Goal: Task Accomplishment & Management: Manage account settings

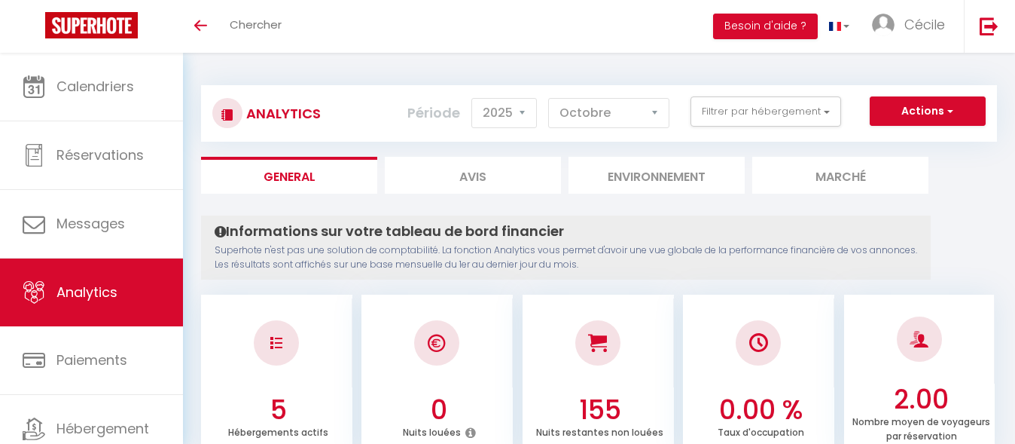
select select "2025"
select select "10"
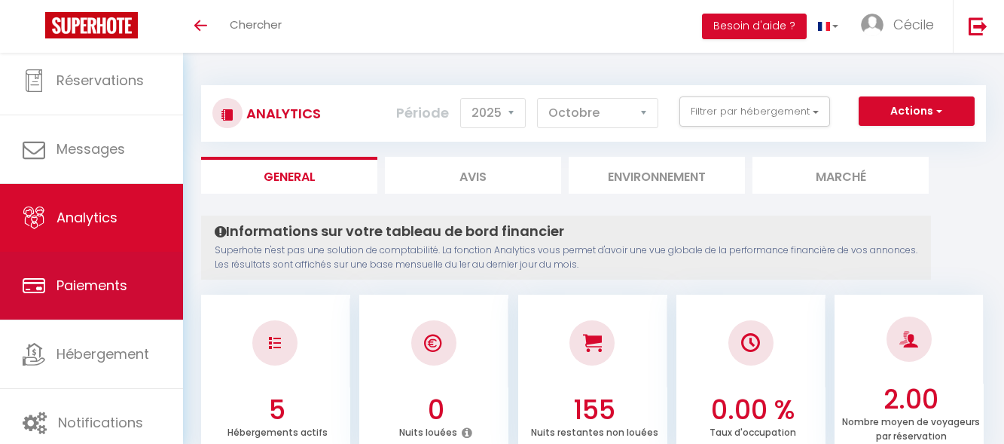
click at [101, 288] on span "Paiements" at bounding box center [91, 285] width 71 height 19
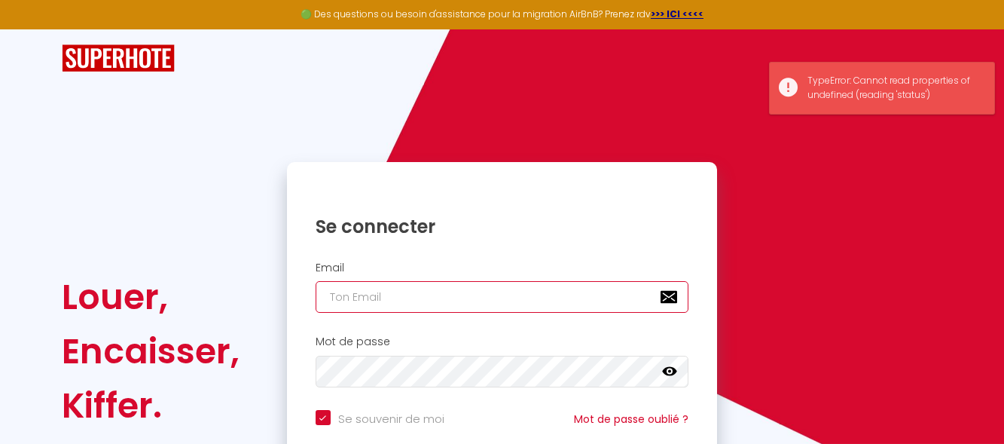
click at [416, 300] on input "email" at bounding box center [503, 297] width 374 height 32
type input "a"
checkbox input "true"
type input "al"
checkbox input "true"
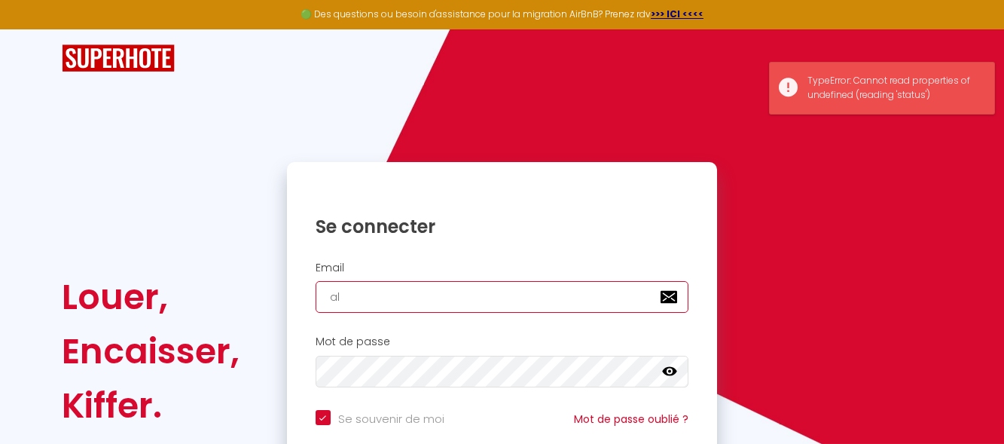
type input "alc"
checkbox input "true"
type input "alco"
checkbox input "true"
type input "alcov"
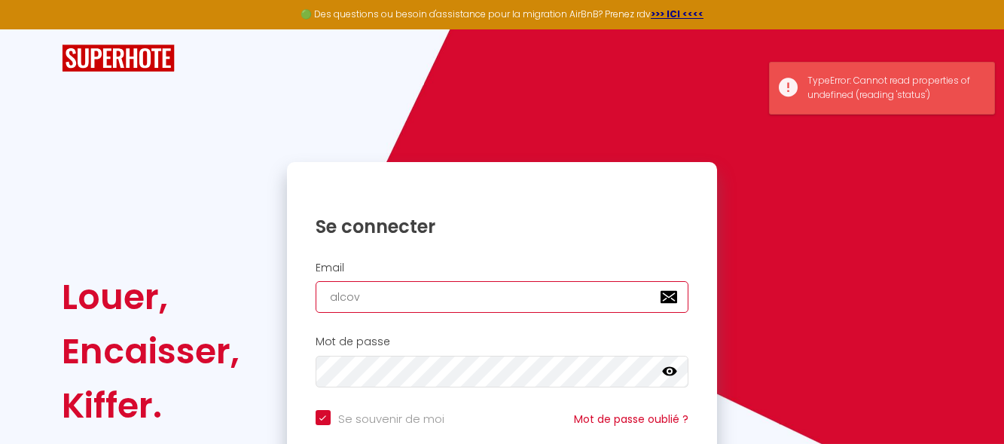
checkbox input "true"
type input "alcova"
checkbox input "true"
type input "alcova8"
checkbox input "true"
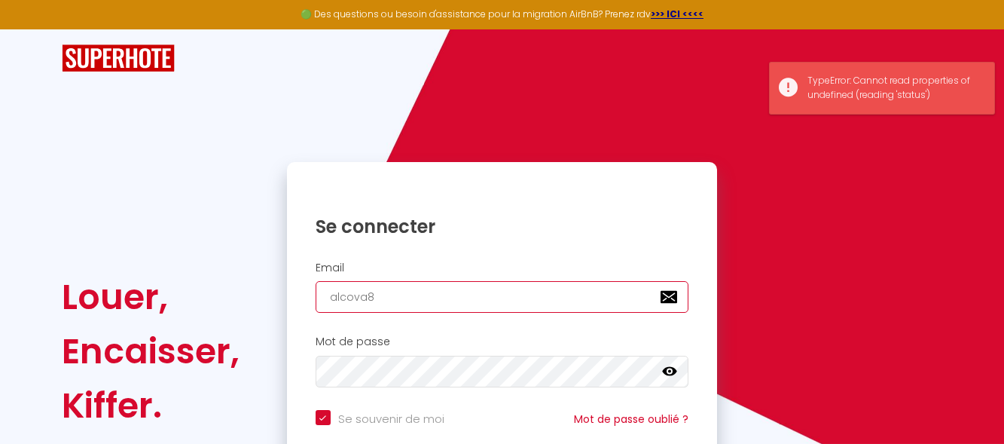
type input "alcova80"
checkbox input "true"
type input "alcova804"
checkbox input "true"
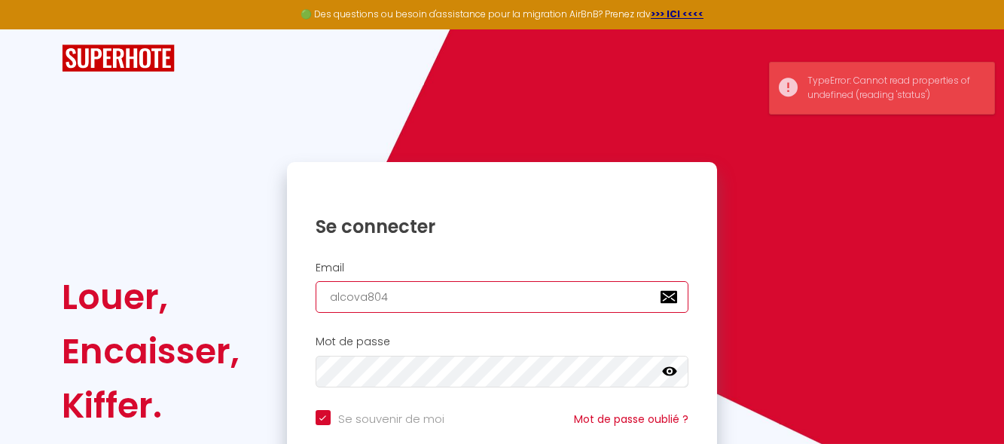
type input "alcova8040"
checkbox input "true"
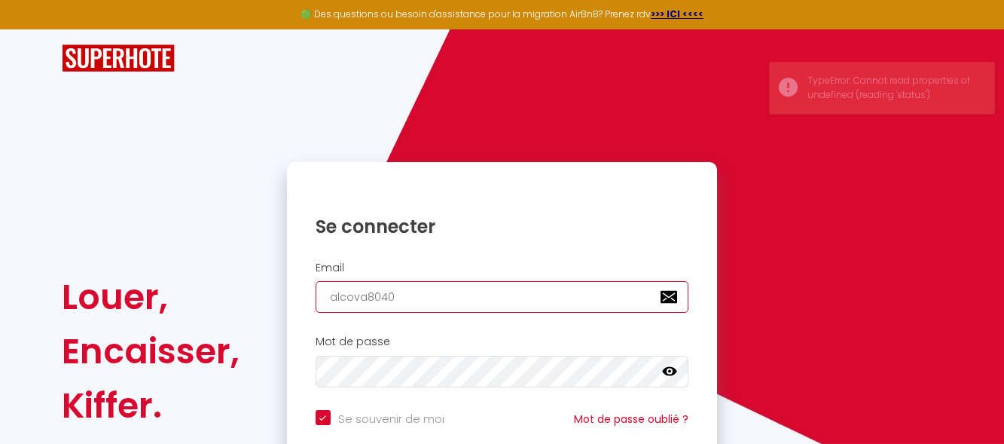
type input "alcova80400"
checkbox input "true"
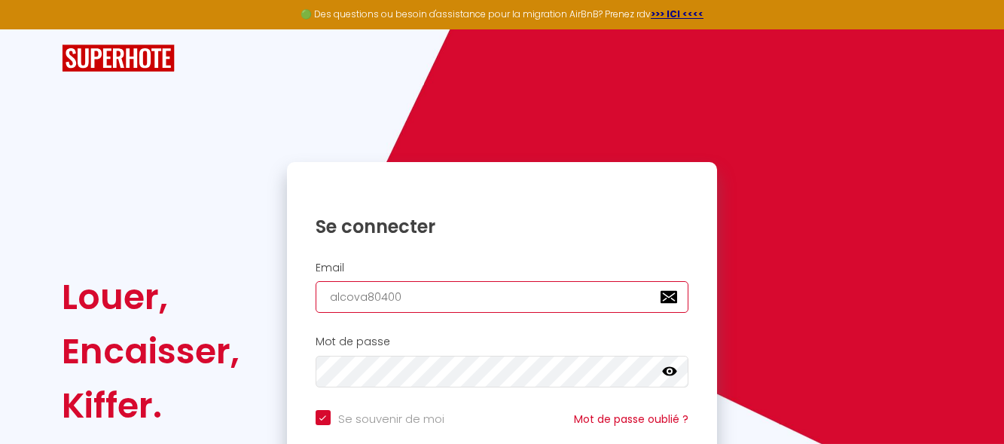
type input "alcova80400@"
checkbox input "true"
type input "alcova80400@g"
checkbox input "true"
type input "alcova80400@gm"
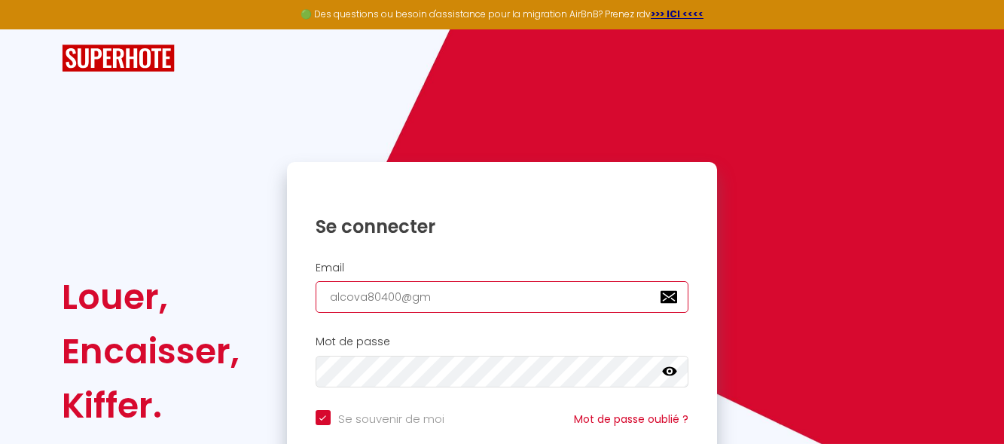
checkbox input "true"
type input "alcova80400@gma"
checkbox input "true"
type input "alcova80400@gmai"
checkbox input "true"
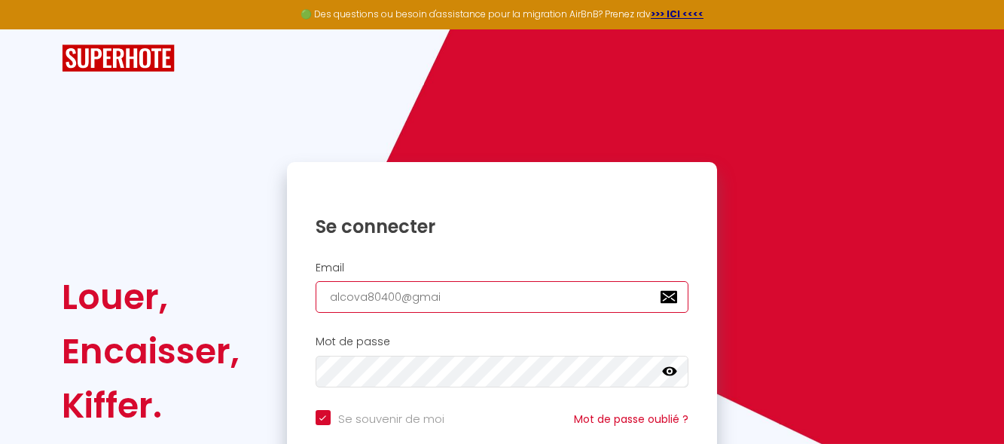
type input "[EMAIL_ADDRESS]"
checkbox input "true"
type input "[EMAIL_ADDRESS]."
checkbox input "true"
type input "alcova80400@gmail.C"
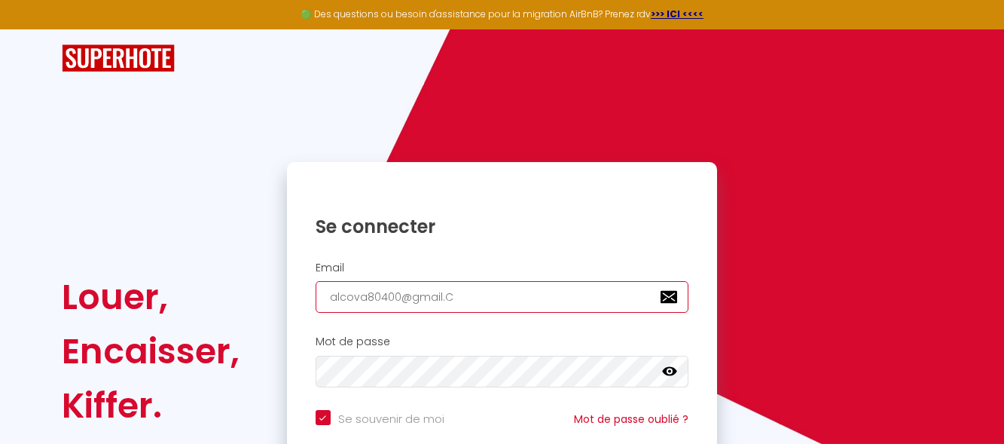
checkbox input "true"
type input "[EMAIL_ADDRESS][DOMAIN_NAME]"
checkbox input "true"
type input "[EMAIL_ADDRESS][DOMAIN_NAME]"
checkbox input "true"
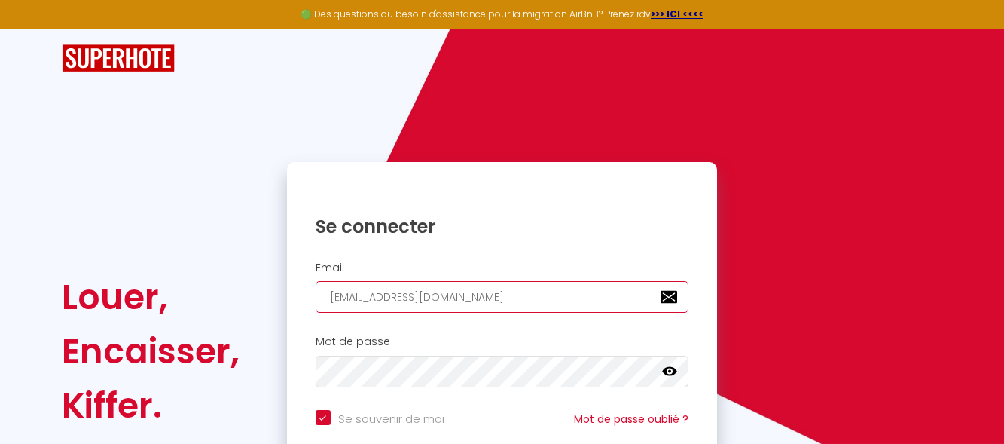
type input "[EMAIL_ADDRESS][DOMAIN_NAME]"
checkbox input "true"
type input "alcova80400@gmail.C"
checkbox input "true"
type input "[EMAIL_ADDRESS]."
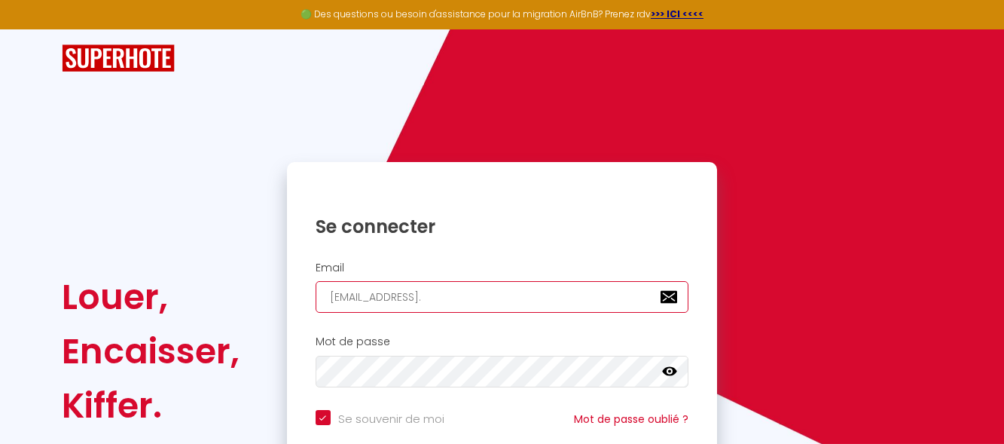
checkbox input "true"
type input "alcova80400@gmail.c"
checkbox input "true"
type input "[EMAIL_ADDRESS][DOMAIN_NAME]"
checkbox input "true"
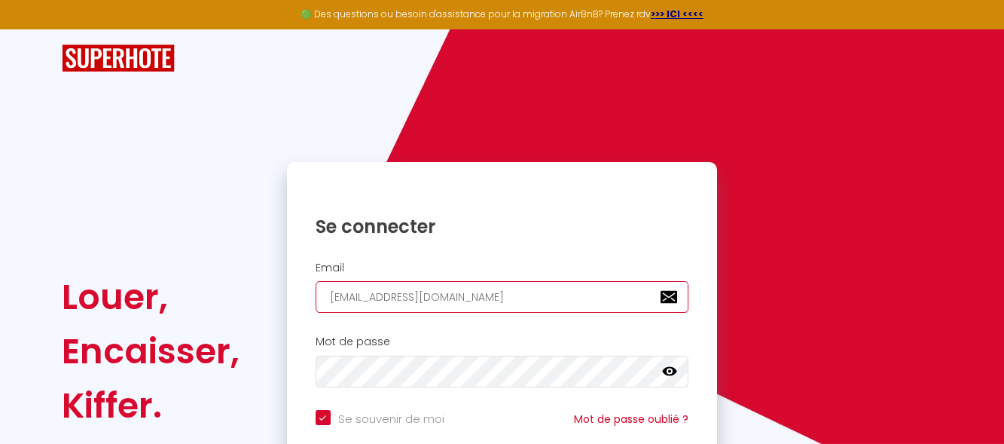
type input "[EMAIL_ADDRESS][DOMAIN_NAME]"
checkbox input "true"
type input "[EMAIL_ADDRESS][DOMAIN_NAME]"
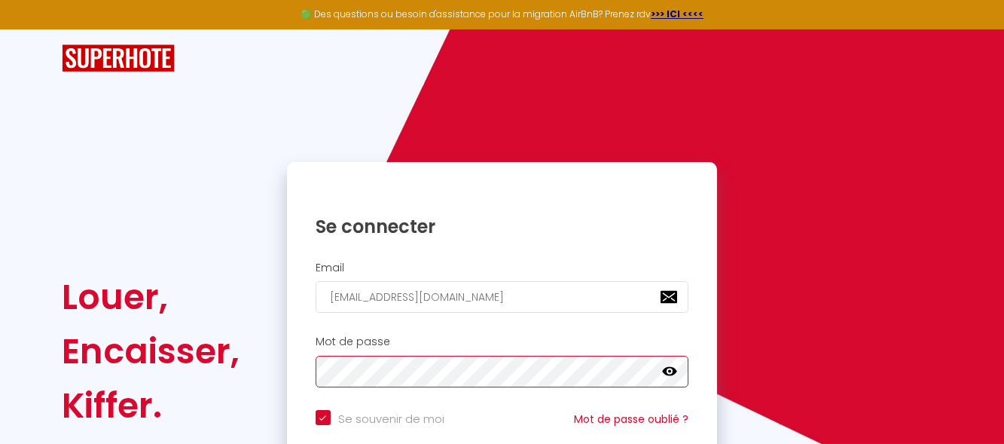
checkbox input "true"
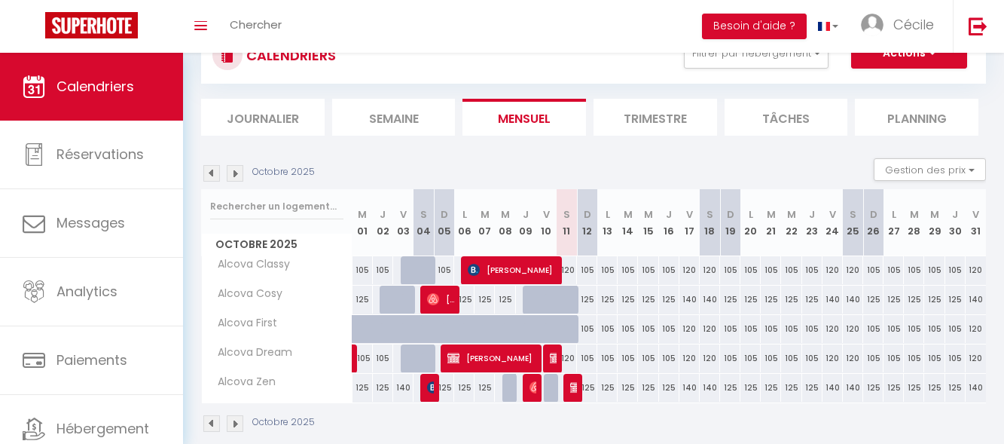
scroll to position [75, 0]
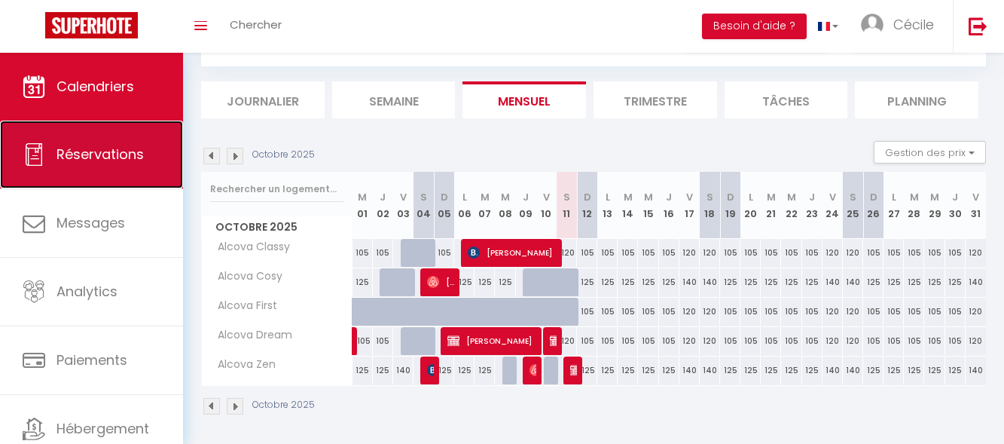
click at [96, 170] on link "Réservations" at bounding box center [91, 154] width 183 height 68
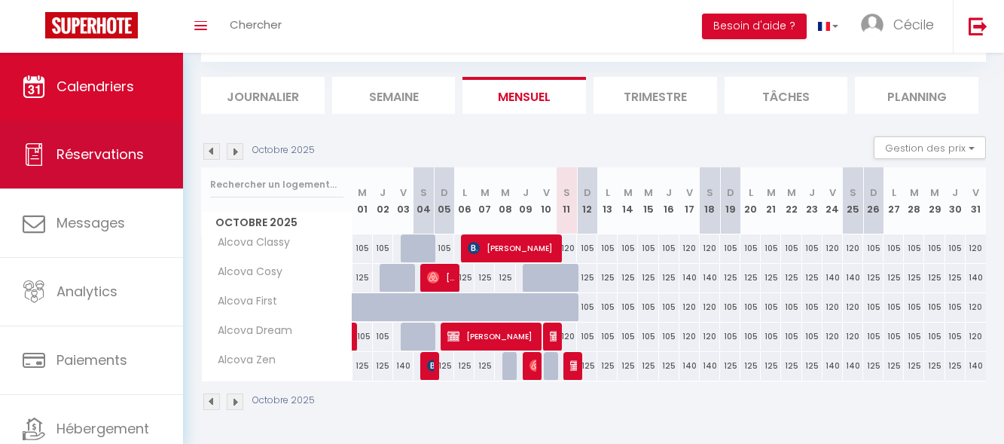
select select "not_cancelled"
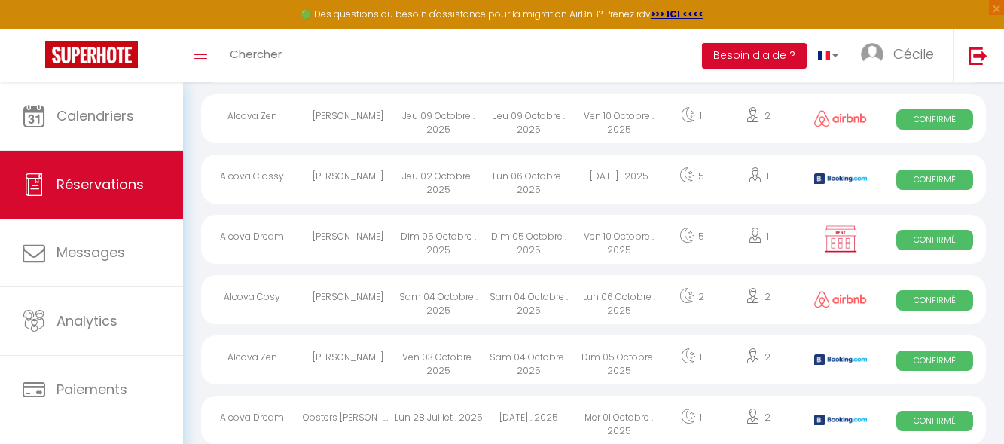
scroll to position [238, 0]
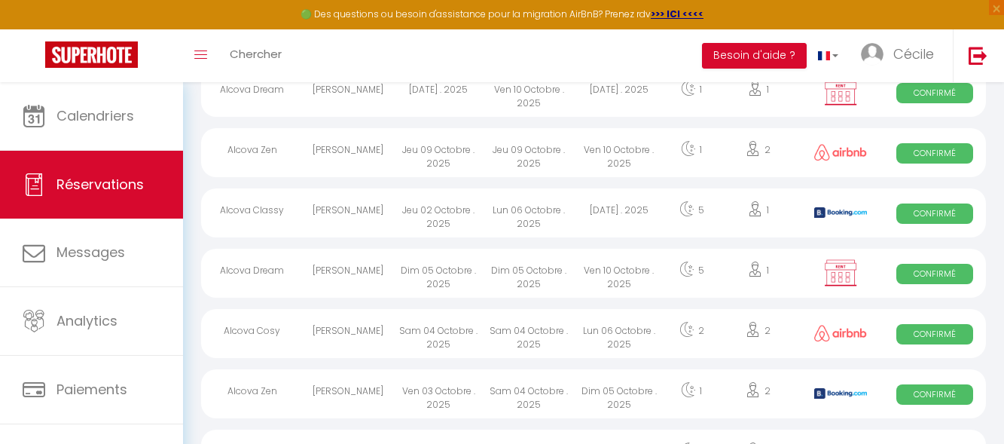
click at [942, 206] on span "Confirmé" at bounding box center [934, 213] width 77 height 20
select select "OK"
select select "0"
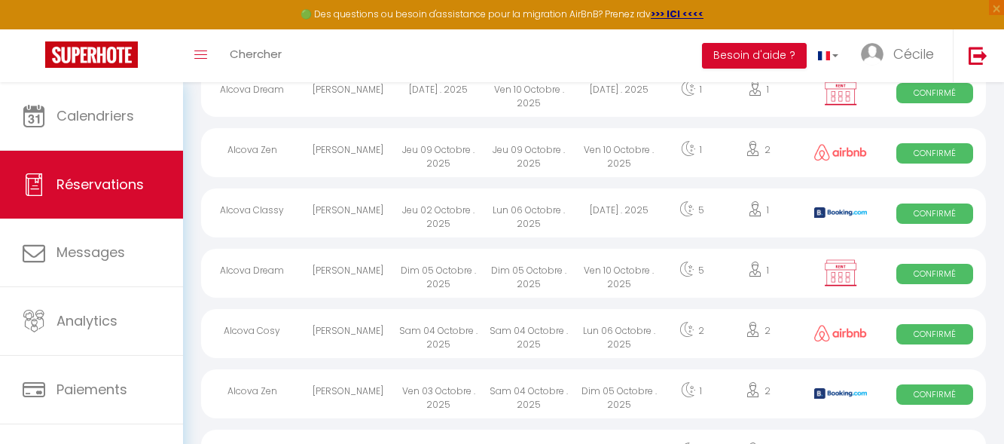
select select "1"
select select
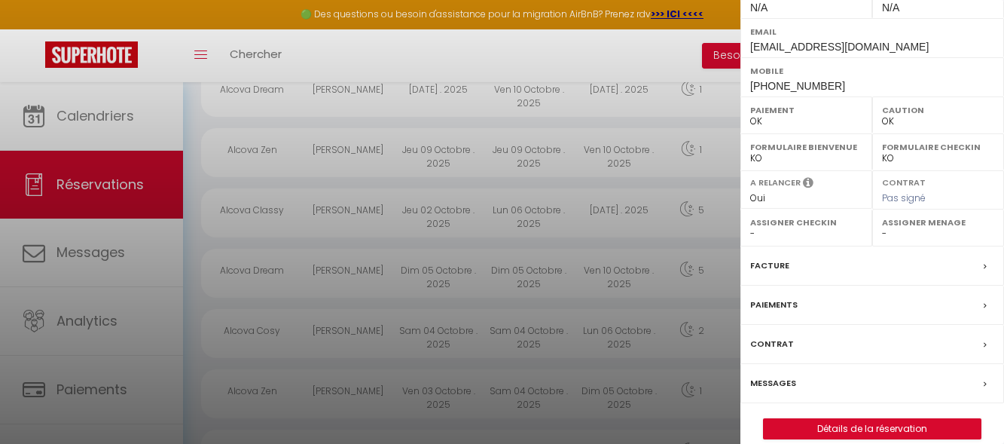
scroll to position [281, 0]
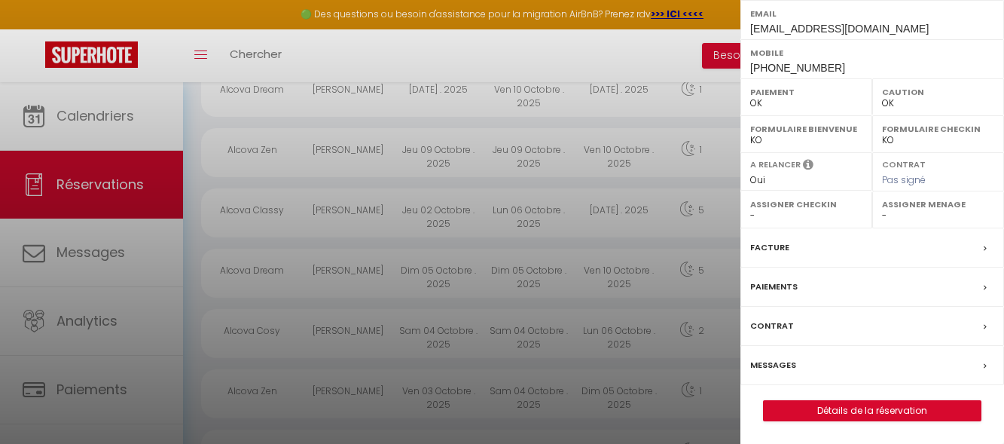
click at [779, 241] on label "Facture" at bounding box center [769, 247] width 39 height 16
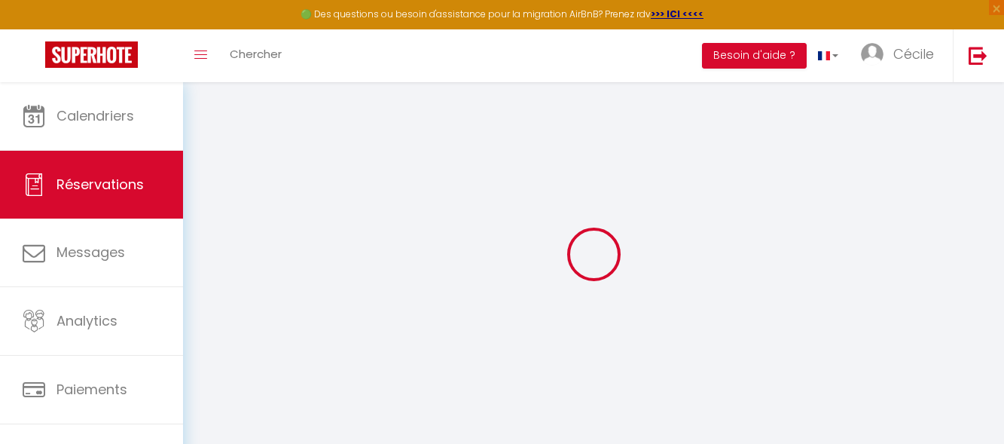
select select "taxes"
select select
checkbox input "false"
select select
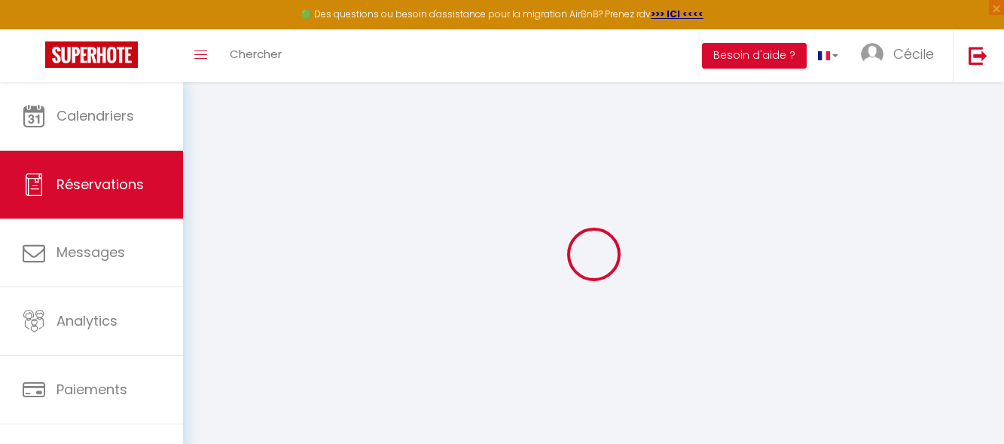
select select
checkbox input "false"
type textarea "** THIS RESERVATION HAS BEEN PRE-PAID ** I need a invoice for my company| invoi…"
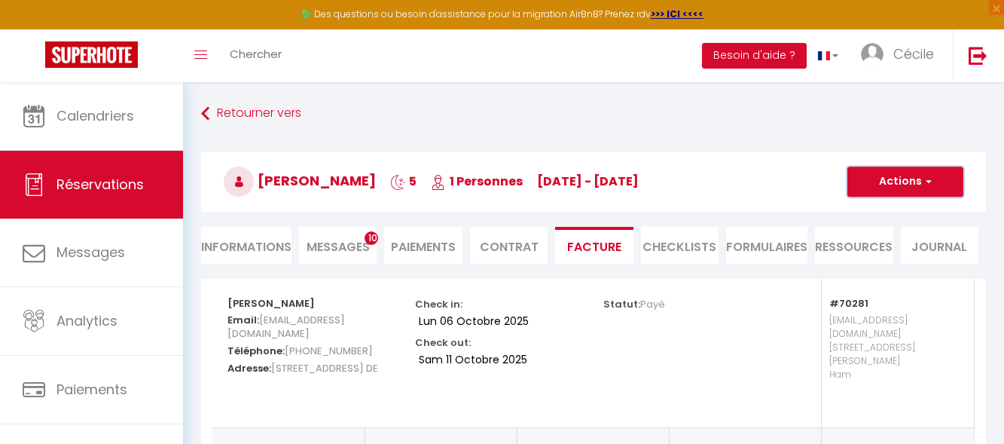
click at [925, 180] on span "button" at bounding box center [926, 182] width 9 height 14
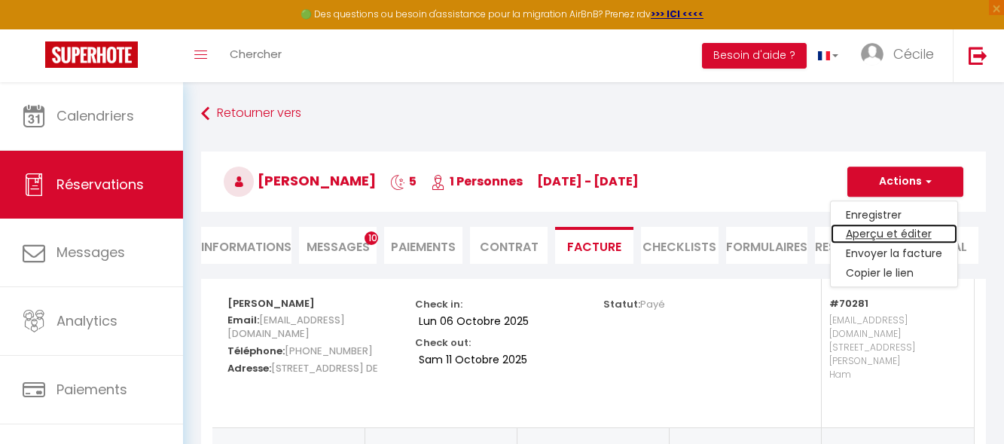
click at [884, 233] on link "Aperçu et éditer" at bounding box center [894, 234] width 127 height 20
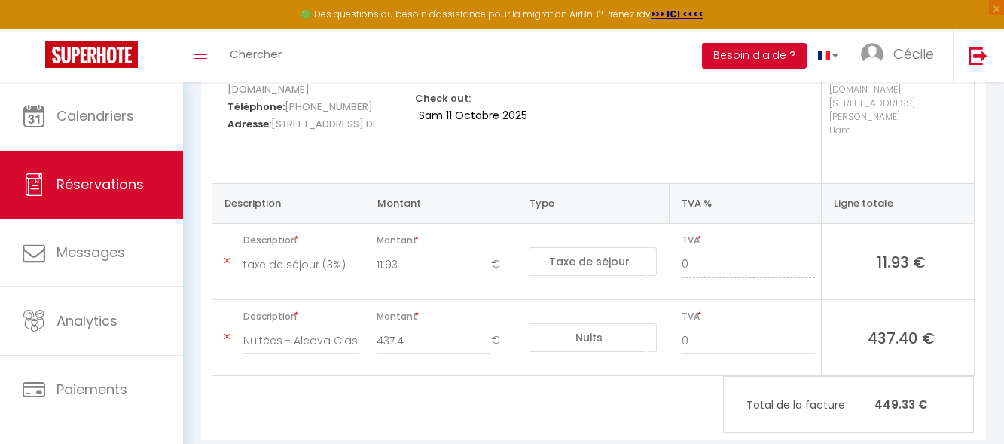
scroll to position [252, 0]
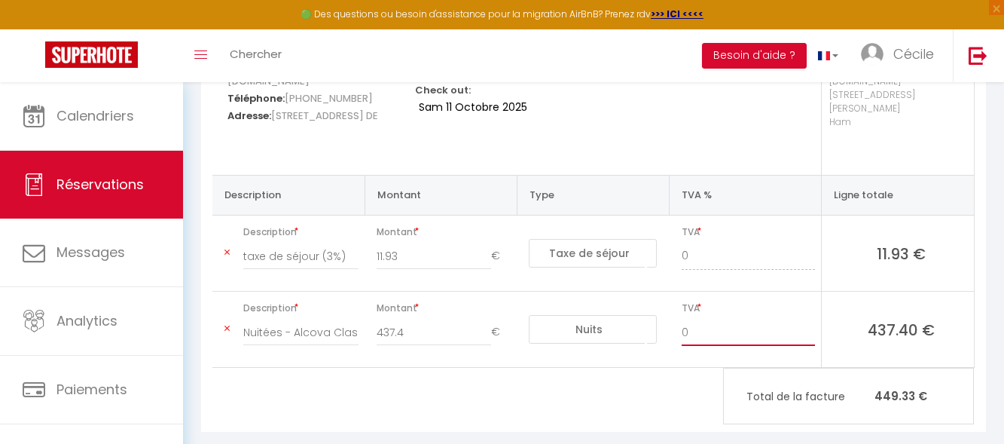
click at [721, 319] on input "0" at bounding box center [749, 332] width 134 height 27
click at [808, 319] on input "0" at bounding box center [749, 332] width 134 height 27
type input "1"
click at [810, 319] on input "1" at bounding box center [749, 332] width 134 height 27
click at [707, 319] on input "number" at bounding box center [749, 332] width 134 height 27
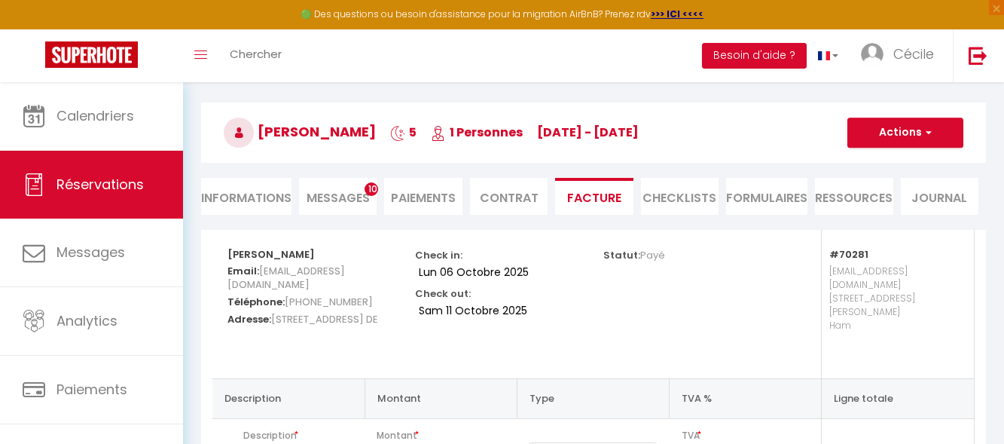
scroll to position [75, 0]
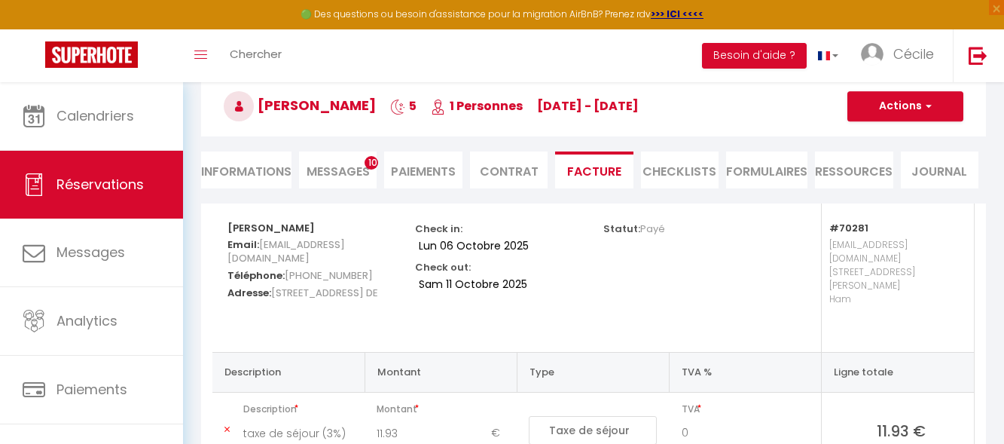
type input "0"
click at [230, 170] on li "Informations" at bounding box center [246, 169] width 90 height 37
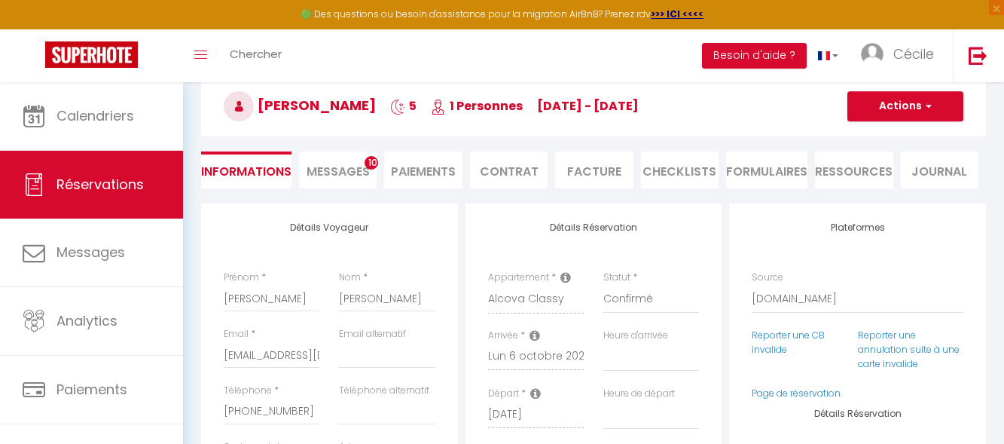
select select
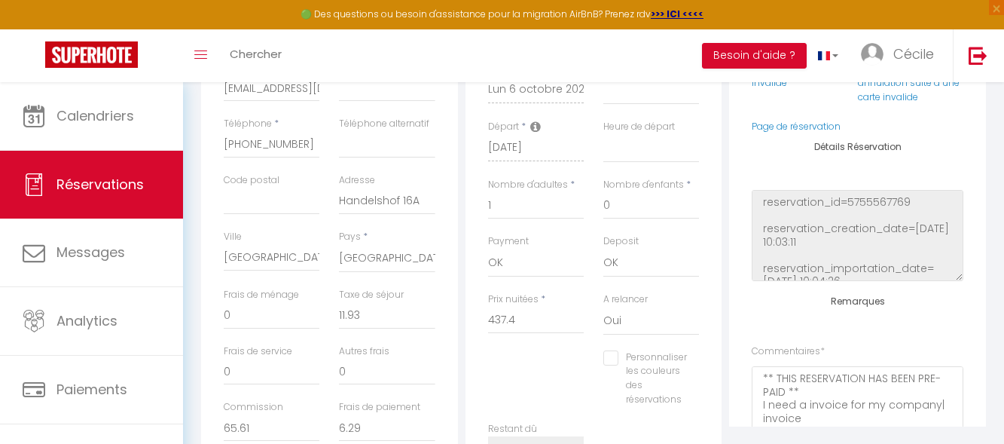
scroll to position [377, 0]
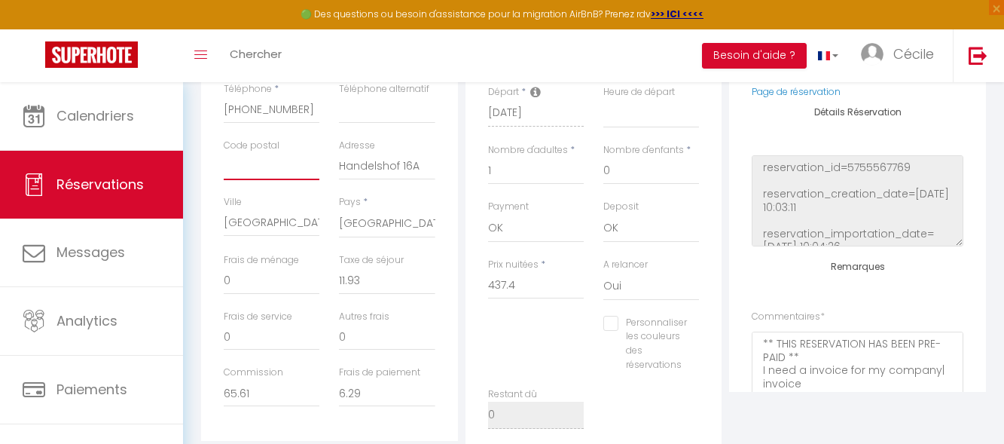
click at [279, 162] on input "Code postal" at bounding box center [272, 166] width 96 height 27
type input "1"
select select
checkbox input "false"
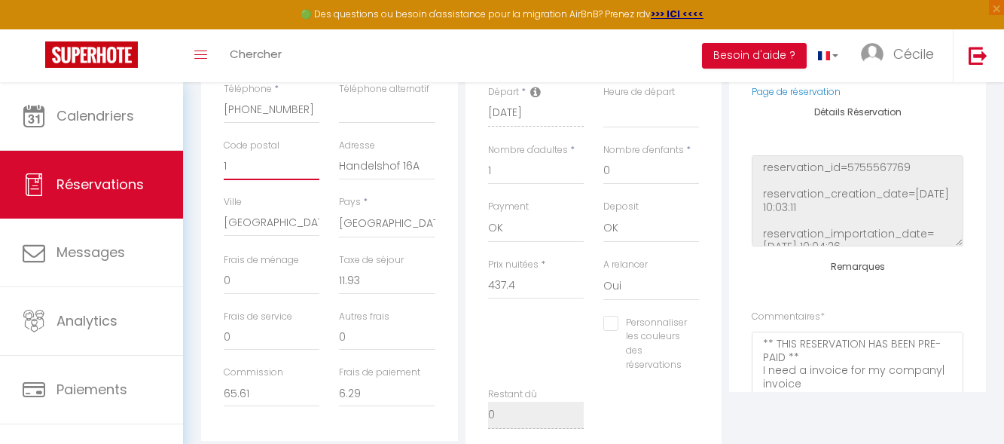
type input "14"
select select
checkbox input "false"
type input "144"
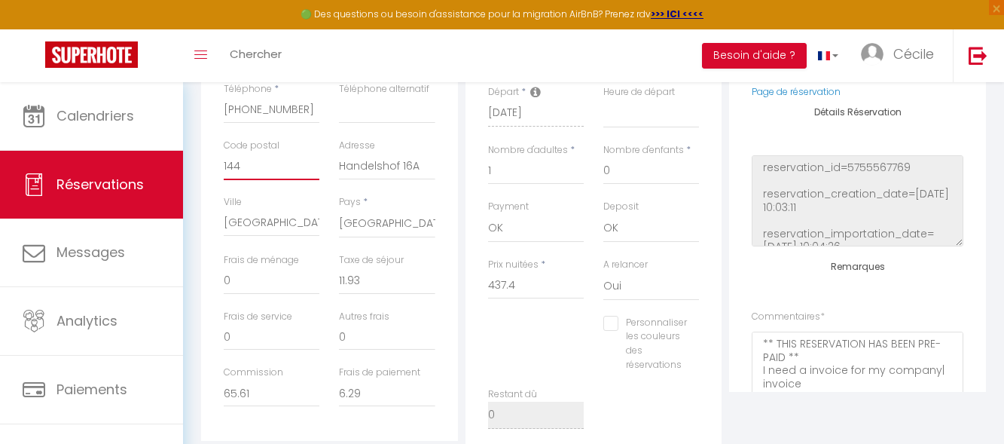
select select
checkbox input "false"
type input "1447"
select select
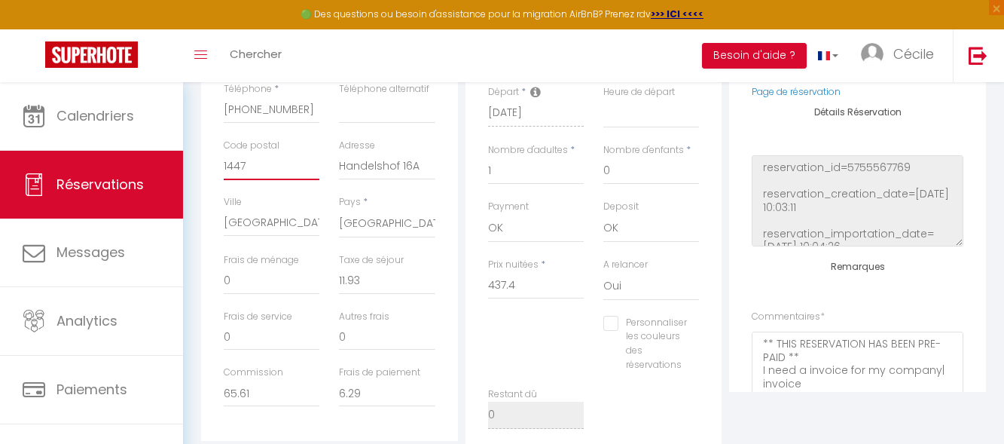
select select
checkbox input "false"
type input "14478"
select select
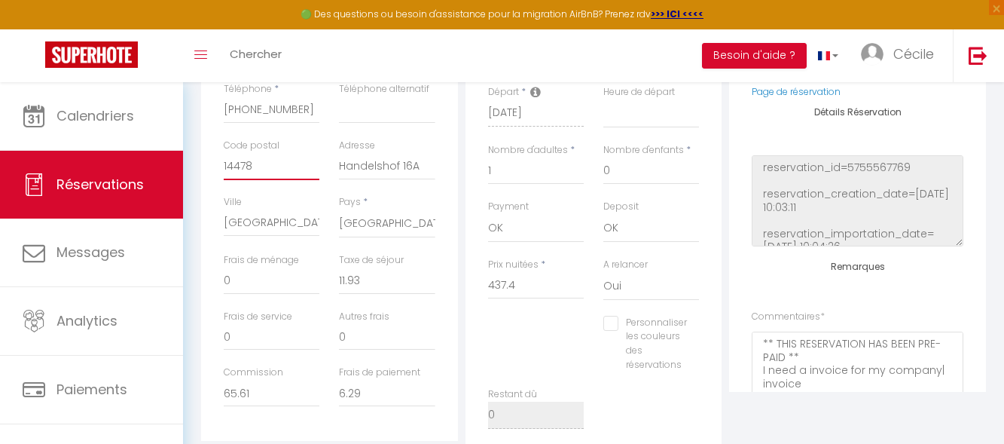
checkbox input "false"
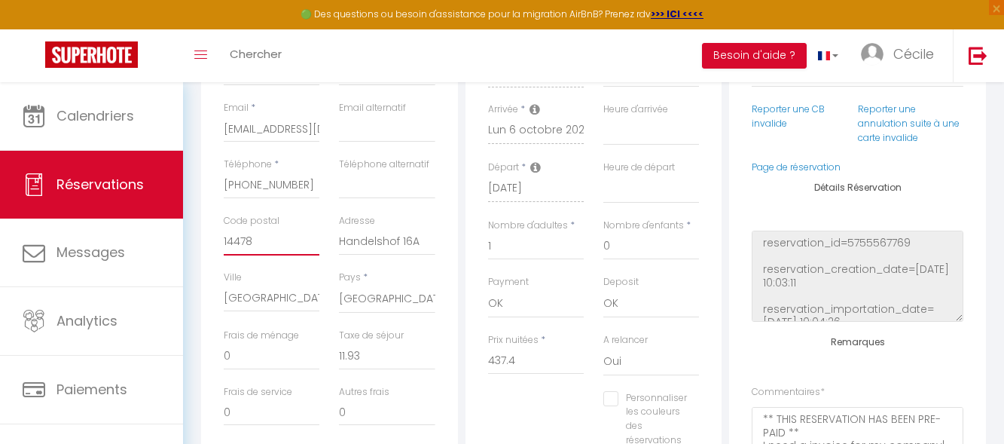
scroll to position [226, 0]
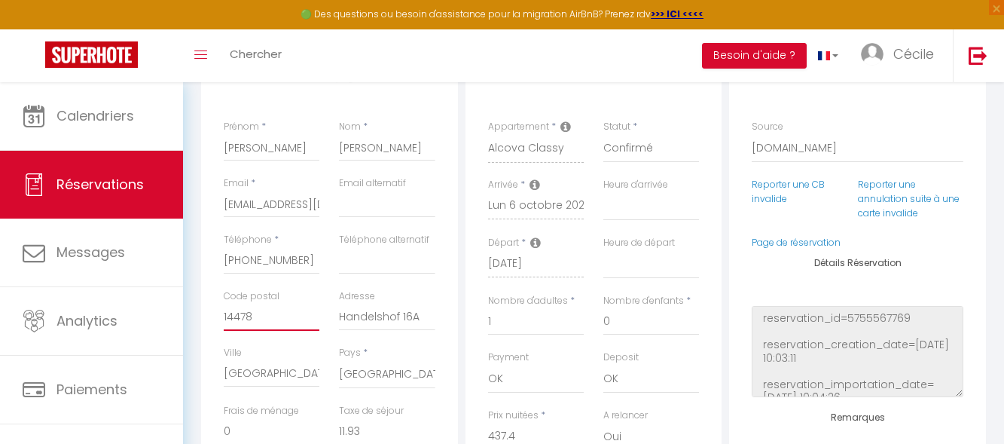
type input "14478"
drag, startPoint x: 365, startPoint y: 317, endPoint x: 456, endPoint y: 324, distance: 91.4
click at [456, 324] on div "Détails Voyageur Prénom * [PERSON_NAME] * [PERSON_NAME] Email * [EMAIL_ADDRESS]…" at bounding box center [329, 322] width 257 height 538
click at [422, 312] on input "Handelshof 16A" at bounding box center [387, 316] width 96 height 27
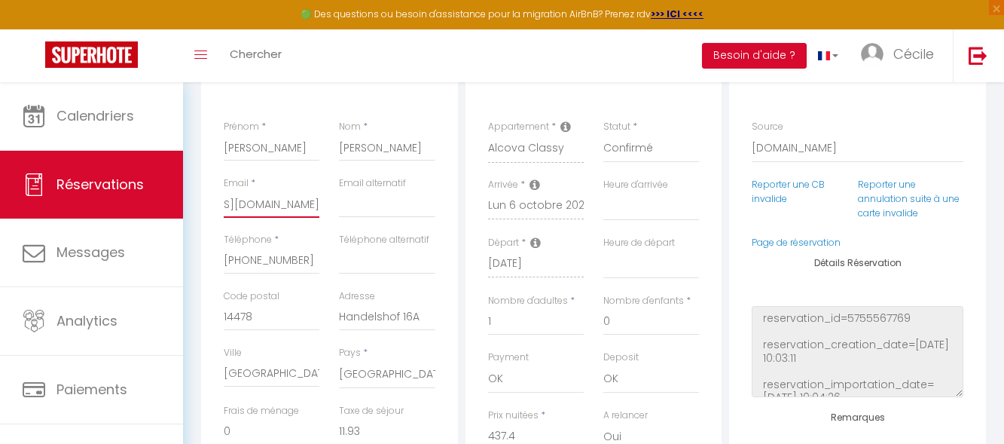
drag, startPoint x: 225, startPoint y: 205, endPoint x: 358, endPoint y: 207, distance: 132.6
click at [355, 206] on div "Email * [EMAIL_ADDRESS][DOMAIN_NAME] Email alternatif" at bounding box center [329, 204] width 231 height 56
type input "s"
select select
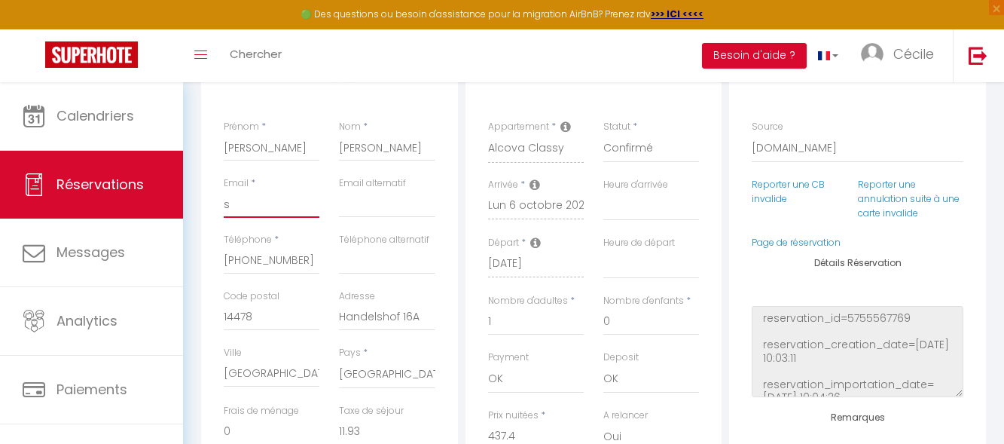
checkbox input "false"
type input "st"
select select
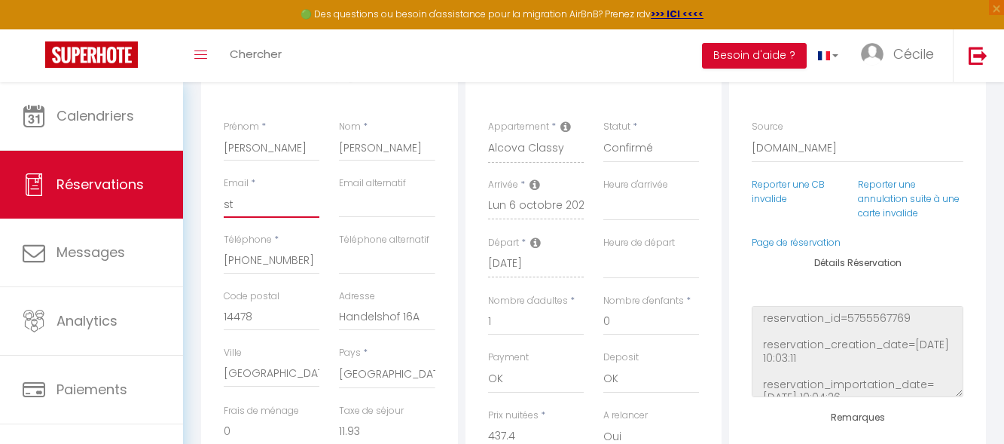
checkbox input "false"
type input "ste"
select select
checkbox input "false"
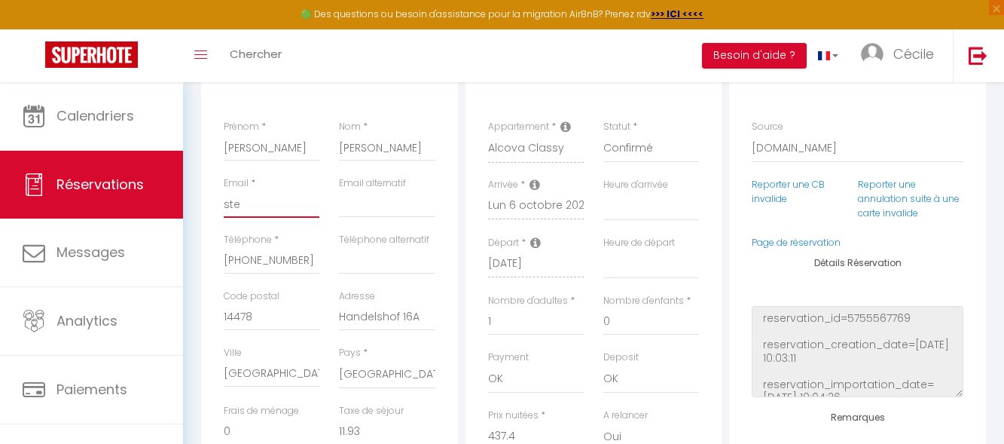
type input "stef"
select select
checkbox input "false"
type input "steff"
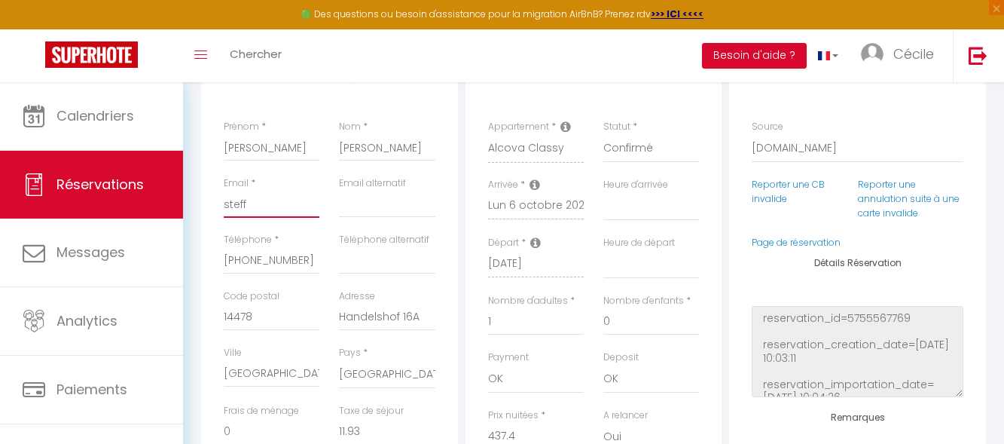
select select
checkbox input "false"
type input "steffe"
select select
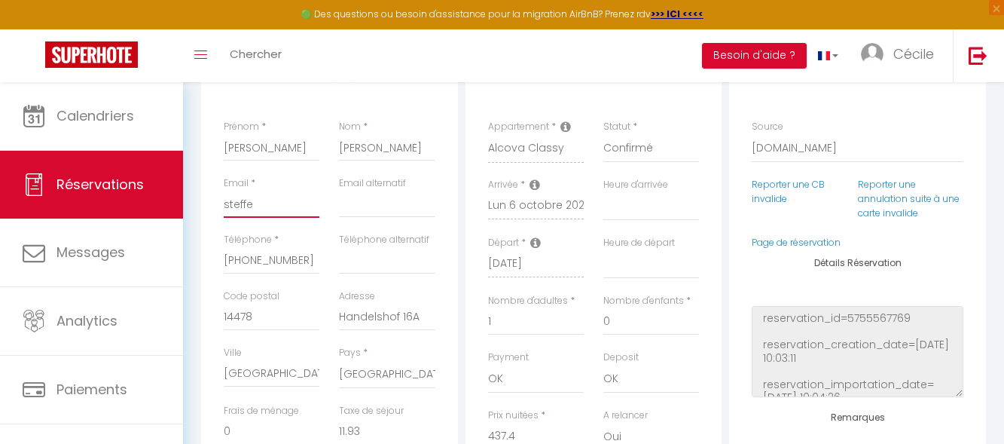
select select
checkbox input "false"
type input "[PERSON_NAME]"
select select
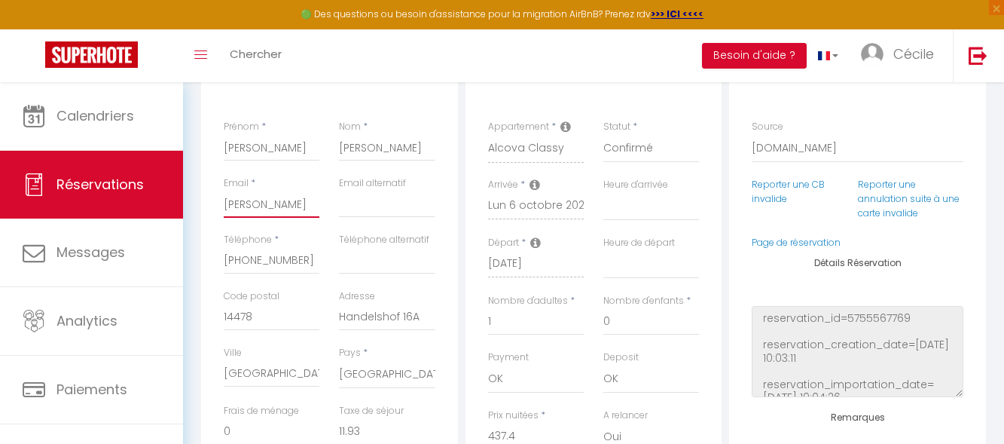
checkbox input "false"
type input "[PERSON_NAME]."
select select
checkbox input "false"
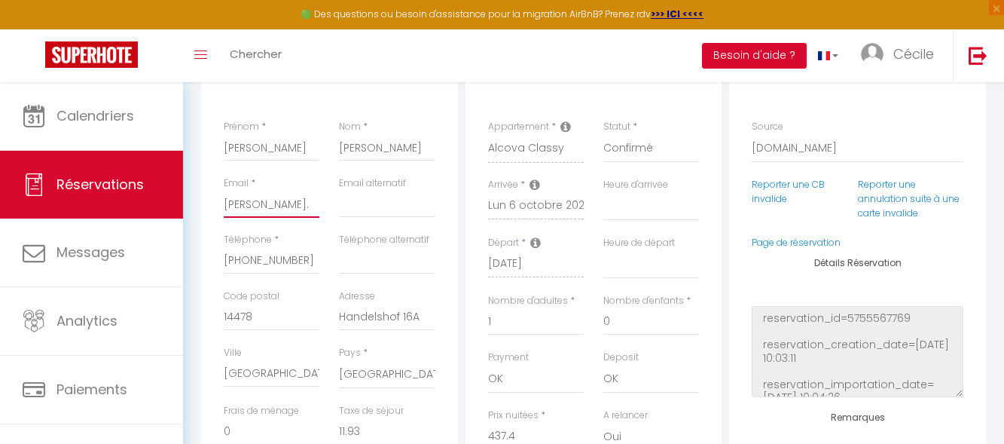
type input "[PERSON_NAME].s"
select select
checkbox input "false"
type input "[DOMAIN_NAME]"
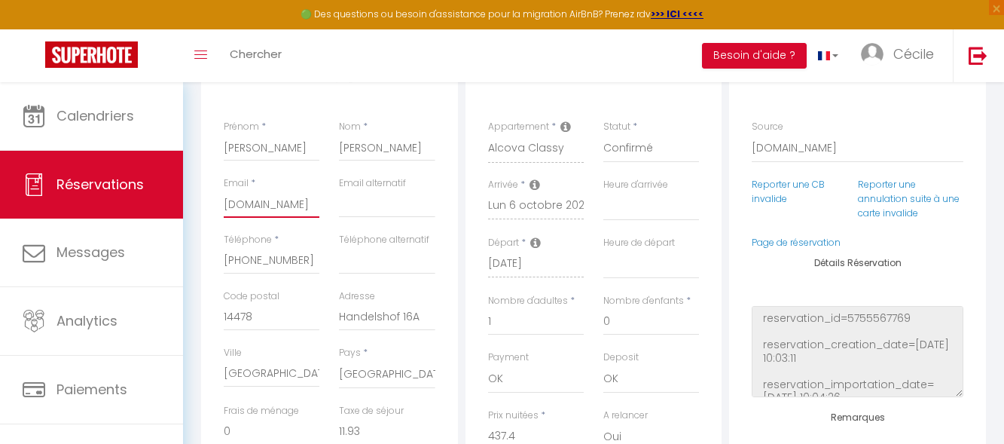
select select
checkbox input "false"
type input "[PERSON_NAME].sch"
select select
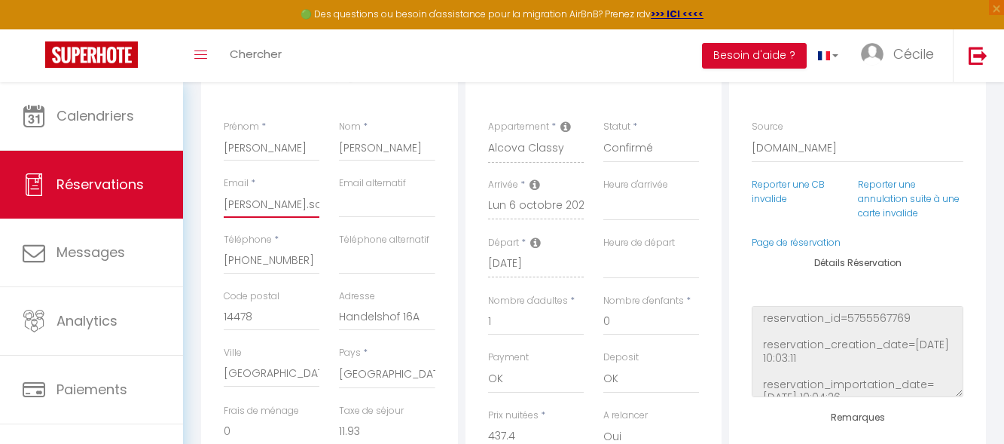
select select
checkbox input "false"
type input "[PERSON_NAME].schu"
select select
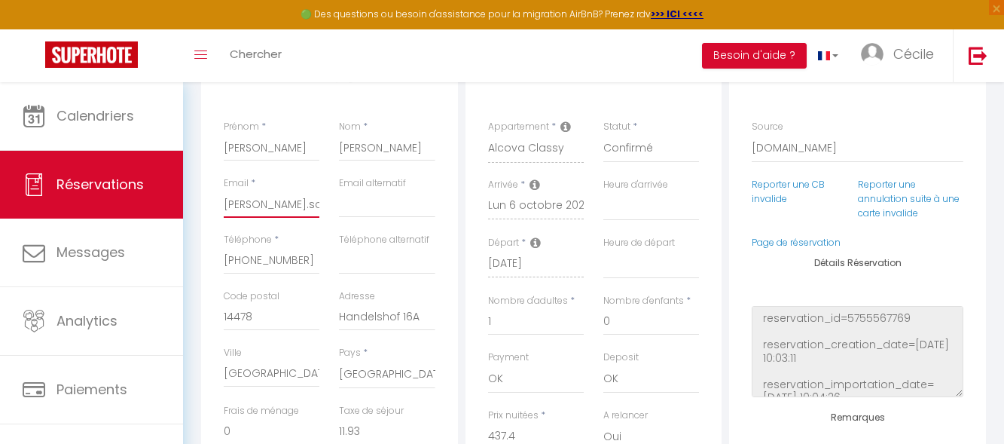
checkbox input "false"
type input "[PERSON_NAME].schul"
select select
checkbox input "false"
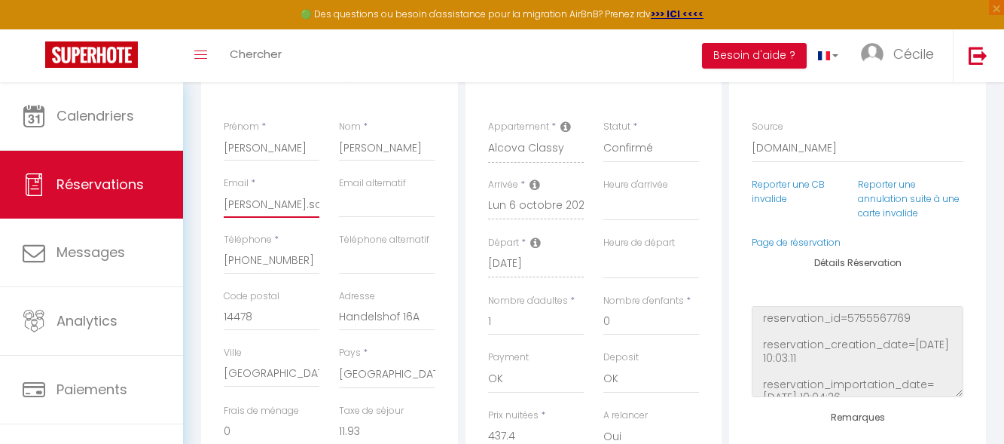
type input "[PERSON_NAME].[PERSON_NAME]"
select select
checkbox input "false"
type input "[PERSON_NAME].[PERSON_NAME]"
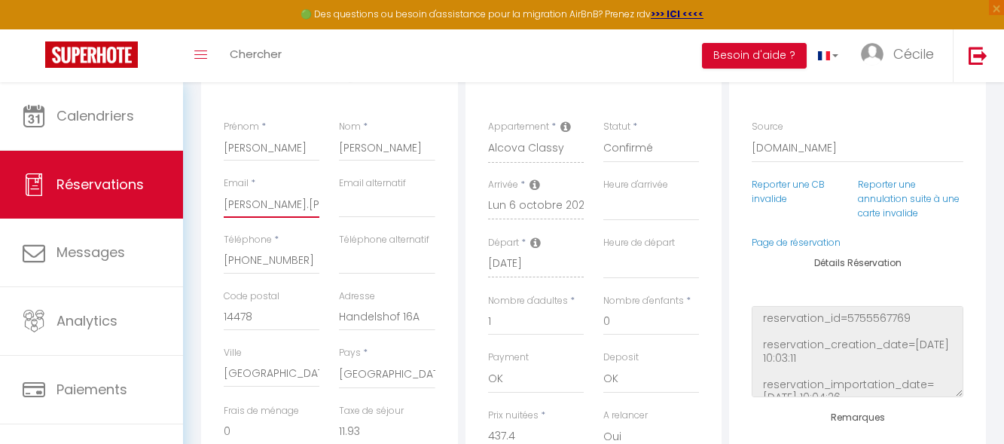
select select
checkbox input "false"
type input "[PERSON_NAME].[PERSON_NAME]@"
select select
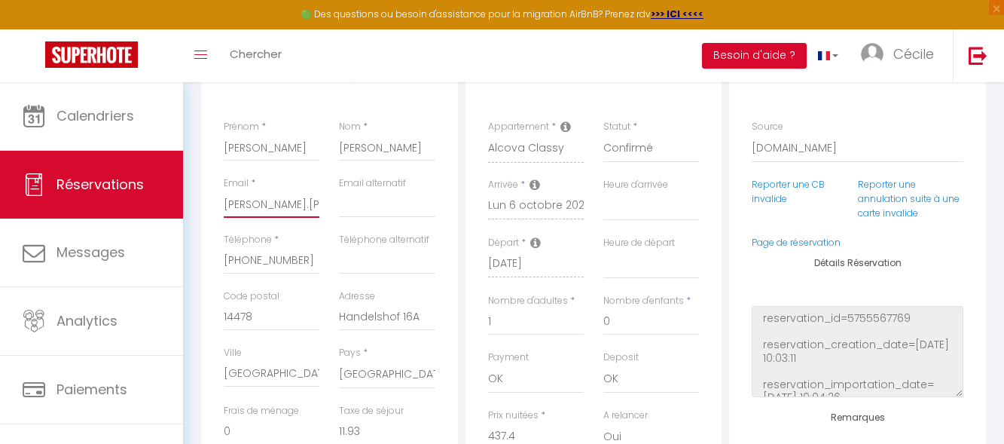
select select
checkbox input "false"
type input "[PERSON_NAME].[PERSON_NAME]@c"
select select
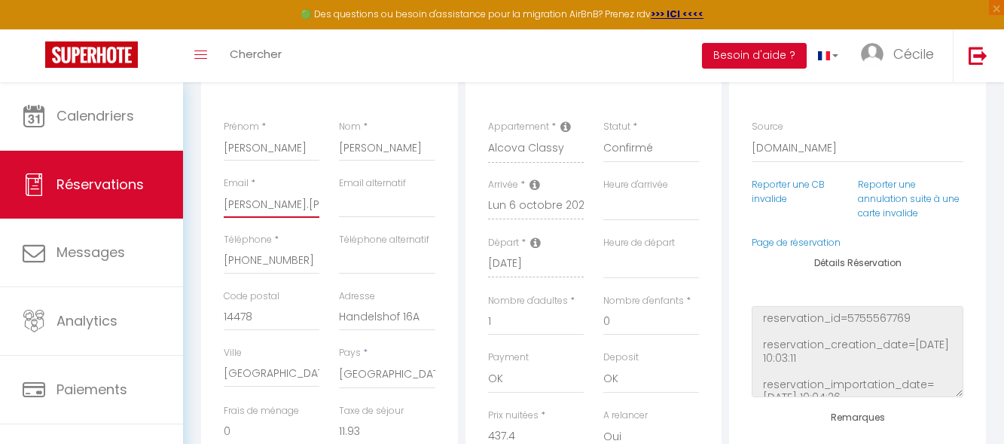
checkbox input "false"
type input "[PERSON_NAME].[PERSON_NAME]@co"
select select
checkbox input "false"
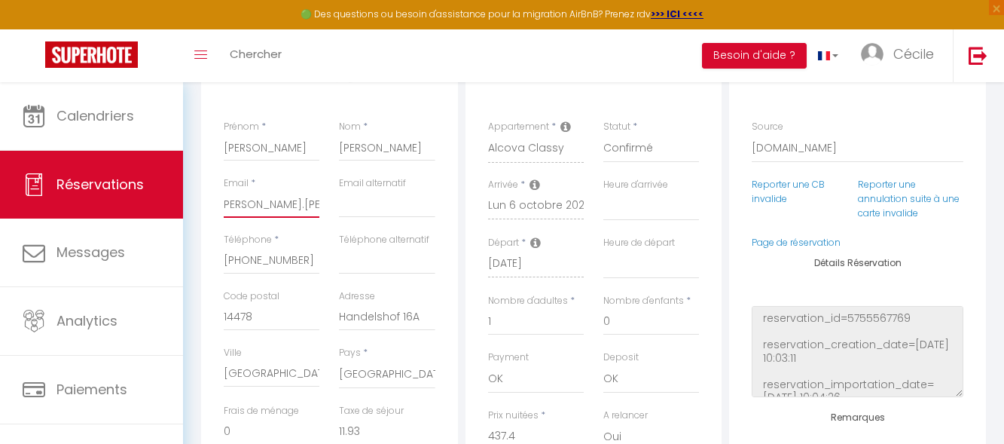
type input "[PERSON_NAME].[PERSON_NAME]@con"
select select
checkbox input "false"
type input "[PERSON_NAME].[PERSON_NAME]@cond"
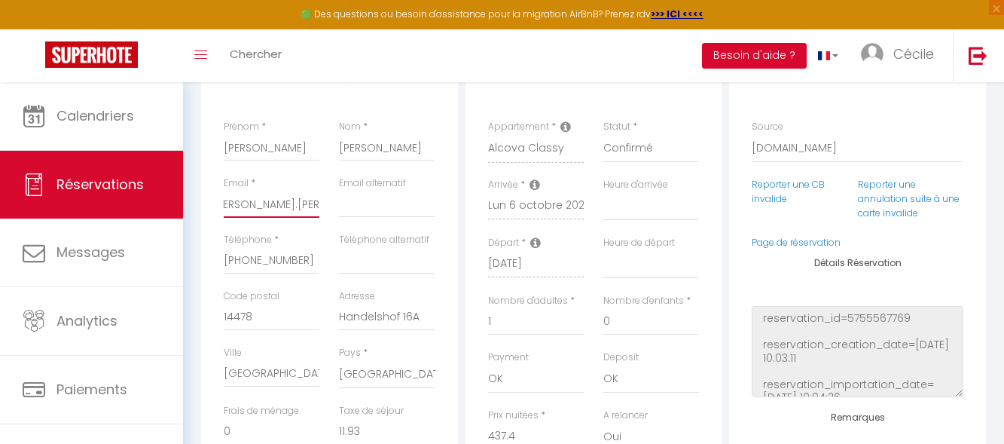
select select
checkbox input "false"
type input "[PERSON_NAME].[PERSON_NAME]@condu"
select select
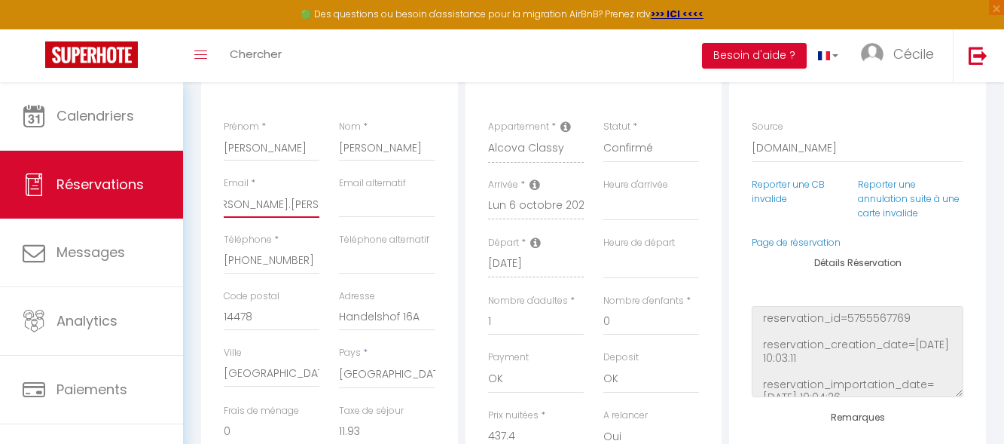
select select
checkbox input "false"
type input "[PERSON_NAME].[PERSON_NAME]@conduc"
select select
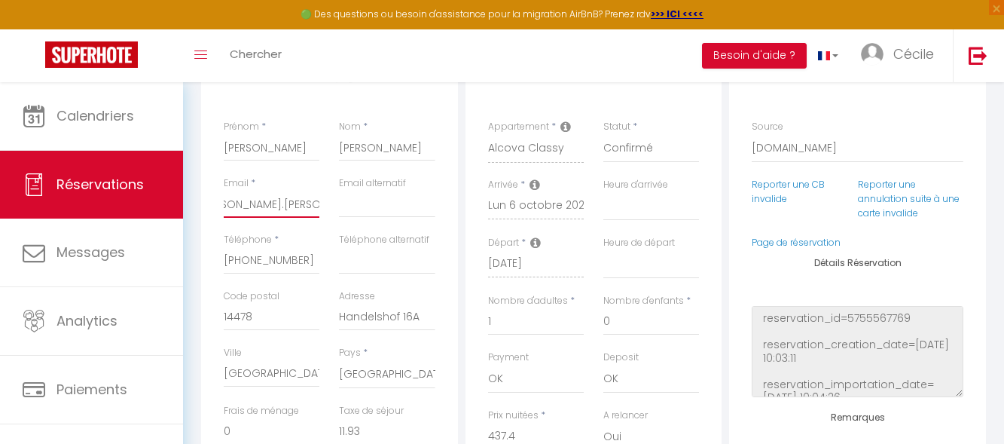
checkbox input "false"
type input "[PERSON_NAME].[PERSON_NAME]@conduct"
select select
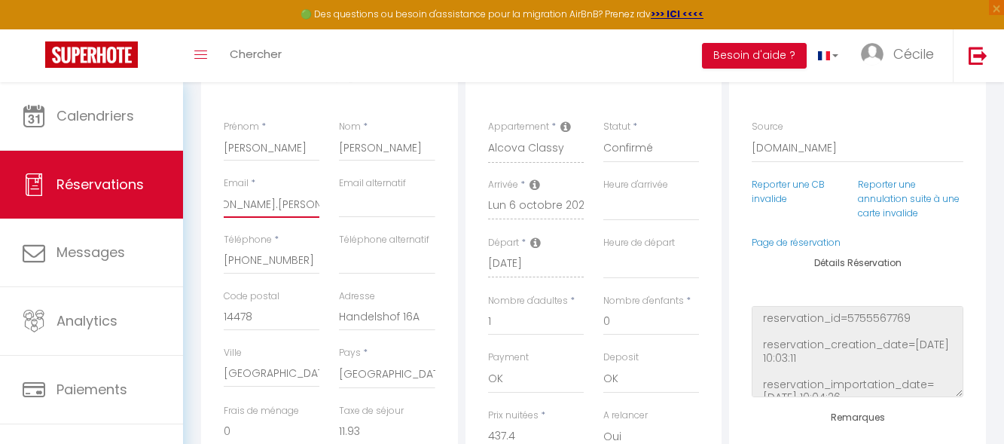
checkbox input "false"
type input "[PERSON_NAME].[PERSON_NAME]@conducti"
select select
checkbox input "false"
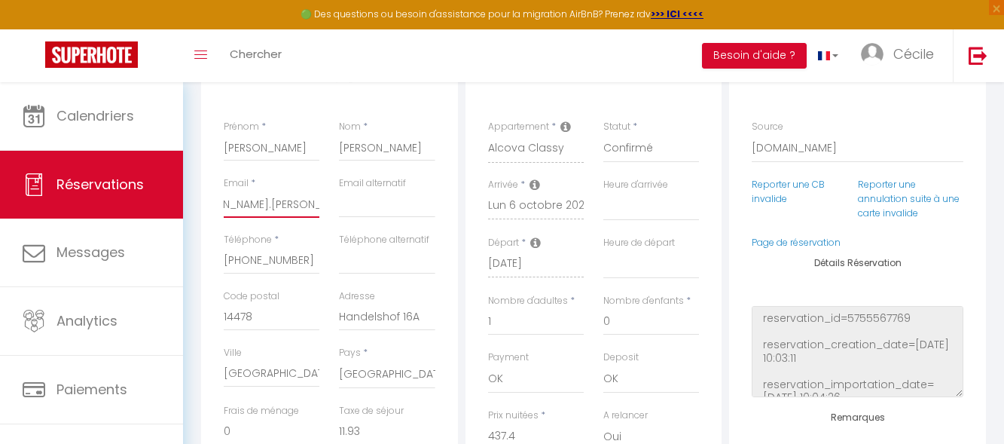
type input "[PERSON_NAME].[PERSON_NAME]@conductix"
select select
checkbox input "false"
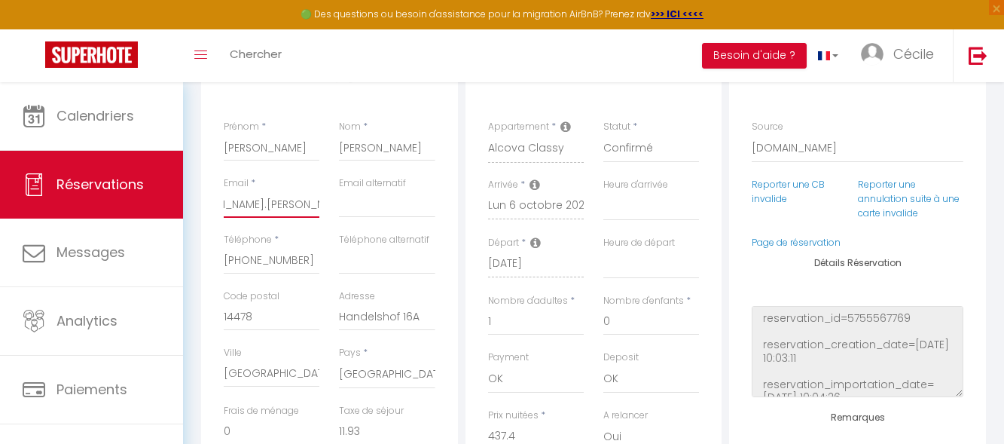
type input "[PERSON_NAME].[PERSON_NAME]@conductix."
click at [344, 320] on input "Handelshof 16A" at bounding box center [387, 316] width 96 height 27
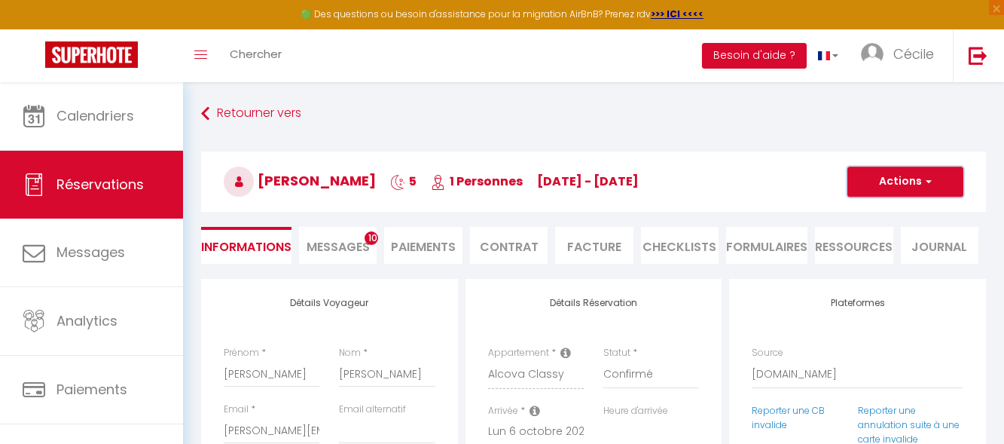
click at [884, 184] on button "Actions" at bounding box center [905, 181] width 116 height 30
click at [877, 212] on link "Enregistrer" at bounding box center [890, 215] width 119 height 20
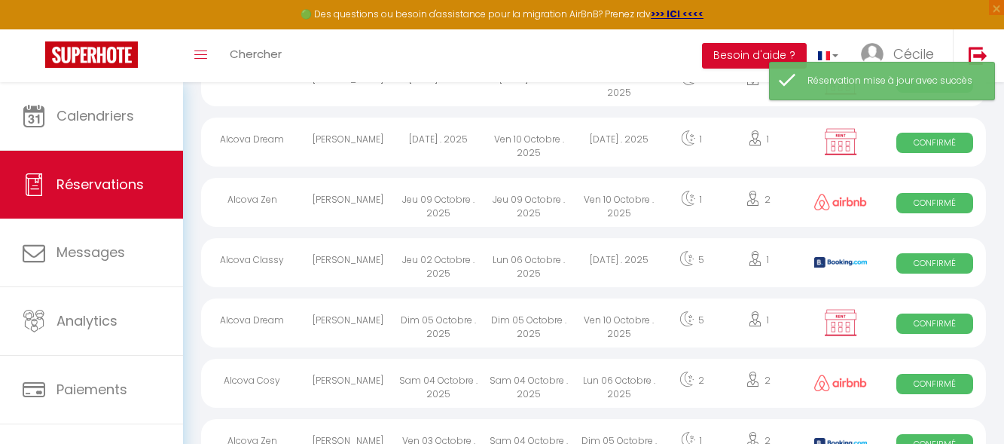
scroll to position [226, 0]
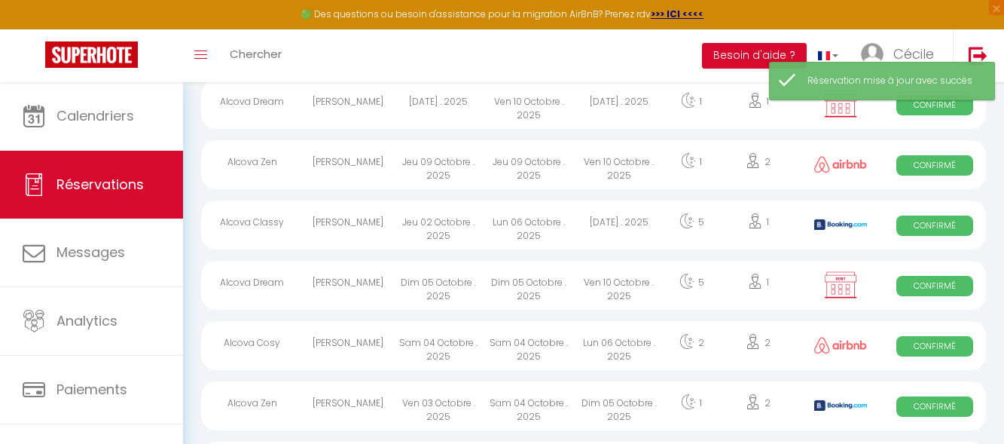
click at [416, 238] on div "Jeu 02 Octobre . 2025" at bounding box center [438, 224] width 90 height 49
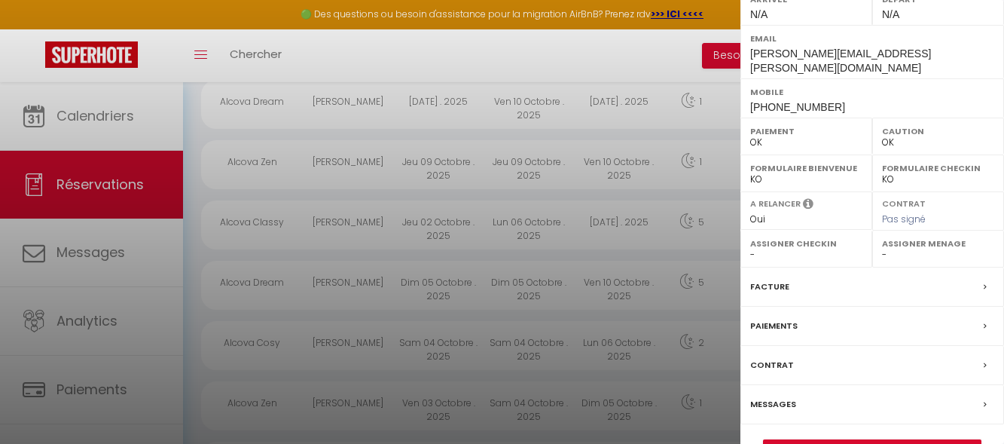
scroll to position [281, 0]
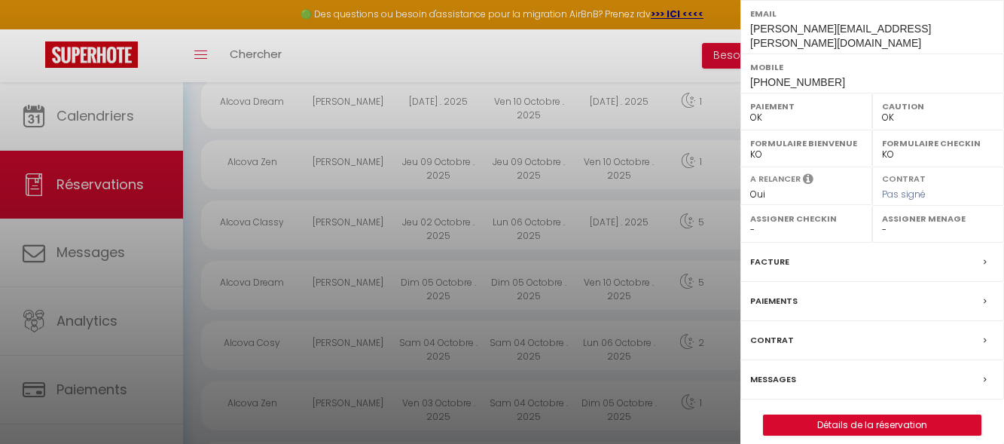
click at [984, 336] on icon at bounding box center [985, 340] width 3 height 9
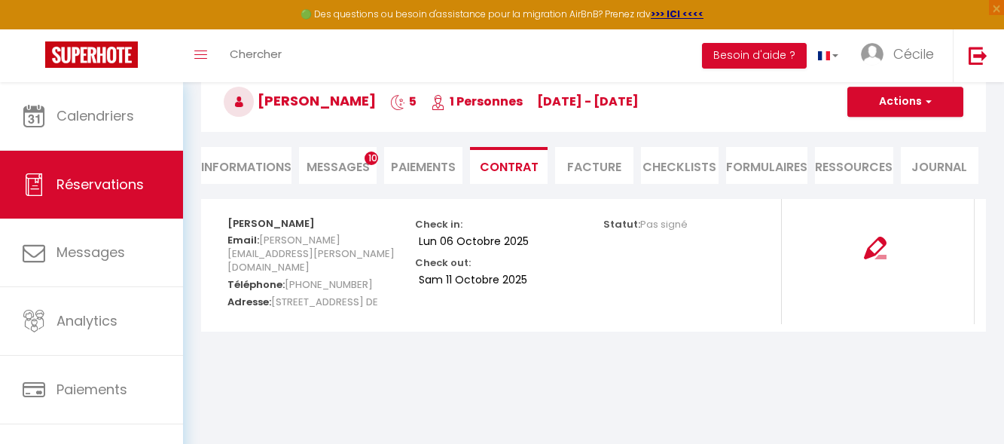
scroll to position [82, 0]
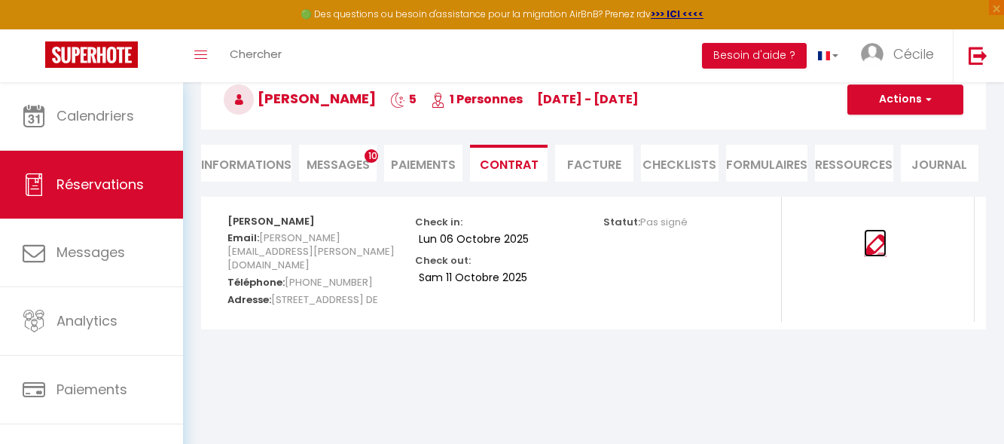
click at [881, 243] on img at bounding box center [875, 245] width 23 height 23
click at [572, 164] on li "Facture" at bounding box center [594, 163] width 78 height 37
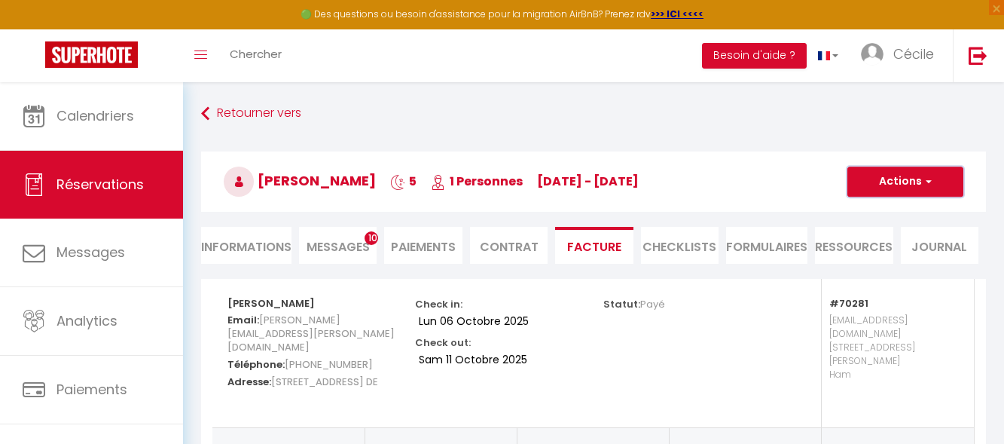
click at [937, 188] on button "Actions" at bounding box center [905, 181] width 116 height 30
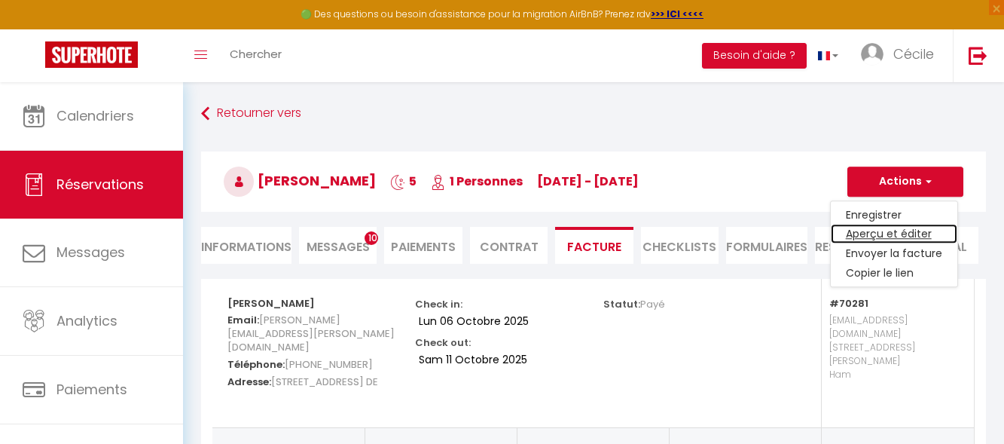
click at [922, 230] on link "Aperçu et éditer" at bounding box center [894, 234] width 127 height 20
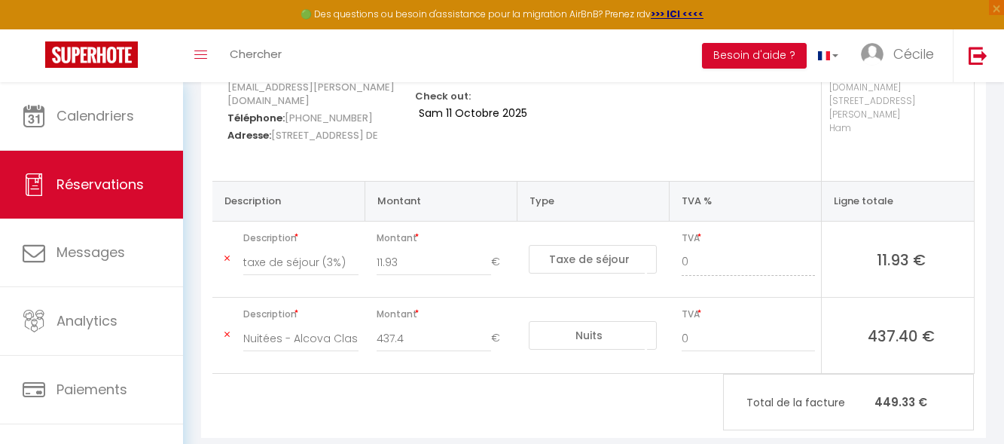
scroll to position [252, 0]
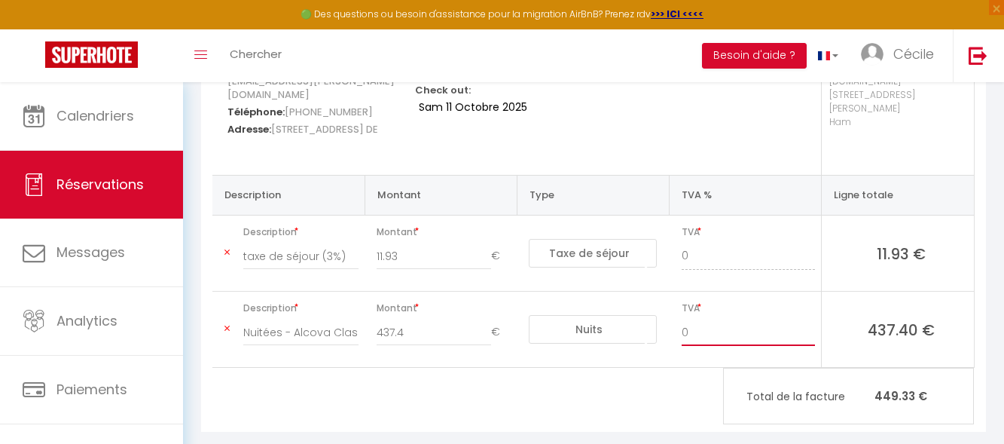
click at [687, 319] on input "0" at bounding box center [749, 332] width 134 height 27
click at [66, 178] on span "Réservations" at bounding box center [99, 184] width 87 height 19
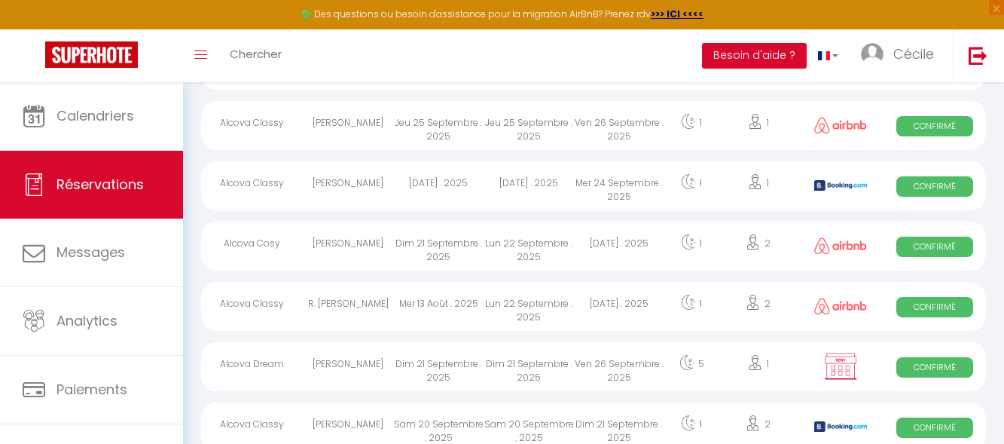
scroll to position [867, 0]
click at [348, 194] on div "[PERSON_NAME]" at bounding box center [348, 186] width 90 height 49
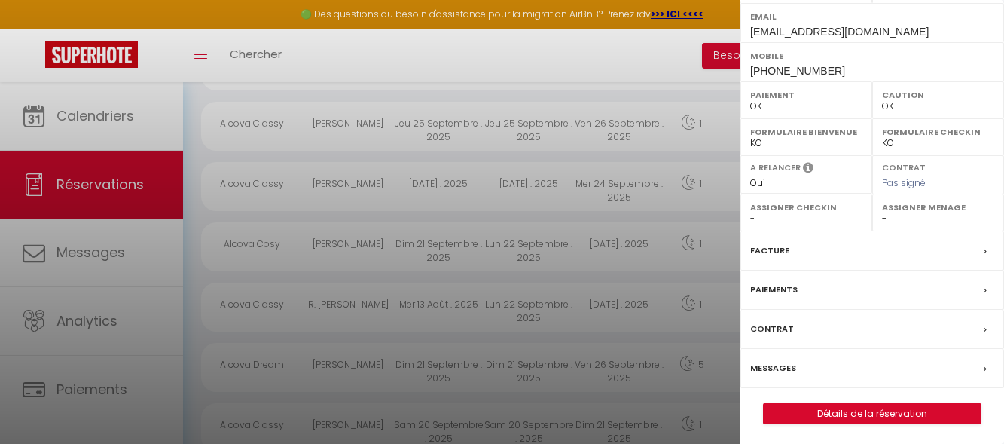
scroll to position [281, 0]
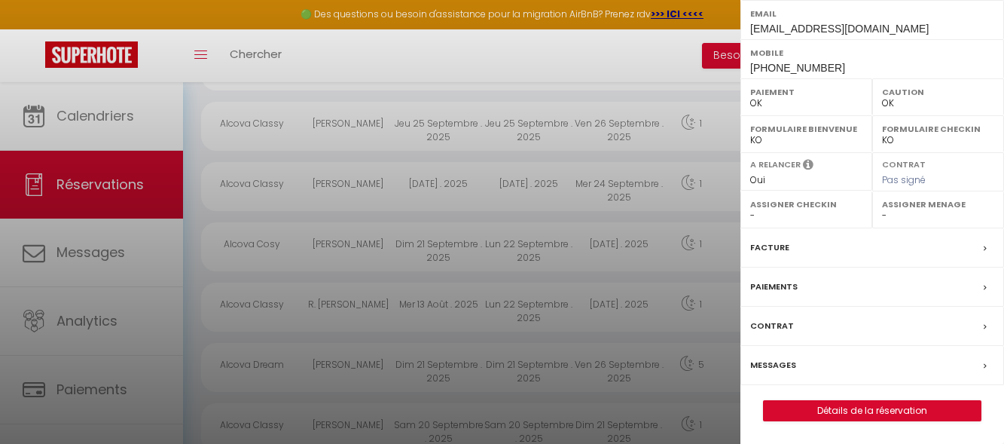
click at [828, 247] on div "Facture" at bounding box center [872, 247] width 264 height 39
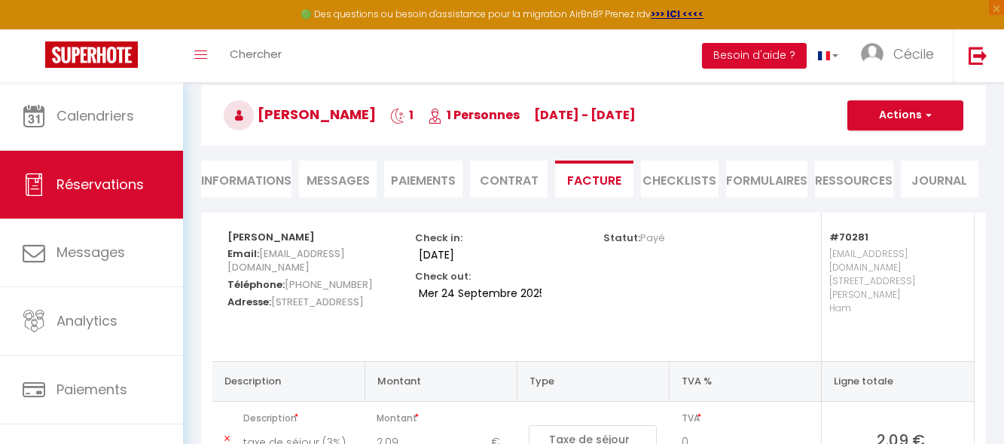
scroll to position [26, 0]
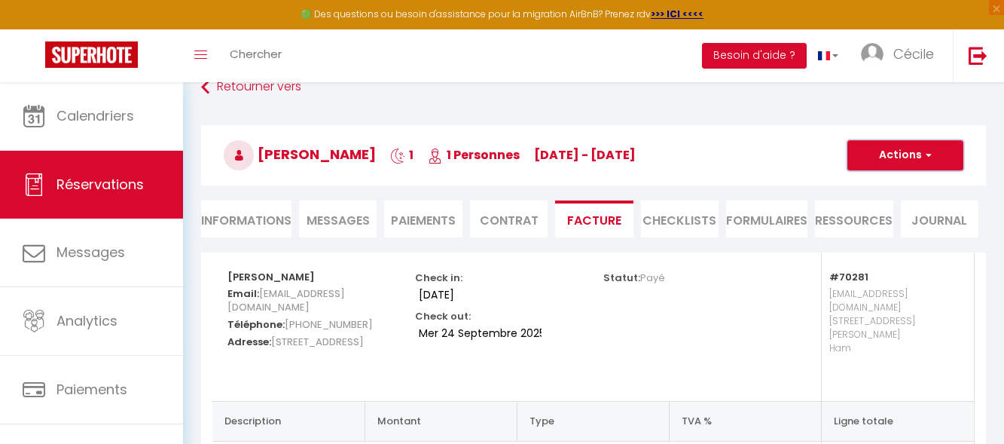
click at [944, 162] on button "Actions" at bounding box center [905, 155] width 116 height 30
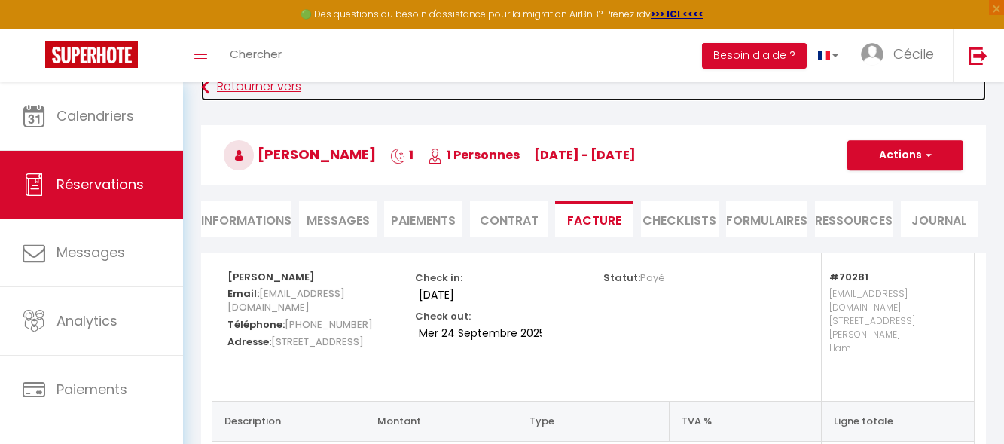
click at [892, 92] on link "Retourner vers" at bounding box center [593, 87] width 785 height 27
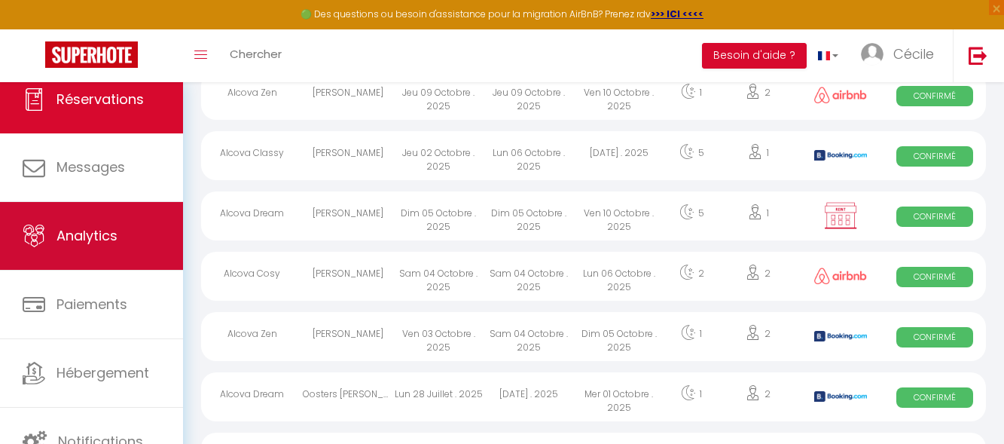
scroll to position [374, 0]
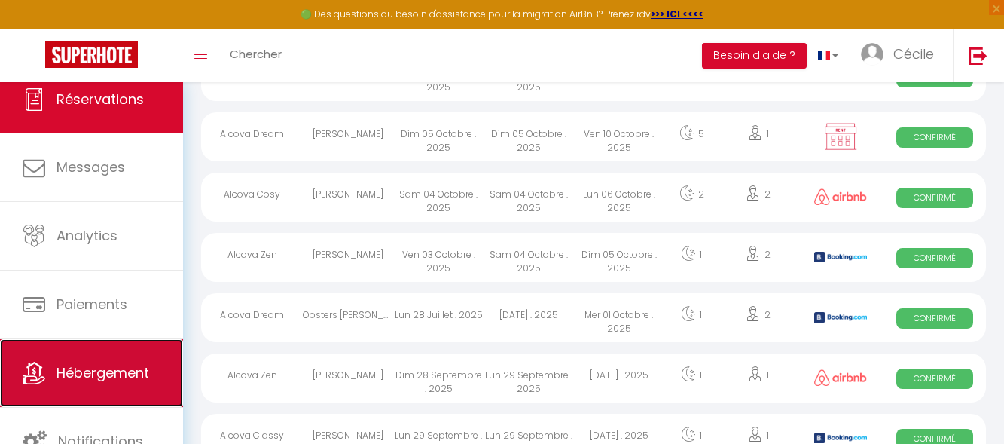
click at [114, 365] on span "Hébergement" at bounding box center [102, 372] width 93 height 19
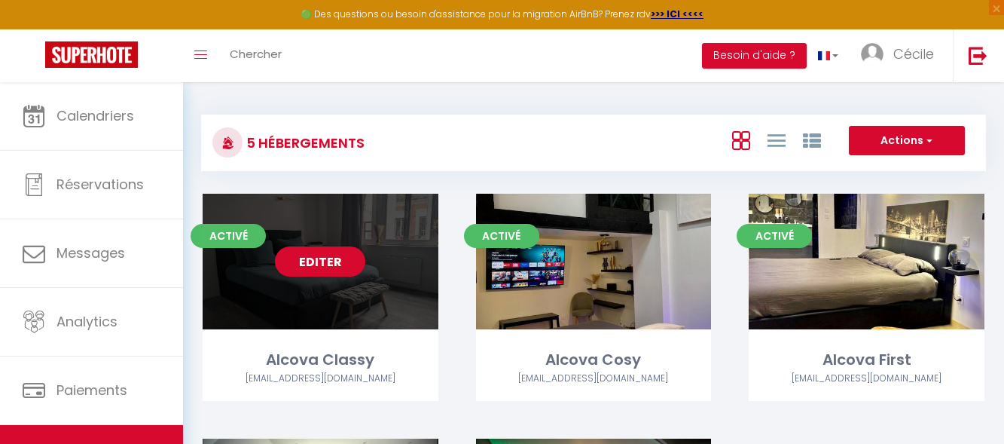
click at [395, 285] on div "Editer" at bounding box center [321, 262] width 236 height 136
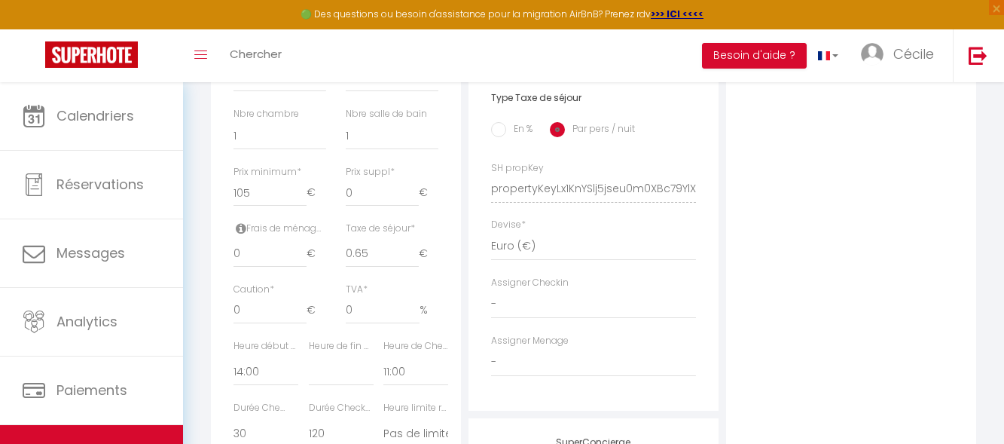
scroll to position [678, 0]
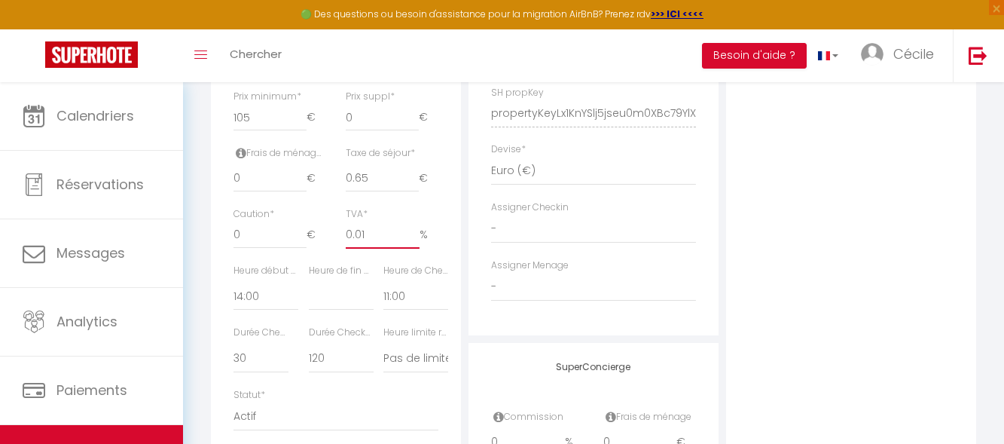
click at [415, 241] on input "0.01" at bounding box center [383, 234] width 74 height 27
click at [415, 241] on input "0.02" at bounding box center [383, 234] width 74 height 27
click at [415, 241] on input "0.03" at bounding box center [383, 234] width 74 height 27
click at [415, 241] on input "0.04" at bounding box center [383, 234] width 74 height 27
drag, startPoint x: 371, startPoint y: 246, endPoint x: 331, endPoint y: 245, distance: 39.9
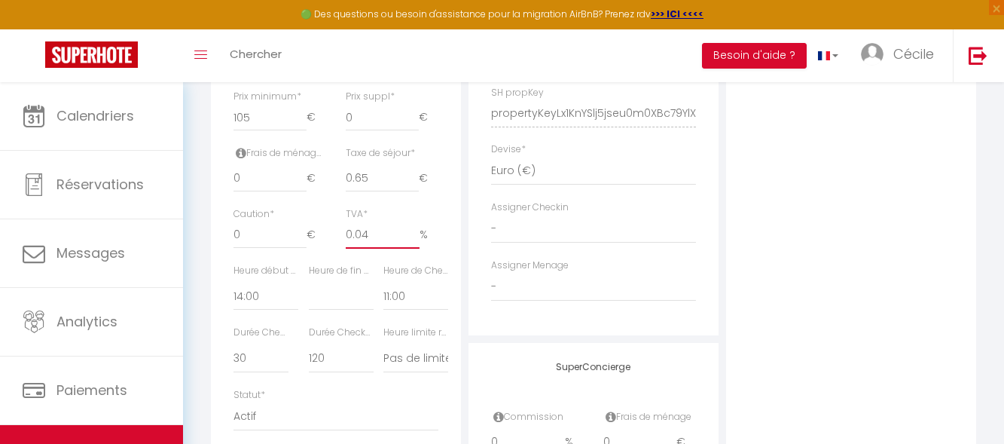
click at [331, 245] on div "Caution * 0 € TVA * 0.04 %" at bounding box center [336, 235] width 224 height 56
click at [680, 239] on select "- [PERSON_NAME]" at bounding box center [593, 229] width 205 height 29
click at [822, 234] on div "Photo Photo Supprimer Drag and drop a file here or click Ooops, something wrong…" at bounding box center [851, 103] width 250 height 1016
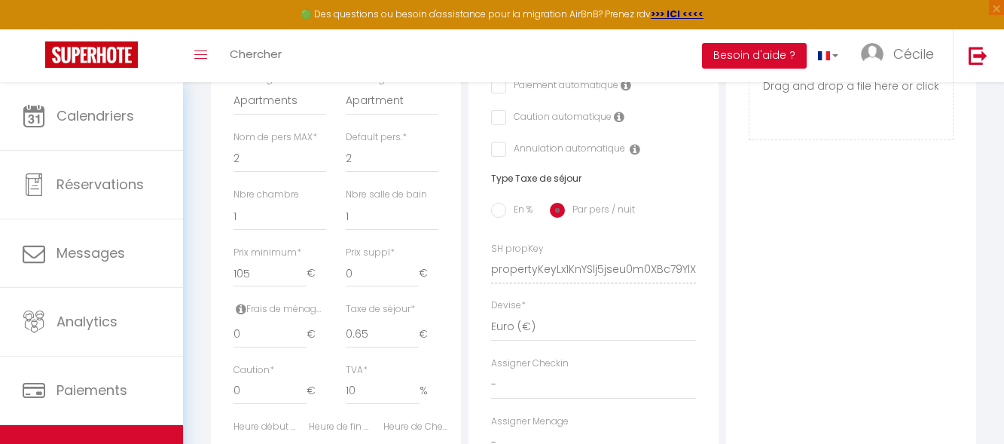
scroll to position [669, 0]
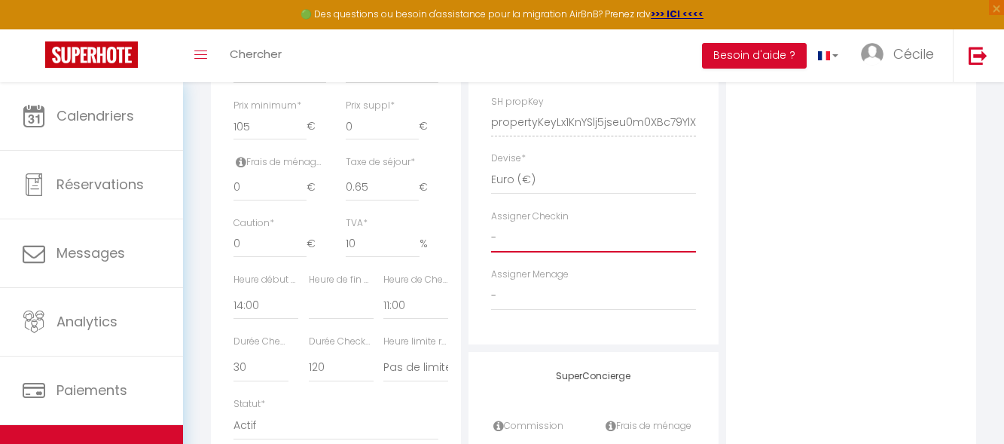
click at [593, 252] on select "- [PERSON_NAME]" at bounding box center [593, 238] width 205 height 29
click at [491, 235] on select "- [PERSON_NAME]" at bounding box center [593, 238] width 205 height 29
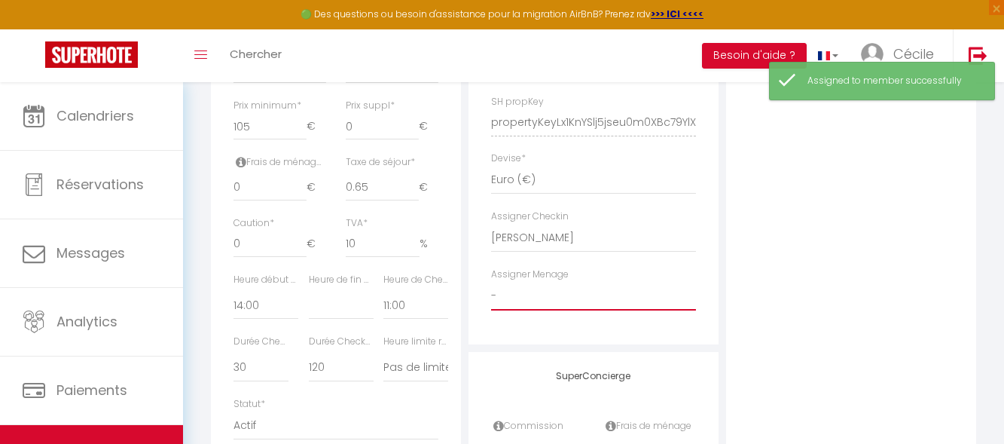
click at [588, 298] on select "- [PERSON_NAME]" at bounding box center [593, 296] width 205 height 29
click at [491, 292] on select "- [PERSON_NAME]" at bounding box center [593, 296] width 205 height 29
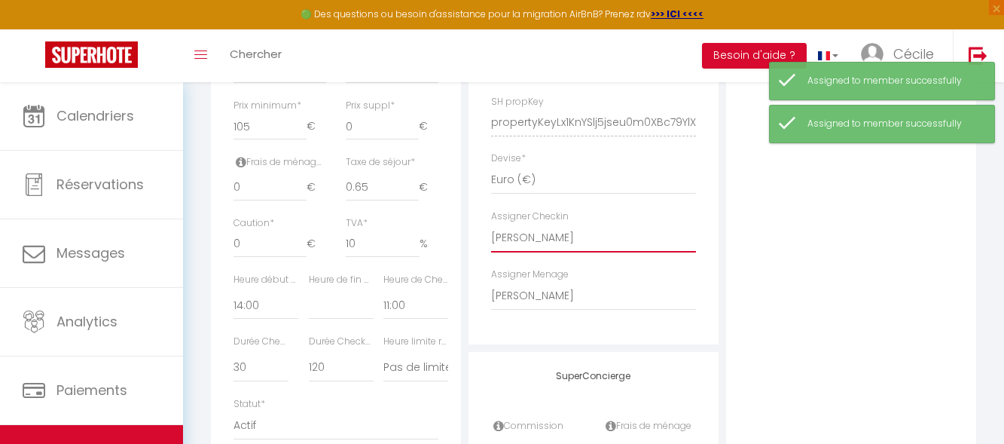
click at [589, 251] on select "- [PERSON_NAME]" at bounding box center [593, 238] width 205 height 29
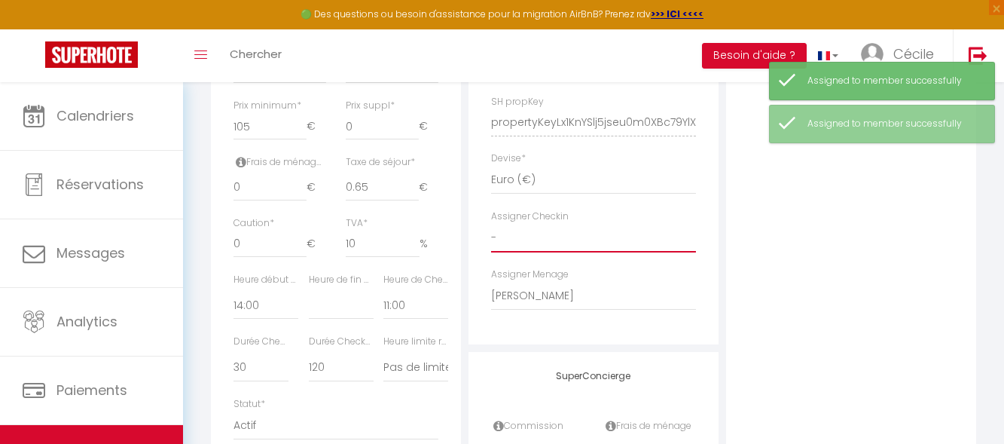
click at [491, 235] on select "- [PERSON_NAME]" at bounding box center [593, 238] width 205 height 29
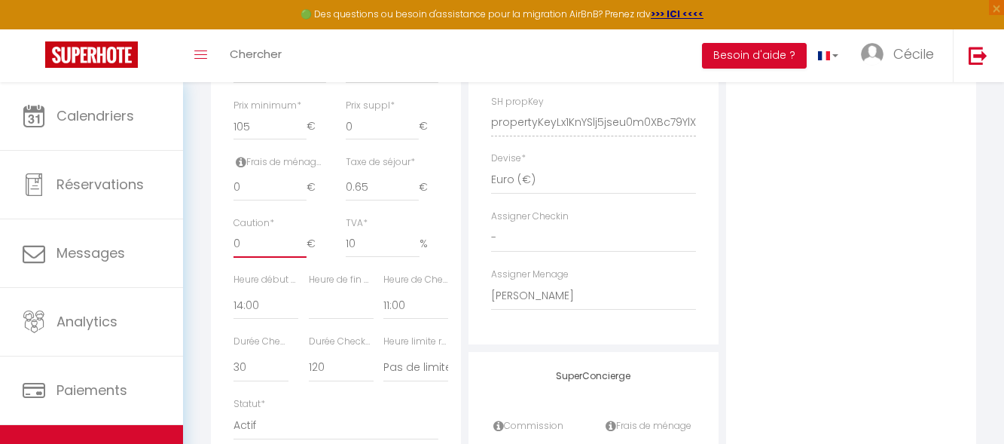
click at [255, 245] on input "0" at bounding box center [269, 243] width 73 height 27
click at [467, 95] on div "Adresse Adresse * [STREET_ADDRESS] [GEOGRAPHIC_DATA] [GEOGRAPHIC_DATA] [GEOGRAP…" at bounding box center [594, 112] width 258 height 1016
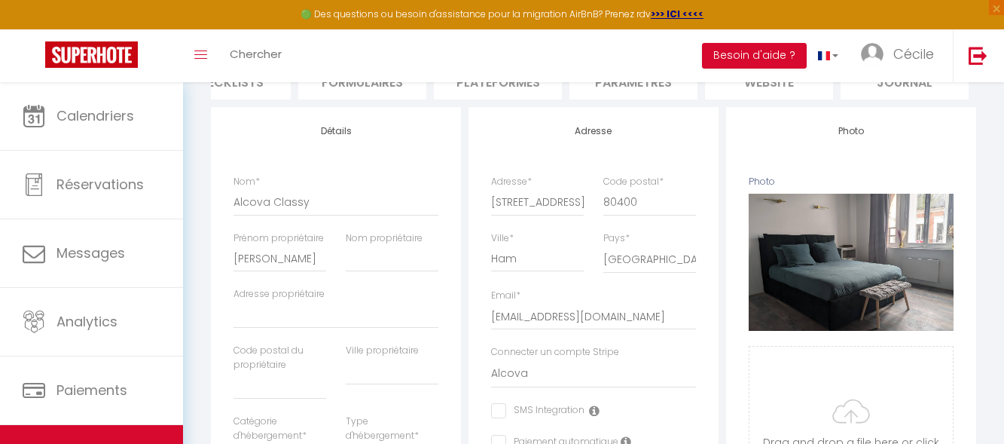
scroll to position [0, 0]
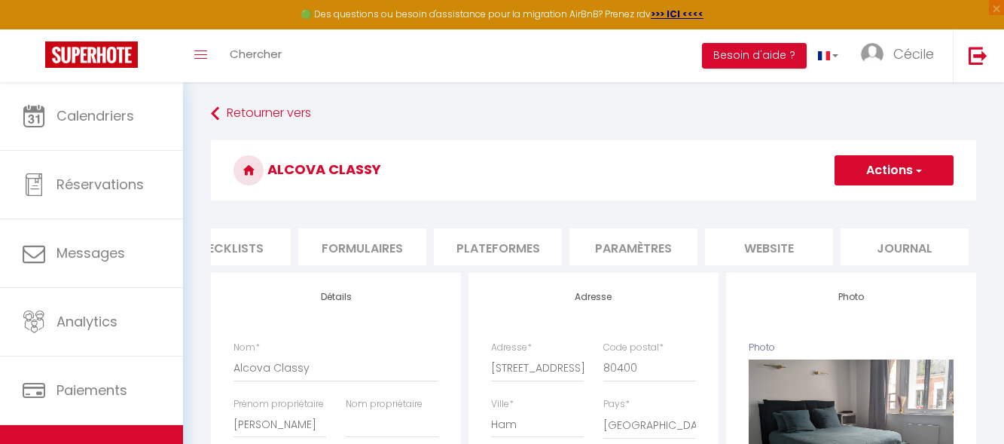
click at [943, 171] on button "Actions" at bounding box center [893, 170] width 119 height 30
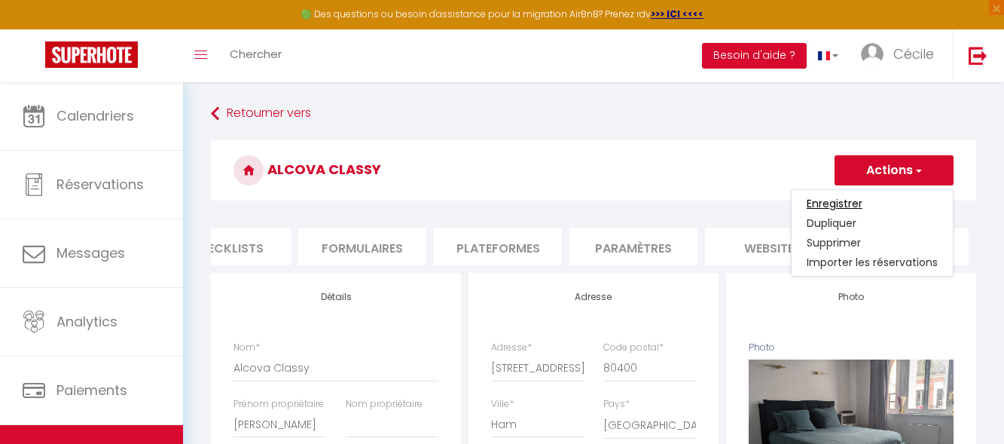
click at [847, 202] on input "Enregistrer" at bounding box center [835, 203] width 56 height 15
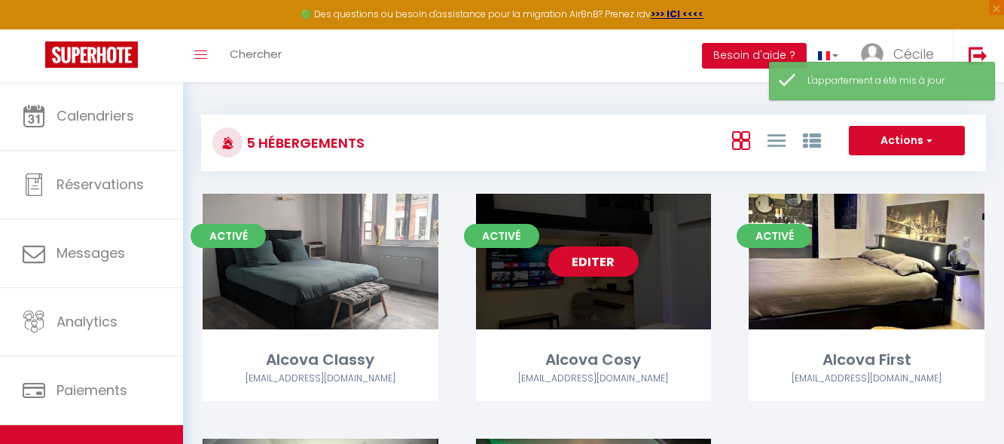
click at [644, 249] on div "Editer" at bounding box center [594, 262] width 236 height 136
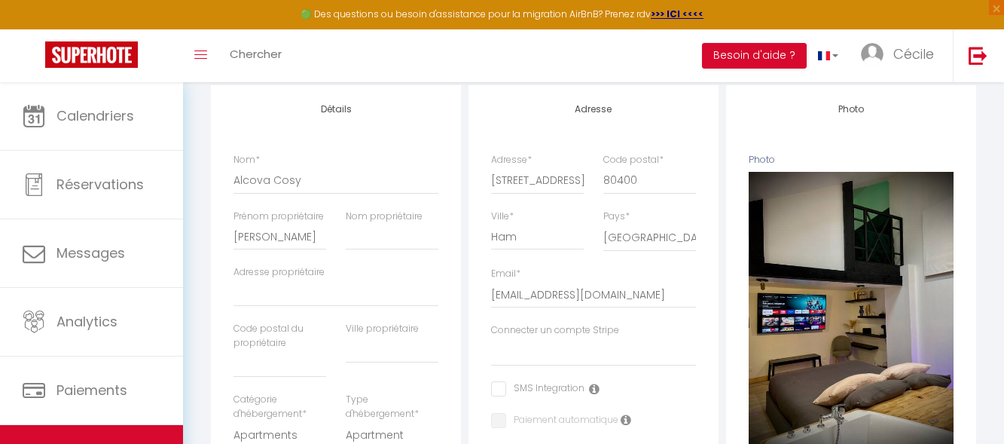
scroll to position [151, 0]
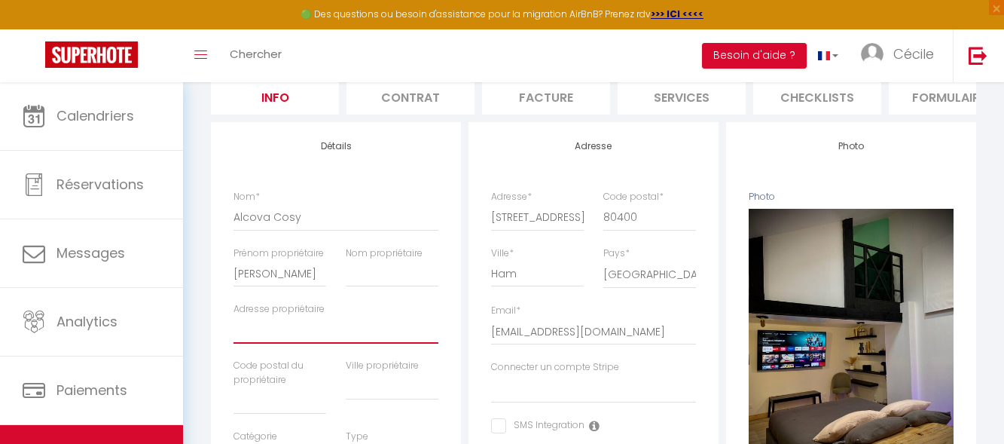
click at [322, 338] on input "Adresse propriétaire" at bounding box center [335, 329] width 205 height 27
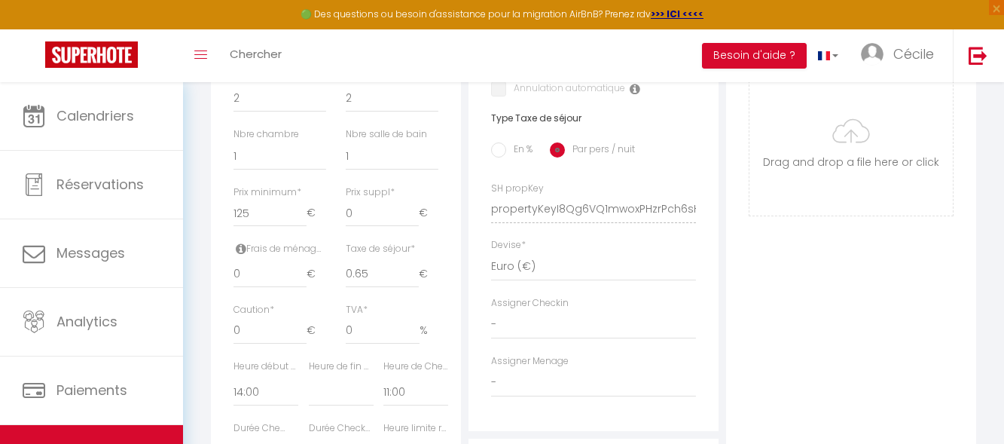
scroll to position [602, 0]
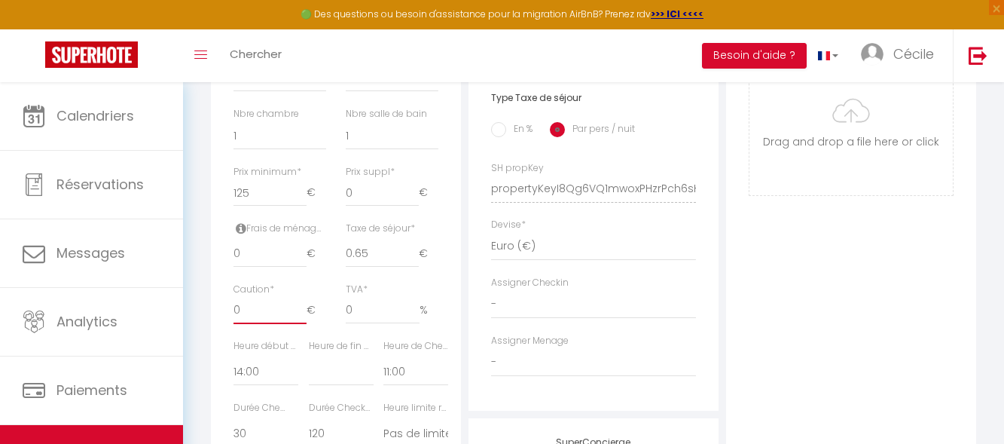
click at [268, 324] on input "0" at bounding box center [269, 310] width 73 height 27
click at [360, 324] on input "0" at bounding box center [383, 310] width 74 height 27
drag, startPoint x: 368, startPoint y: 323, endPoint x: 306, endPoint y: 328, distance: 62.0
click at [306, 328] on div "Caution * 150 € TVA * 0 %" at bounding box center [336, 310] width 224 height 56
click at [464, 297] on div "Détails Nom * [PERSON_NAME] propriétaire [PERSON_NAME] propriétaire Adresse pro…" at bounding box center [336, 178] width 258 height 1016
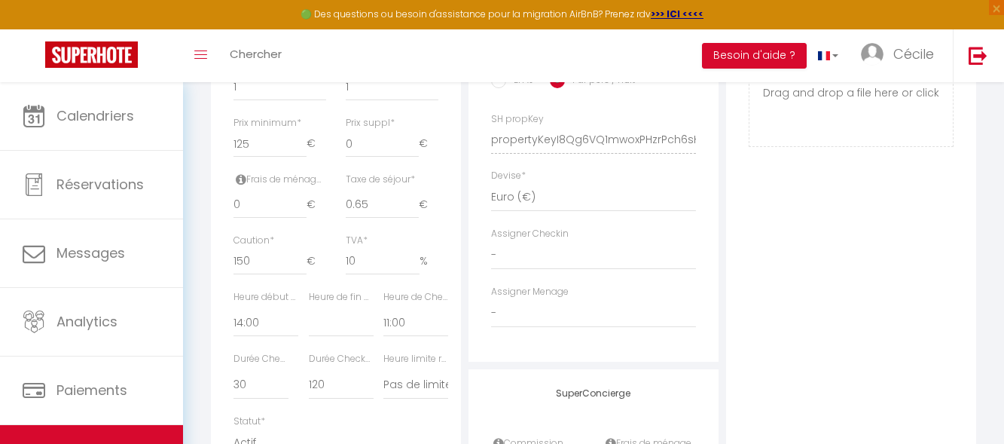
scroll to position [678, 0]
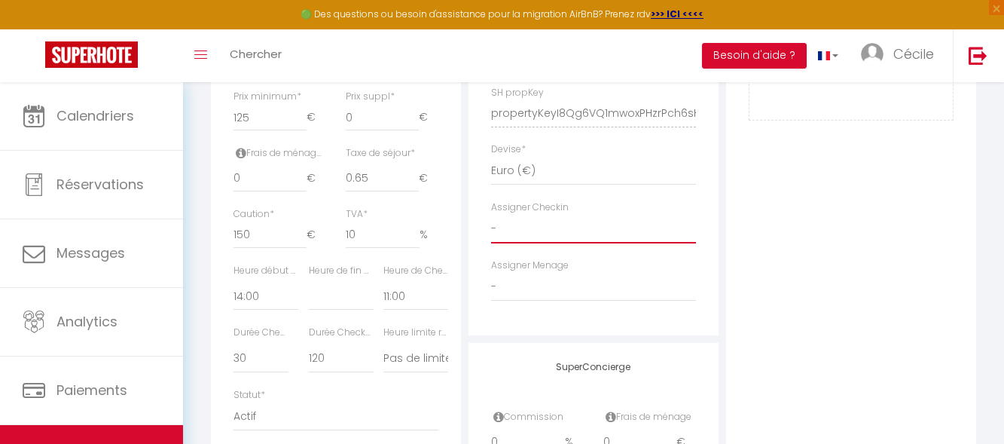
click at [593, 239] on select "- [PERSON_NAME]" at bounding box center [593, 229] width 205 height 29
click at [491, 226] on select "- [PERSON_NAME]" at bounding box center [593, 229] width 205 height 29
click at [603, 279] on div "Assigner Menage - [PERSON_NAME]" at bounding box center [593, 279] width 205 height 43
click at [597, 300] on select "- [PERSON_NAME]" at bounding box center [593, 287] width 205 height 29
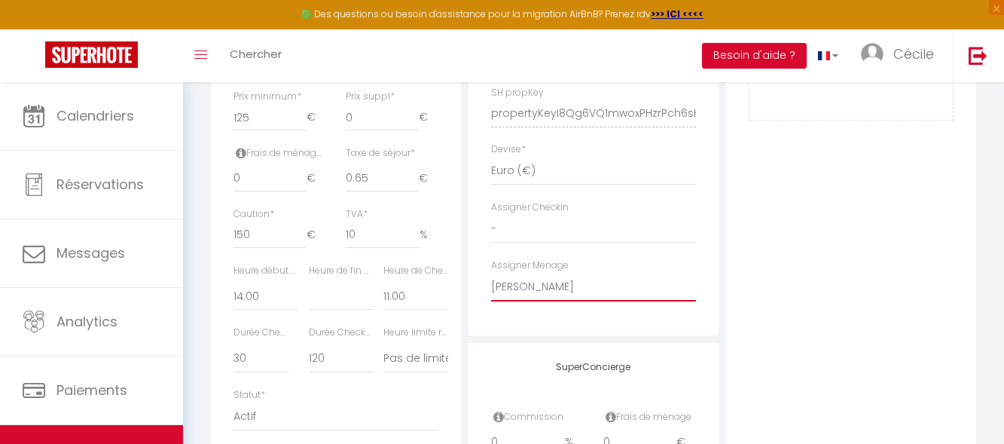
click at [491, 283] on select "- [PERSON_NAME]" at bounding box center [593, 287] width 205 height 29
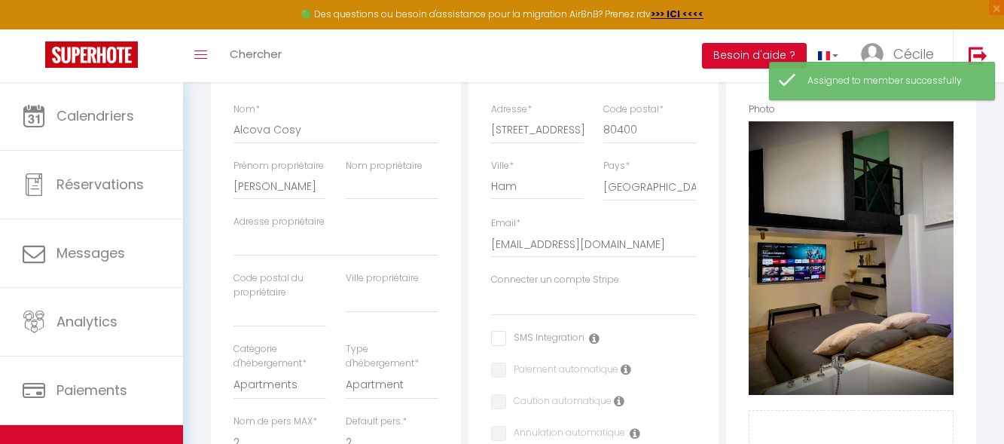
scroll to position [0, 0]
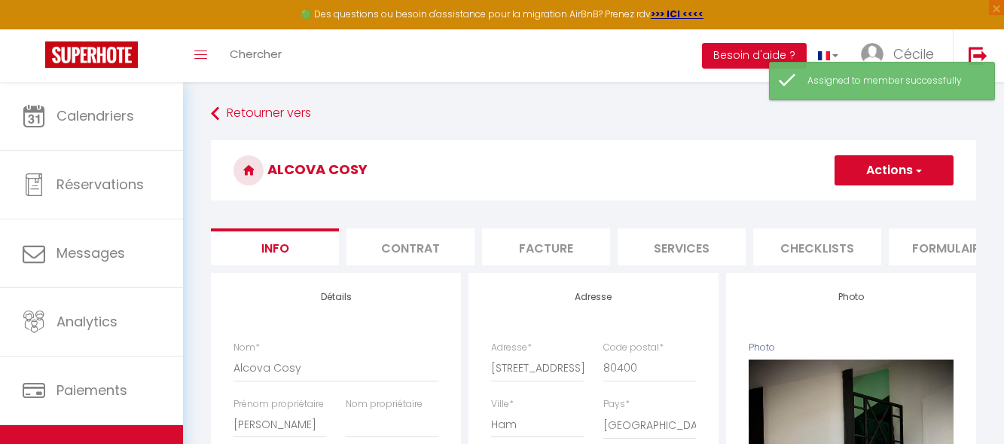
click at [919, 172] on span "button" at bounding box center [918, 170] width 10 height 15
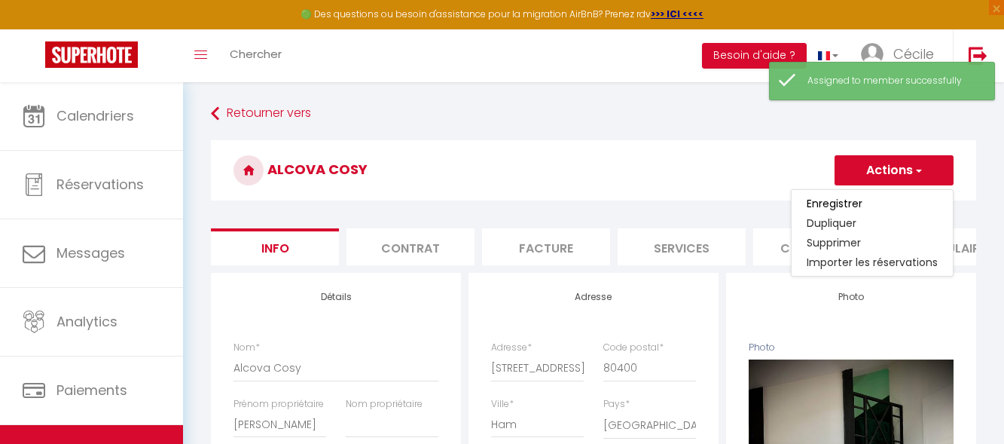
click at [864, 201] on link "Enregistrer" at bounding box center [871, 204] width 161 height 20
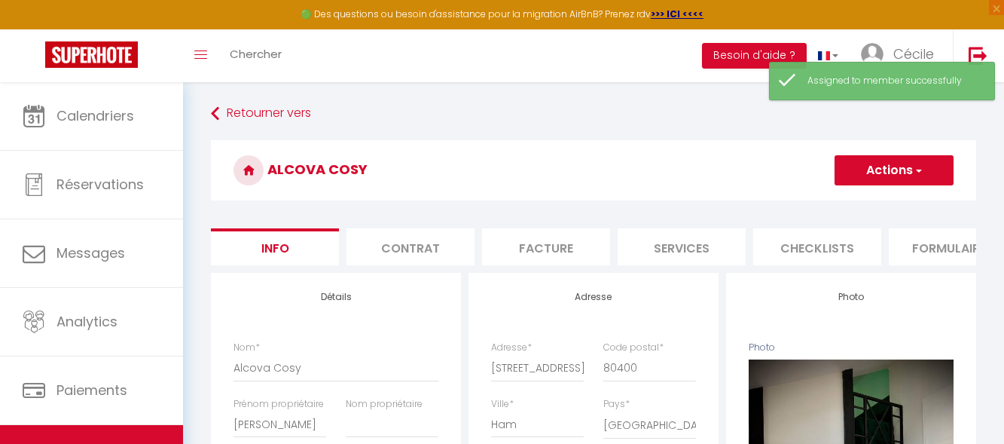
click at [848, 201] on div "Alcova Cosy Actions Enregistrer Dupliquer Supprimer Importer les réservations" at bounding box center [593, 174] width 765 height 69
click at [889, 157] on button "Actions" at bounding box center [893, 170] width 119 height 30
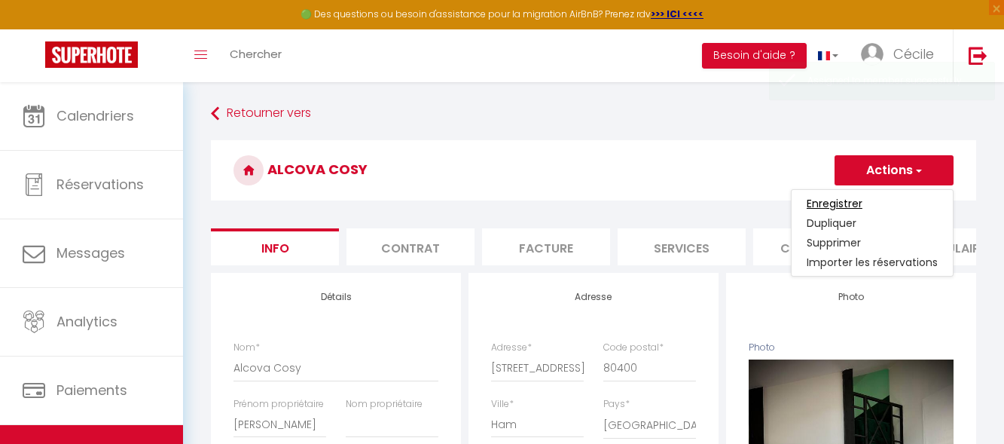
click at [849, 203] on input "Enregistrer" at bounding box center [835, 203] width 56 height 15
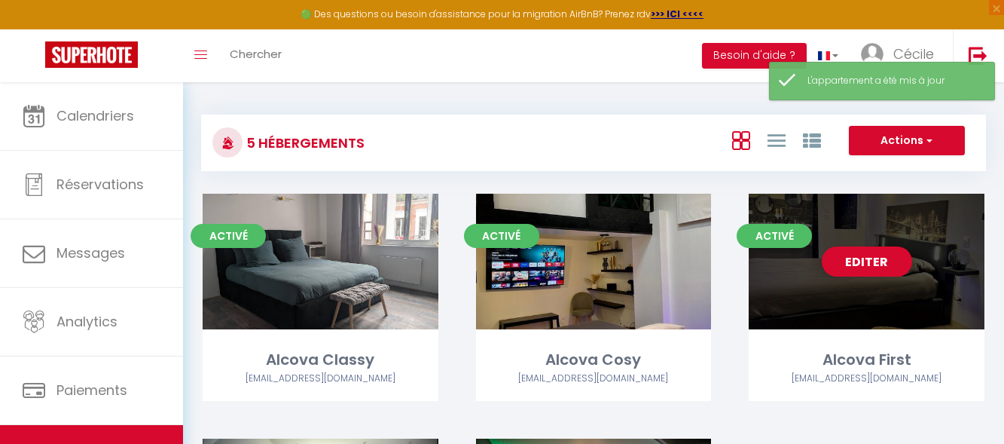
click at [877, 219] on div "Editer" at bounding box center [867, 262] width 236 height 136
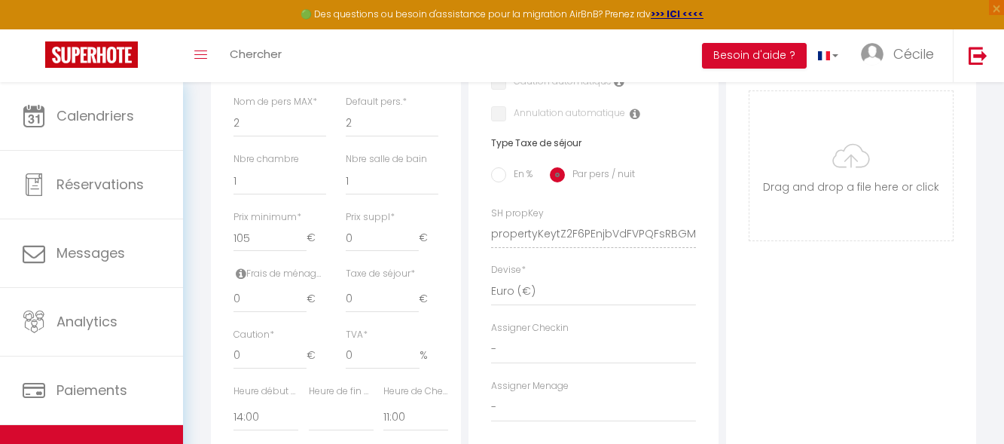
scroll to position [602, 0]
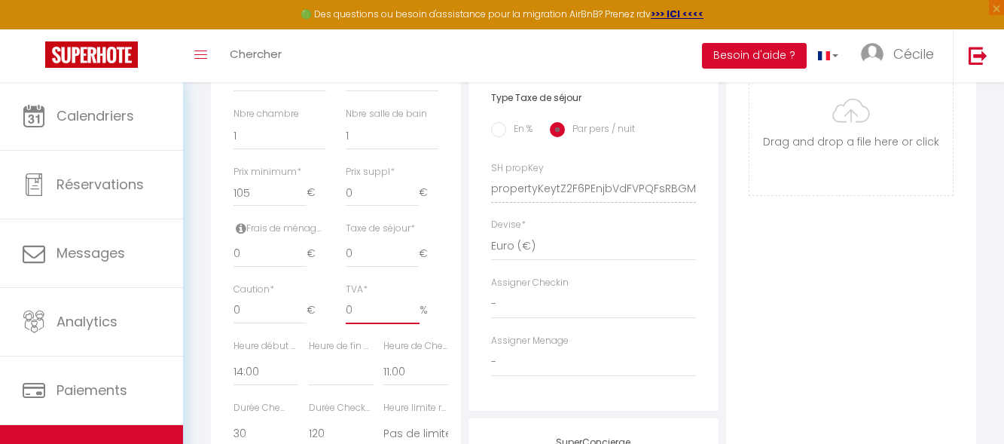
drag, startPoint x: 367, startPoint y: 319, endPoint x: 342, endPoint y: 319, distance: 25.6
click at [342, 319] on div "TVA * 0 %" at bounding box center [392, 310] width 112 height 56
click at [269, 324] on input "0" at bounding box center [269, 310] width 73 height 27
drag, startPoint x: 261, startPoint y: 325, endPoint x: 226, endPoint y: 327, distance: 35.4
click at [228, 327] on div "Caution * 0 €" at bounding box center [280, 310] width 112 height 56
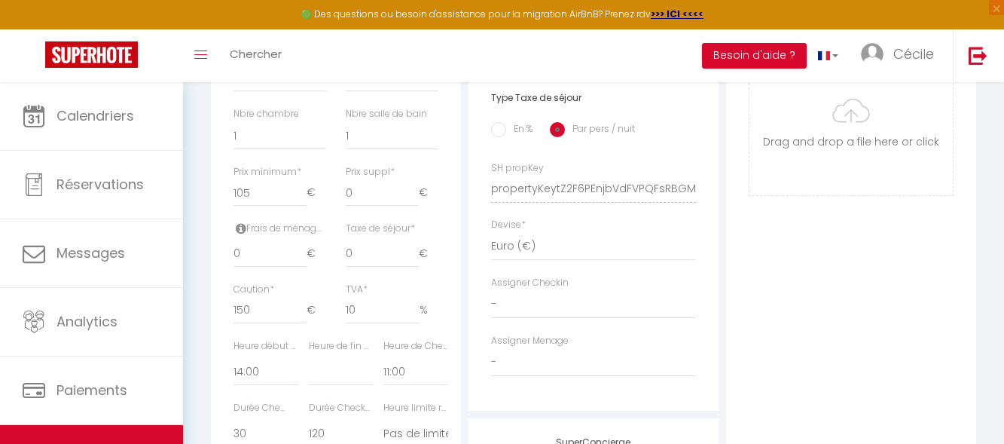
click at [465, 316] on div "Adresse Adresse * [STREET_ADDRESS] [GEOGRAPHIC_DATA] [GEOGRAPHIC_DATA] [GEOGRAP…" at bounding box center [594, 178] width 258 height 1016
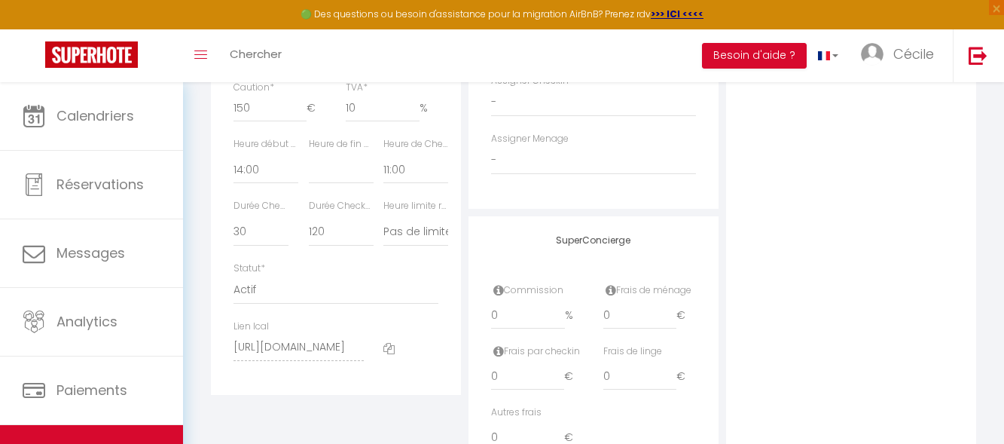
scroll to position [828, 0]
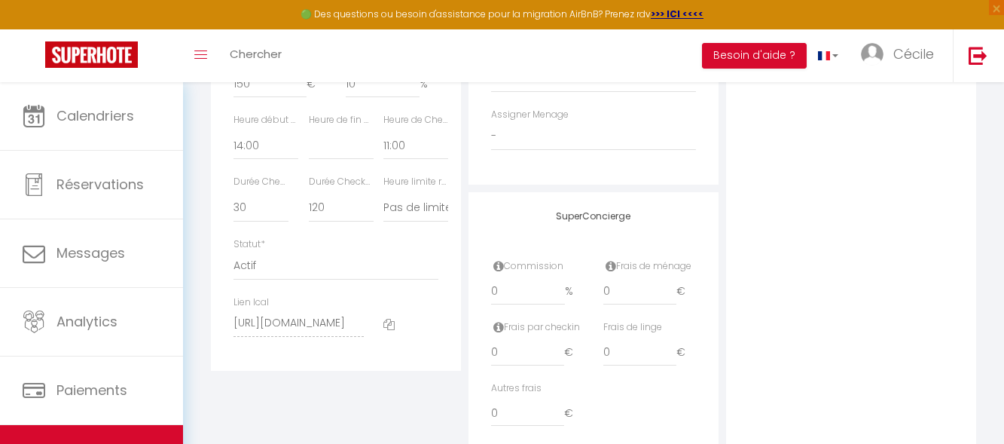
click at [285, 127] on label "Heure début Checkin *" at bounding box center [265, 120] width 65 height 14
click at [276, 160] on select "00:00 00:15 00:30 00:45 01:00 01:15 01:30 01:45 02:00 02:15 02:30 02:45 03:00" at bounding box center [265, 145] width 65 height 29
click at [285, 141] on div "Heure début Checkin * 00:00 00:15 00:30 00:45 01:00 01:15 01:30 01:45 02:00 02:…" at bounding box center [265, 136] width 65 height 47
click at [285, 127] on label "Heure début Checkin *" at bounding box center [265, 120] width 65 height 14
click at [262, 157] on select "00:00 00:15 00:30 00:45 01:00 01:15 01:30 01:45 02:00 02:15 02:30 02:45 03:00" at bounding box center [265, 145] width 65 height 29
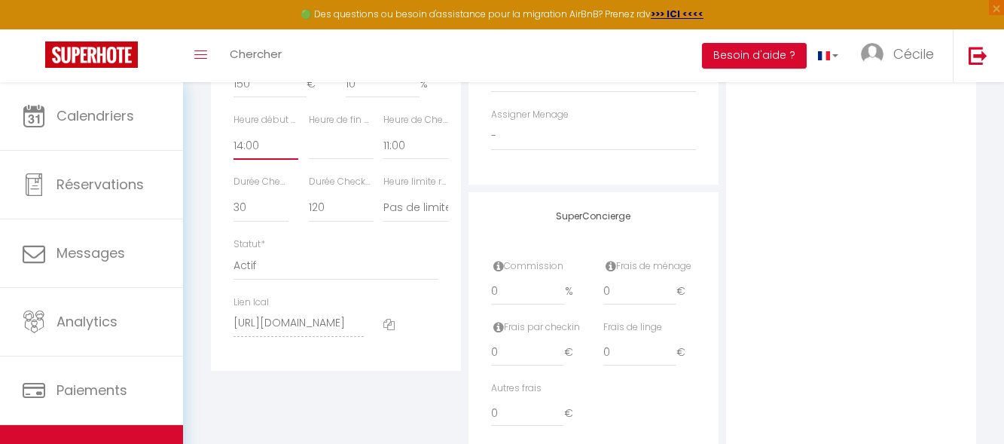
click at [233, 142] on select "00:00 00:15 00:30 00:45 01:00 01:15 01:30 01:45 02:00 02:15 02:30 02:45 03:00" at bounding box center [265, 145] width 65 height 29
click at [425, 222] on select "Pas de limite 01:00 02:00 03:00 04:00 05:00 06:00 07:00 08:00 09:00 10:00 11:00…" at bounding box center [415, 208] width 65 height 29
click at [383, 205] on select "Pas de limite 01:00 02:00 03:00 04:00 05:00 06:00 07:00 08:00 09:00 10:00 11:00…" at bounding box center [415, 208] width 65 height 29
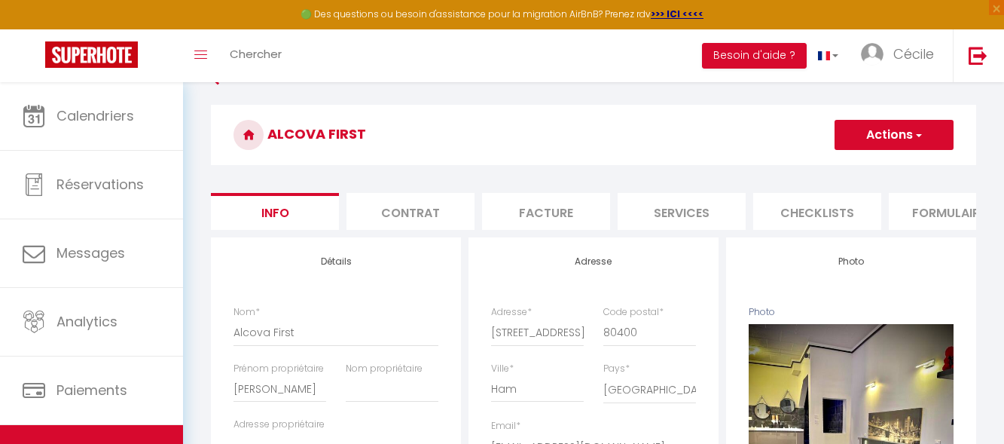
scroll to position [21, 0]
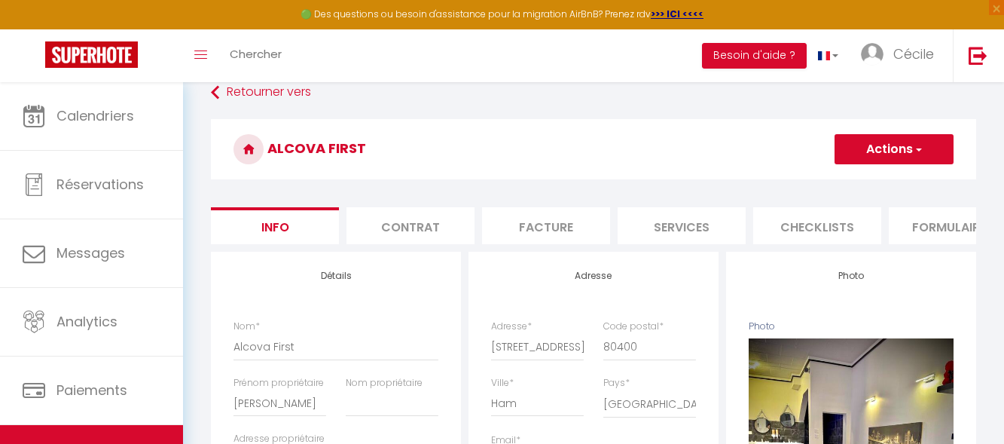
click at [916, 162] on button "Actions" at bounding box center [893, 149] width 119 height 30
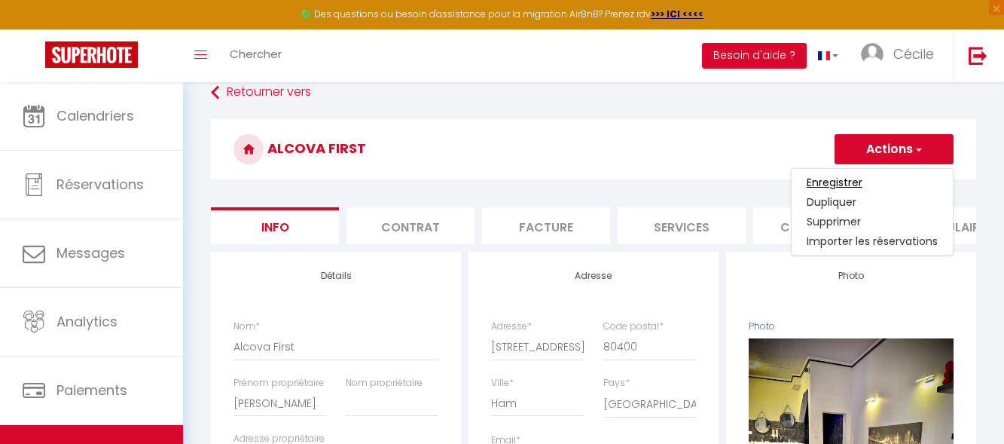
click at [846, 181] on input "Enregistrer" at bounding box center [835, 182] width 56 height 15
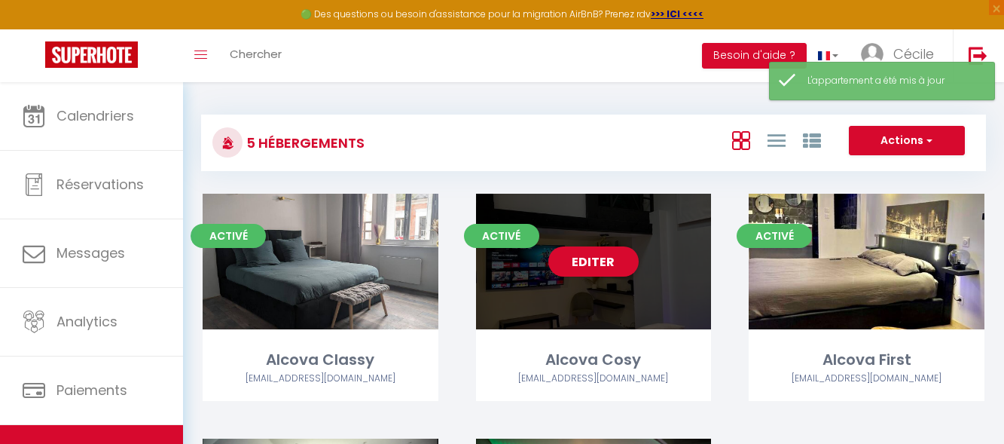
click at [484, 273] on div "Editer" at bounding box center [594, 262] width 236 height 136
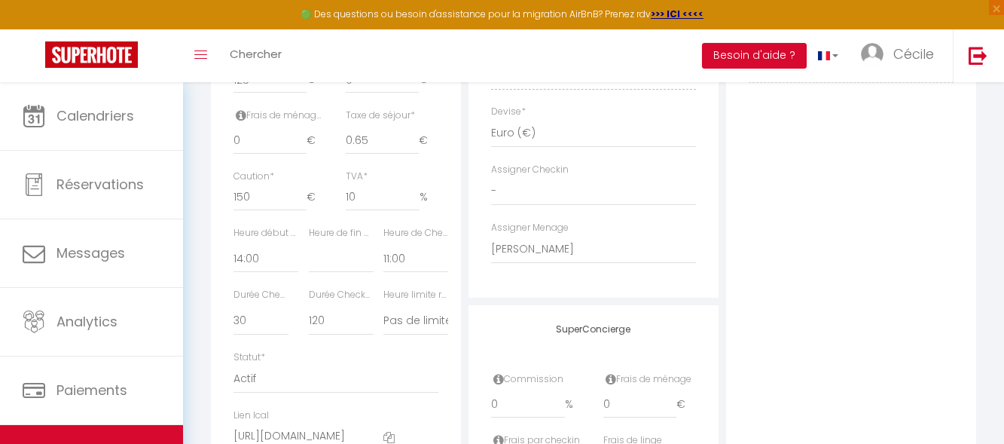
scroll to position [753, 0]
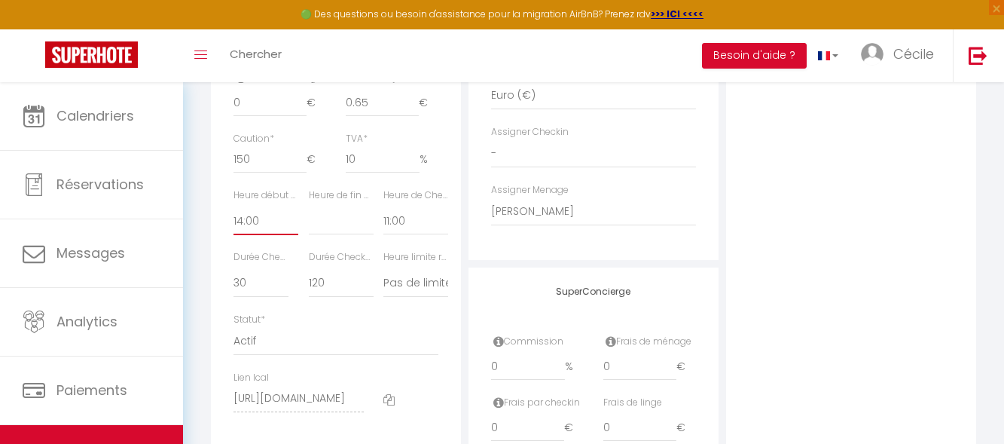
click at [276, 235] on select "00:00 00:15 00:30 00:45 01:00 01:15 01:30 01:45 02:00 02:15 02:30 02:45 03:00" at bounding box center [265, 220] width 65 height 29
click at [233, 218] on select "00:00 00:15 00:30 00:45 01:00 01:15 01:30 01:45 02:00 02:15 02:30 02:45 03:00" at bounding box center [265, 220] width 65 height 29
click at [411, 289] on select "Pas de limite 01:00 02:00 03:00 04:00 05:00 06:00 07:00 08:00 09:00 10:00 11:00…" at bounding box center [415, 283] width 65 height 29
click at [383, 280] on select "Pas de limite 01:00 02:00 03:00 04:00 05:00 06:00 07:00 08:00 09:00 10:00 11:00…" at bounding box center [415, 283] width 65 height 29
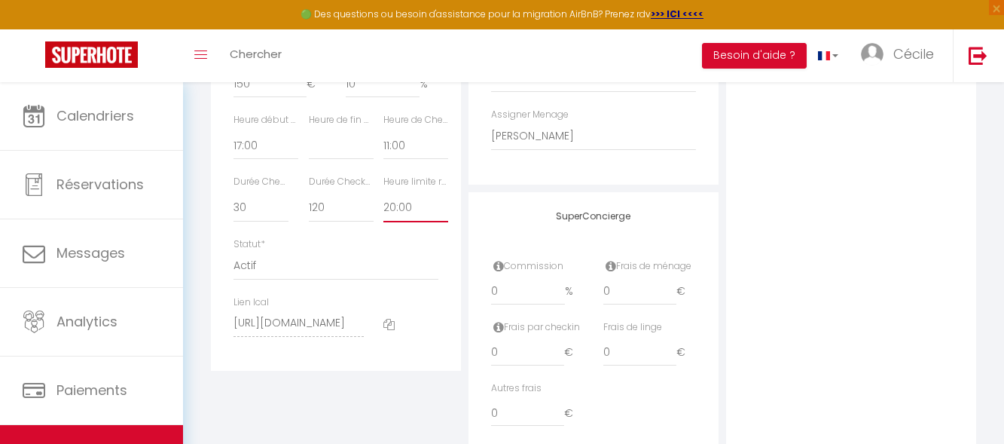
scroll to position [895, 0]
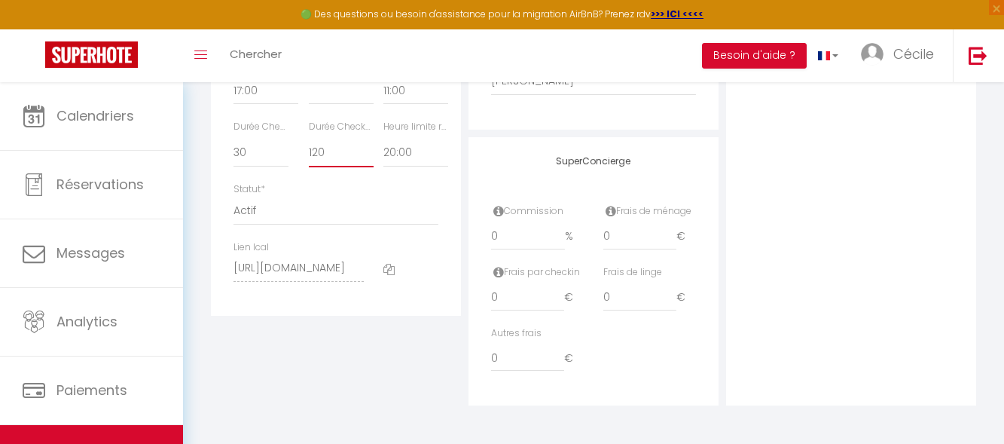
click at [333, 151] on select "15 30 45 60 75 90 105 120 135 150 165 180 195 210" at bounding box center [341, 153] width 65 height 29
click at [309, 139] on select "15 30 45 60 75 90 105 120 135 150 165 180 195 210" at bounding box center [341, 153] width 65 height 29
click at [261, 153] on select "15 30 45 60 75 90 105 120 135 150 165 180 195 210" at bounding box center [260, 153] width 55 height 29
click at [233, 139] on select "15 30 45 60 75 90 105 120 135 150 165 180 195 210" at bounding box center [260, 153] width 55 height 29
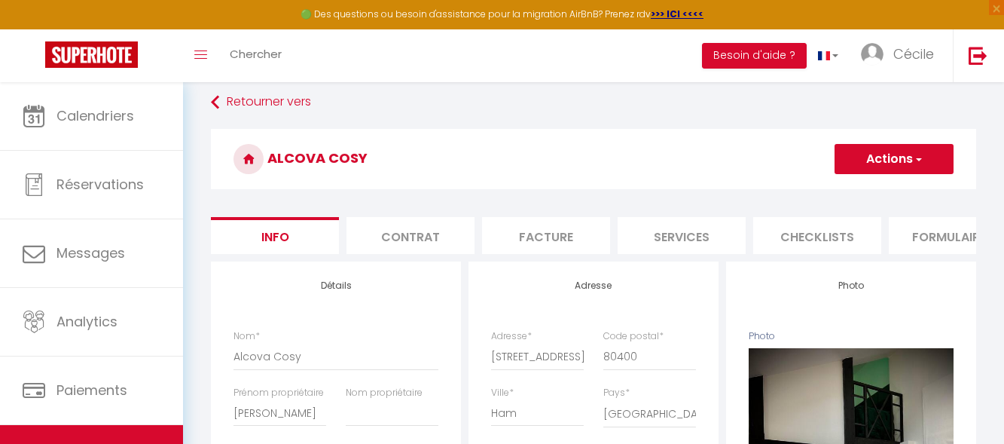
scroll to position [0, 0]
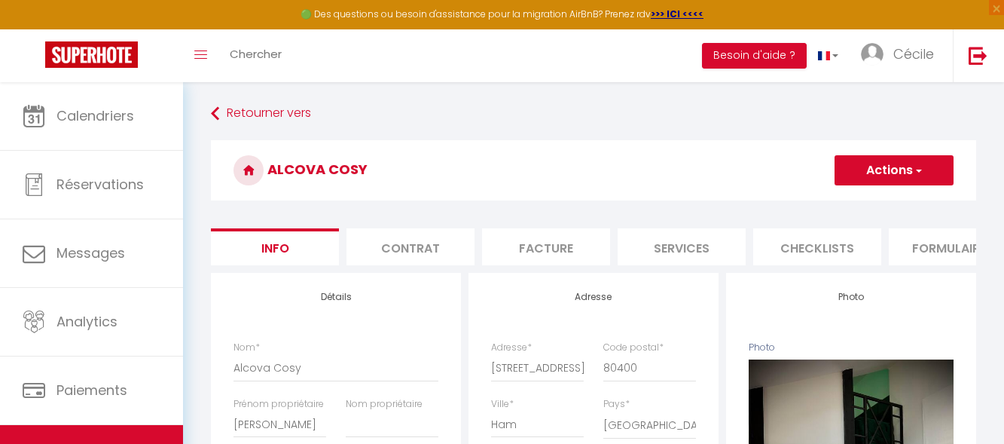
click at [902, 172] on button "Actions" at bounding box center [893, 170] width 119 height 30
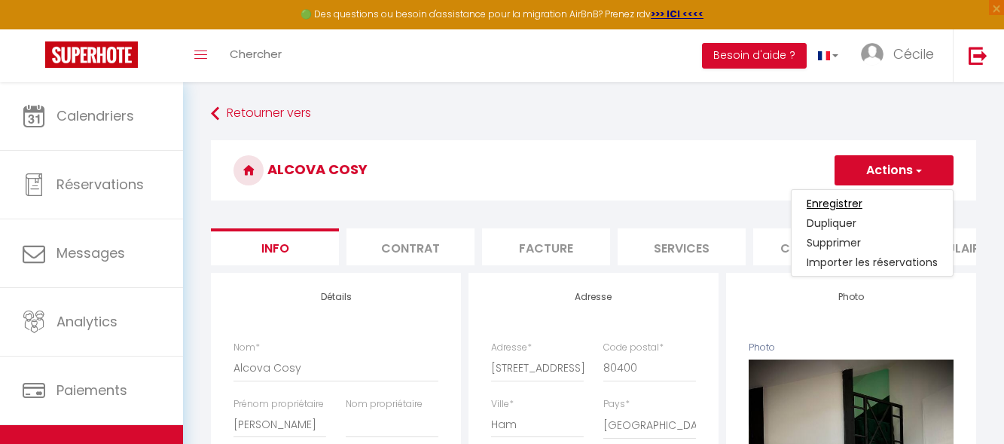
click at [837, 209] on input "Enregistrer" at bounding box center [835, 203] width 56 height 15
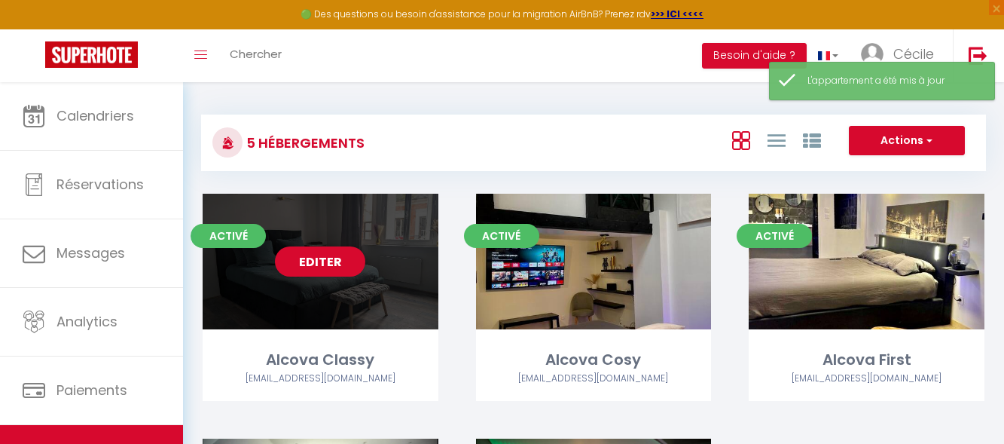
click at [398, 303] on div "Editer" at bounding box center [321, 262] width 236 height 136
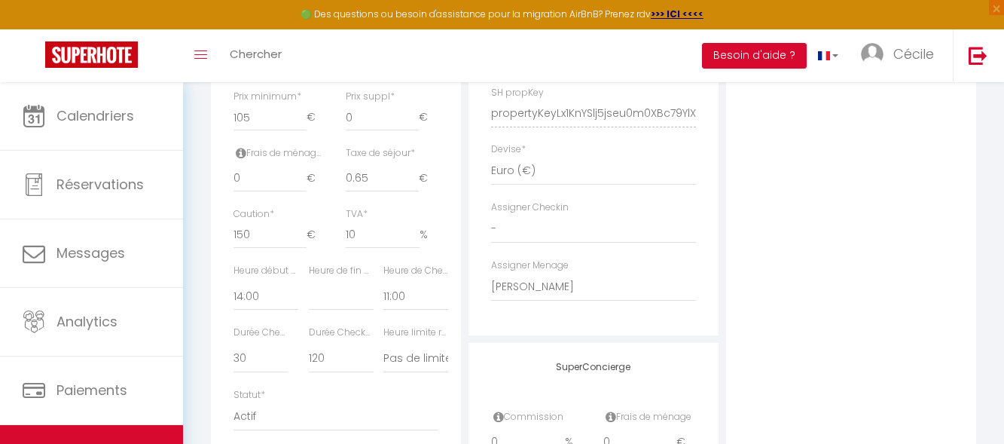
scroll to position [753, 0]
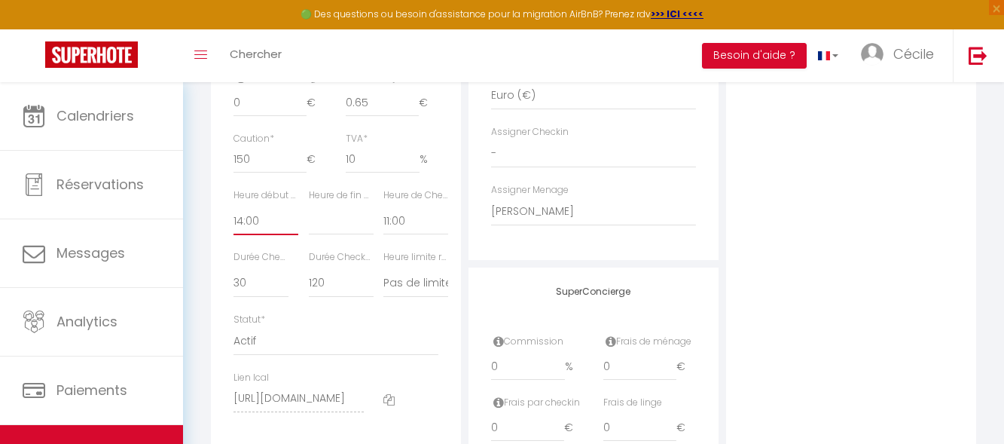
click at [262, 229] on select "00:00 00:15 00:30 00:45 01:00 01:15 01:30 01:45 02:00 02:15 02:30 02:45 03:00" at bounding box center [265, 220] width 65 height 29
click at [233, 218] on select "00:00 00:15 00:30 00:45 01:00 01:15 01:30 01:45 02:00 02:15 02:30 02:45 03:00" at bounding box center [265, 220] width 65 height 29
click at [411, 294] on select "Pas de limite 01:00 02:00 03:00 04:00 05:00 06:00 07:00 08:00 09:00 10:00 11:00…" at bounding box center [415, 283] width 65 height 29
click at [383, 280] on select "Pas de limite 01:00 02:00 03:00 04:00 05:00 06:00 07:00 08:00 09:00 10:00 11:00…" at bounding box center [415, 283] width 65 height 29
click at [259, 289] on select "15 30 45 60 75 90 105 120 135 150 165 180 195 210" at bounding box center [260, 283] width 55 height 29
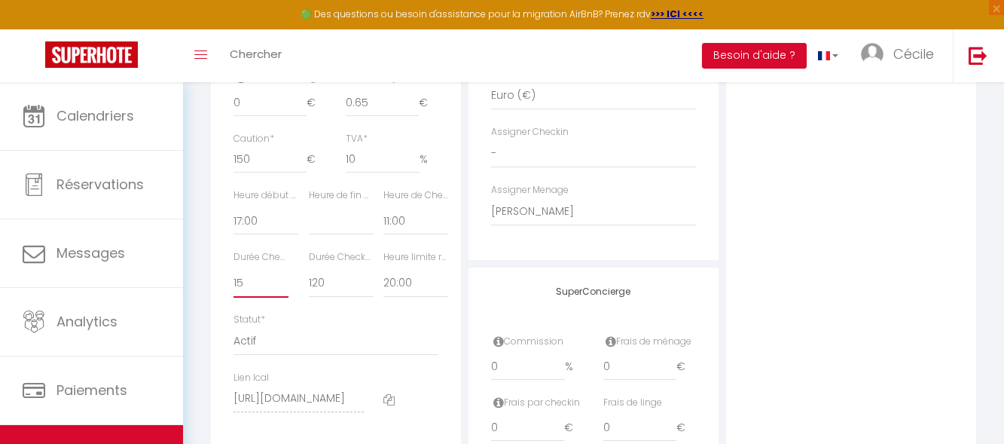
click at [233, 280] on select "15 30 45 60 75 90 105 120 135 150 165 180 195 210" at bounding box center [260, 283] width 55 height 29
click at [348, 297] on select "15 30 45 60 75 90 105 120 135 150 165 180 195 210" at bounding box center [341, 283] width 65 height 29
click at [309, 280] on select "15 30 45 60 75 90 105 120 135 150 165 180 195 210" at bounding box center [341, 283] width 65 height 29
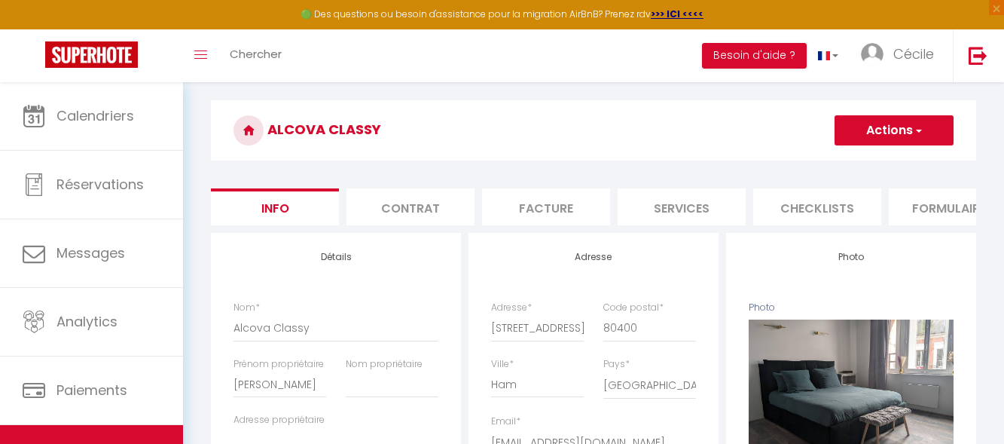
scroll to position [18, 0]
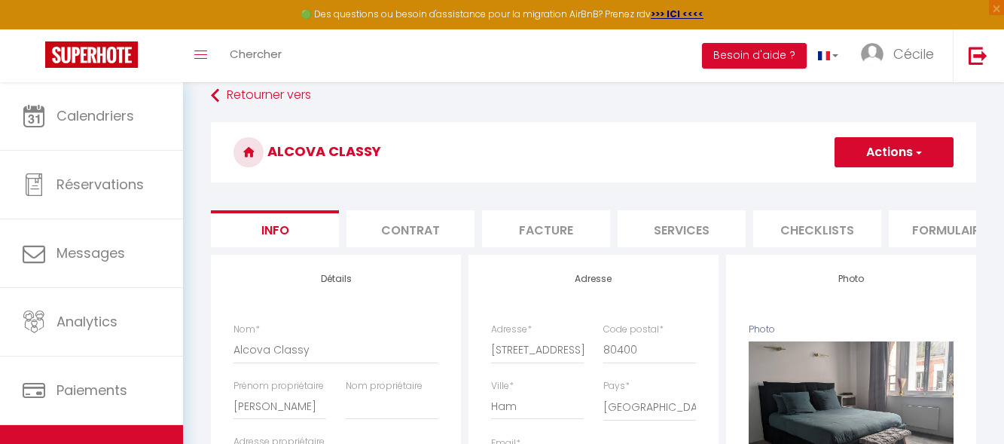
click at [891, 163] on button "Actions" at bounding box center [893, 152] width 119 height 30
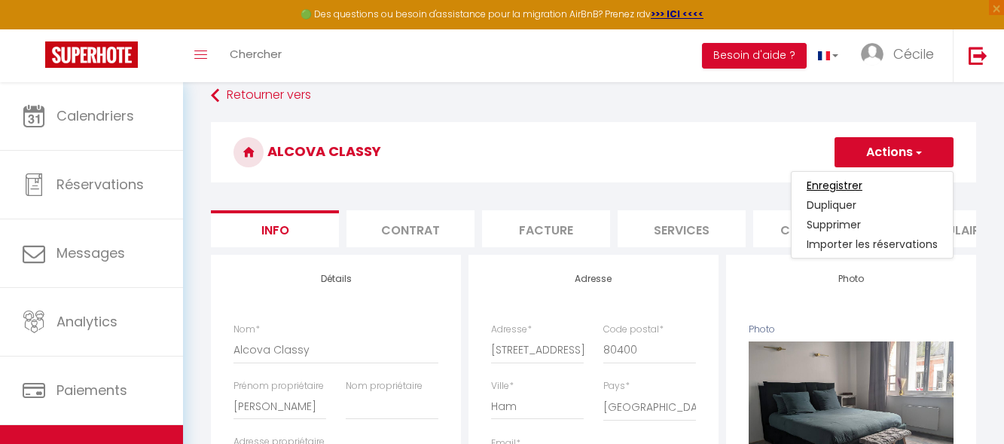
click at [825, 186] on input "Enregistrer" at bounding box center [835, 185] width 56 height 15
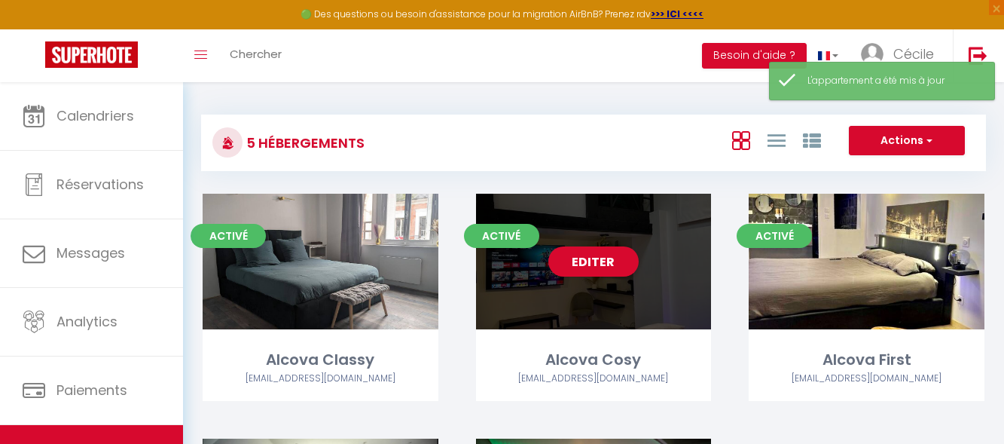
click at [550, 283] on div "Editer" at bounding box center [594, 262] width 236 height 136
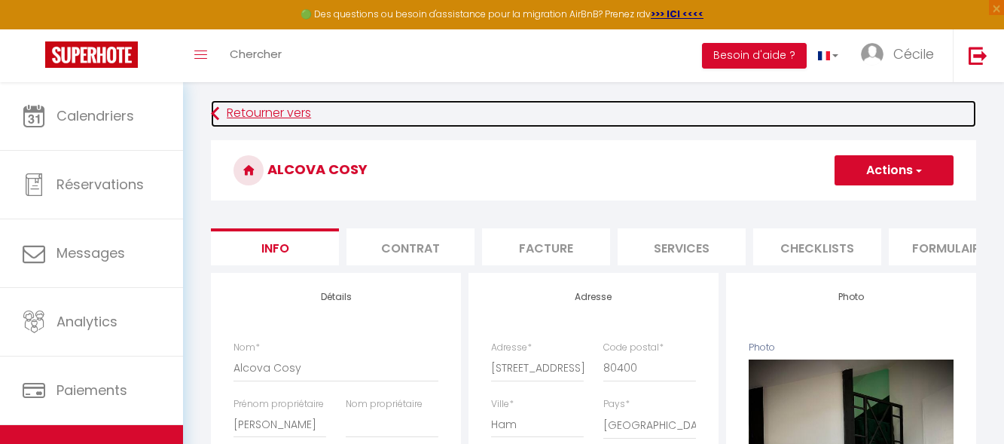
click at [258, 104] on link "Retourner vers" at bounding box center [593, 113] width 765 height 27
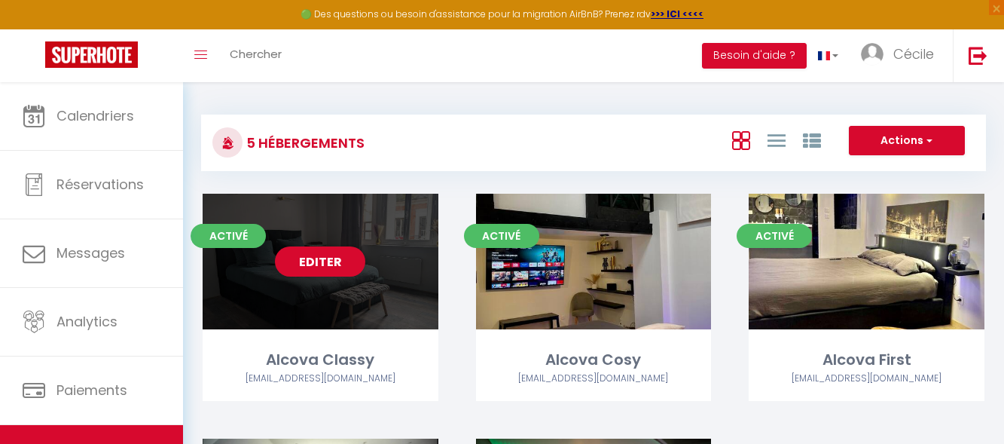
click at [270, 264] on div "Editer" at bounding box center [321, 262] width 236 height 136
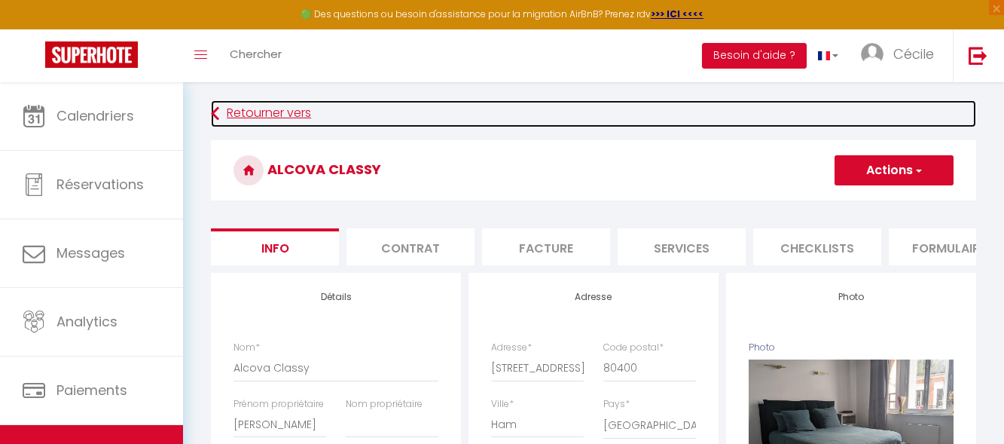
click at [247, 108] on link "Retourner vers" at bounding box center [593, 113] width 765 height 27
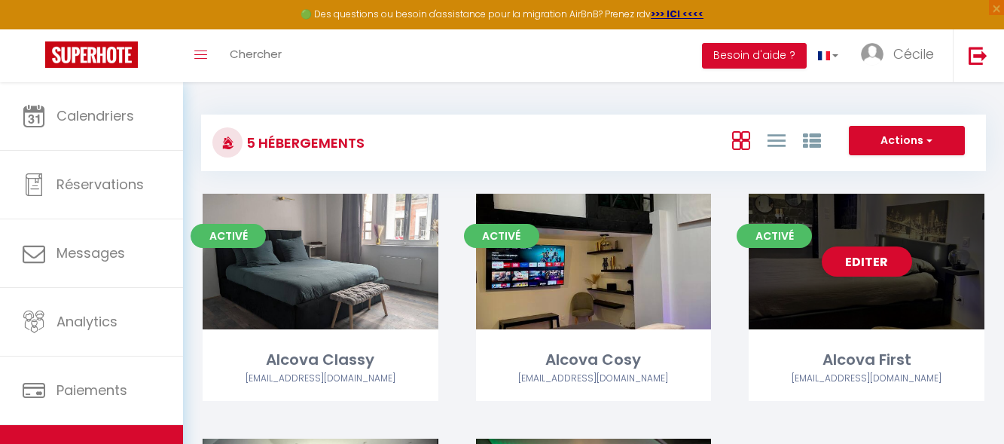
click at [851, 297] on div "Editer" at bounding box center [867, 262] width 236 height 136
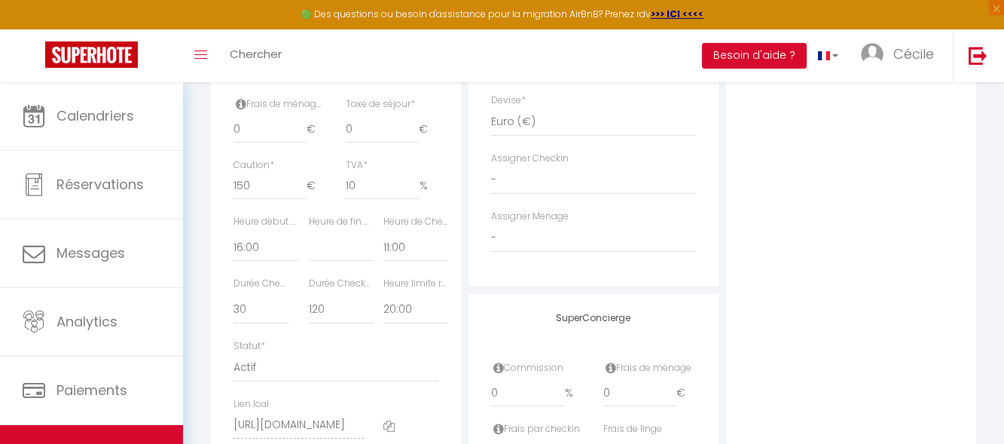
scroll to position [753, 0]
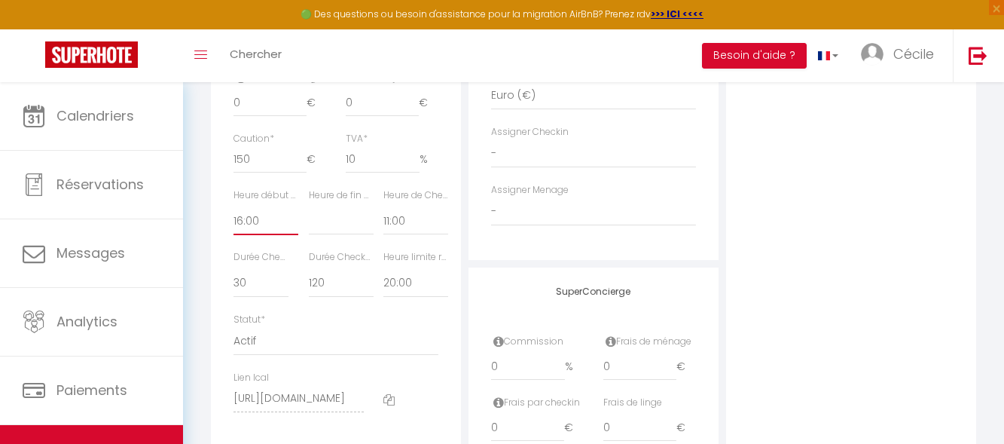
click at [282, 230] on select "00:00 00:15 00:30 00:45 01:00 01:15 01:30 01:45 02:00 02:15 02:30 02:45 03:00" at bounding box center [265, 220] width 65 height 29
click at [233, 218] on select "00:00 00:15 00:30 00:45 01:00 01:15 01:30 01:45 02:00 02:15 02:30 02:45 03:00" at bounding box center [265, 220] width 65 height 29
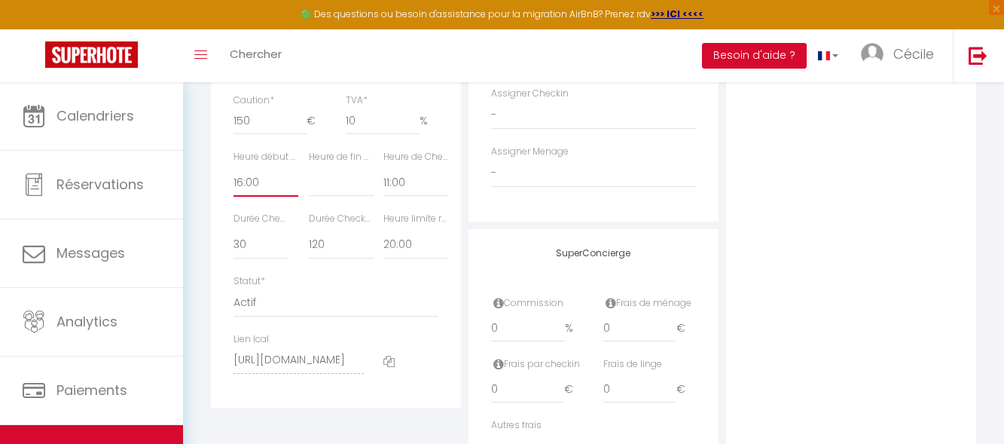
scroll to position [797, 0]
click at [255, 254] on select "15 30 45 60 75 90 105 120 135 150 165 180 195 210" at bounding box center [260, 239] width 55 height 29
click at [233, 236] on select "15 30 45 60 75 90 105 120 135 150 165 180 195 210" at bounding box center [260, 239] width 55 height 29
click at [340, 250] on select "15 30 45 60 75 90 105 120 135 150 165 180 195 210" at bounding box center [341, 239] width 65 height 29
click at [309, 236] on select "15 30 45 60 75 90 105 120 135 150 165 180 195 210" at bounding box center [341, 239] width 65 height 29
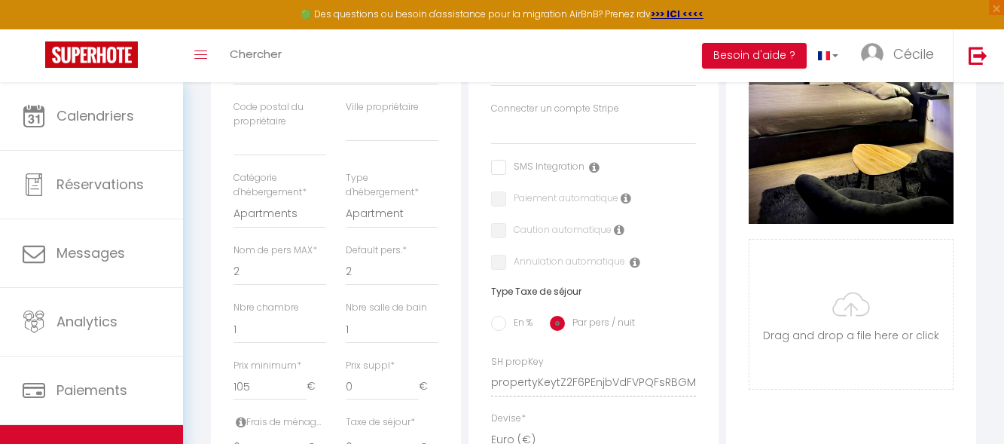
scroll to position [21, 0]
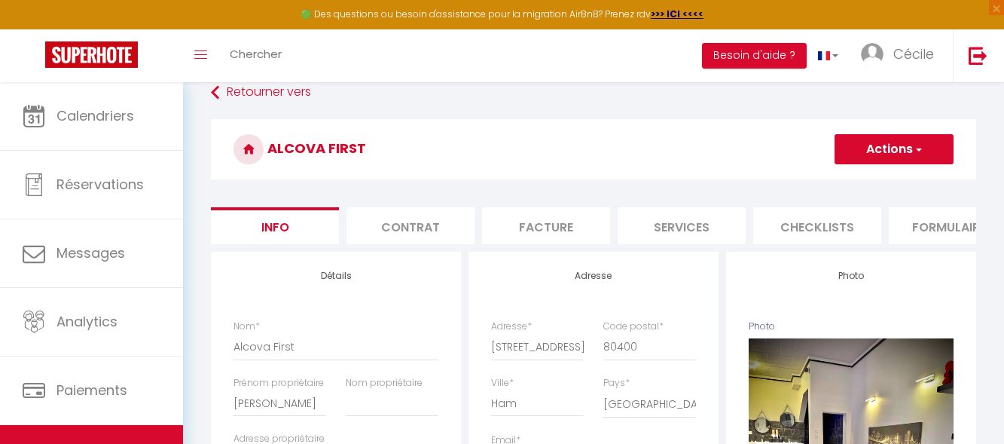
click at [920, 148] on span "button" at bounding box center [918, 149] width 10 height 15
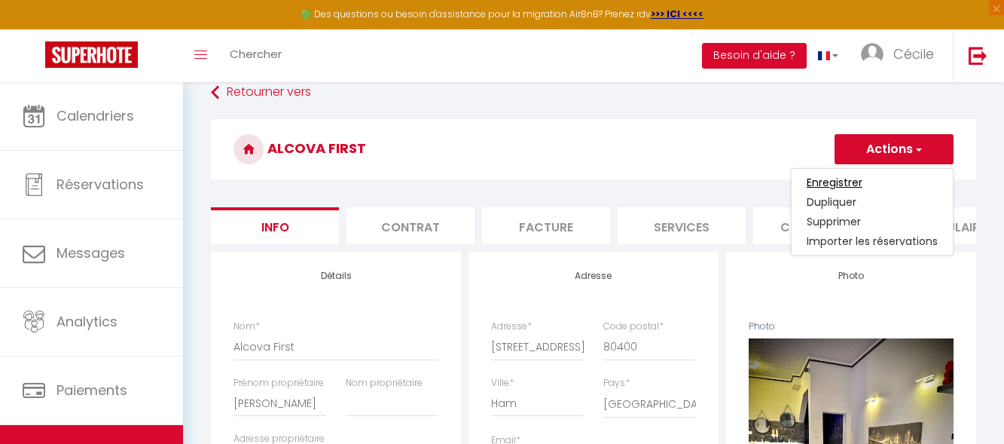
click at [817, 182] on input "Enregistrer" at bounding box center [835, 182] width 56 height 15
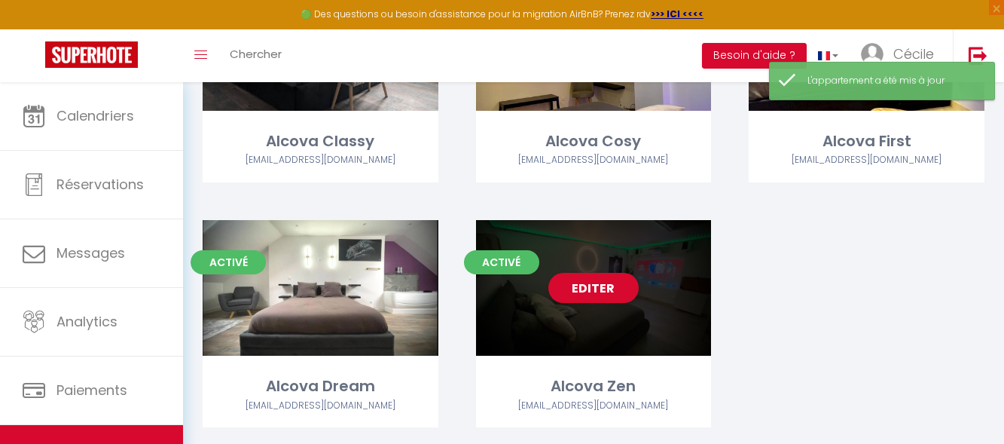
scroll to position [226, 0]
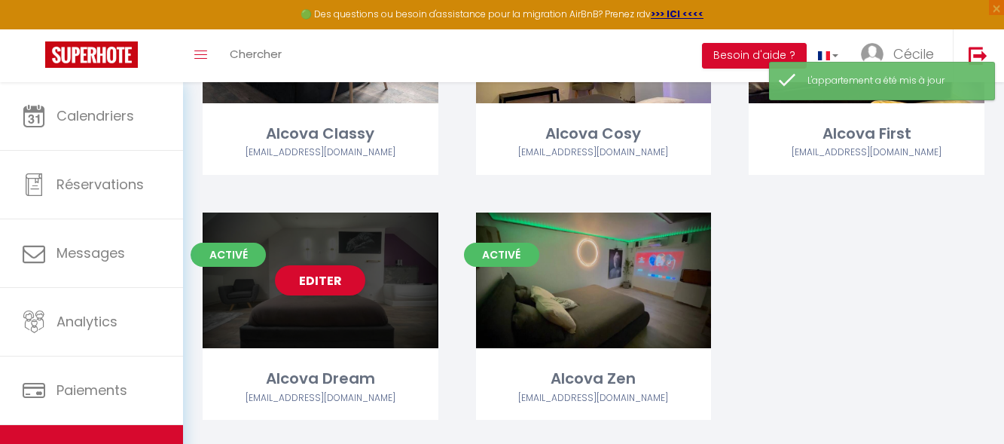
click at [302, 306] on div "Editer" at bounding box center [321, 280] width 236 height 136
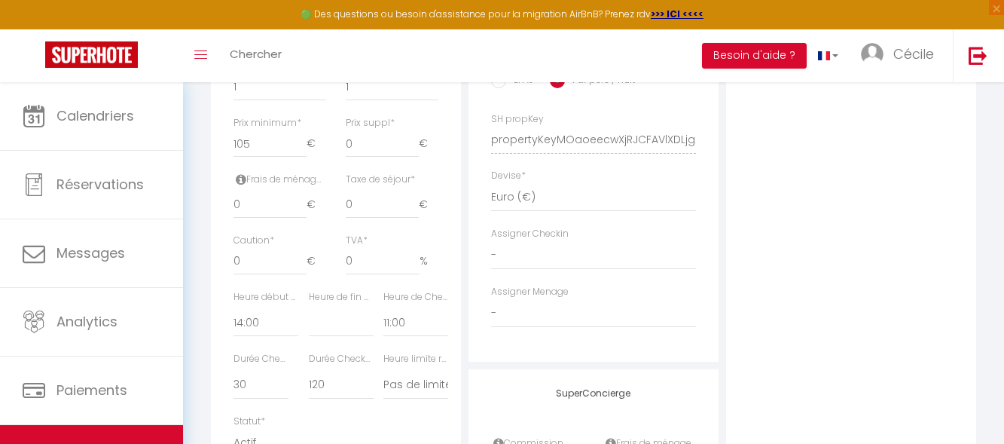
scroll to position [678, 0]
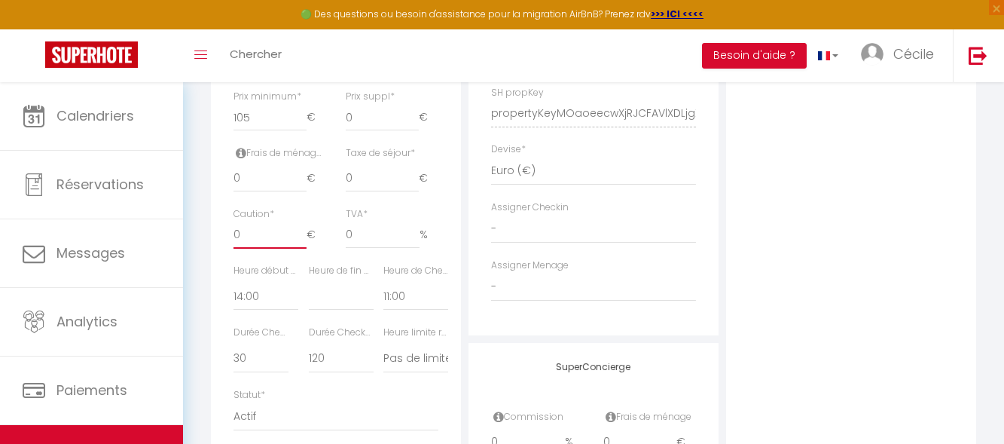
drag, startPoint x: 261, startPoint y: 249, endPoint x: 232, endPoint y: 247, distance: 29.4
click at [232, 247] on div "Caution * 0 €" at bounding box center [280, 235] width 112 height 56
click at [358, 248] on input "0" at bounding box center [383, 234] width 74 height 27
drag, startPoint x: 358, startPoint y: 248, endPoint x: 334, endPoint y: 246, distance: 23.4
click at [334, 246] on div "Caution * 150 € TVA * 0 %" at bounding box center [336, 235] width 224 height 56
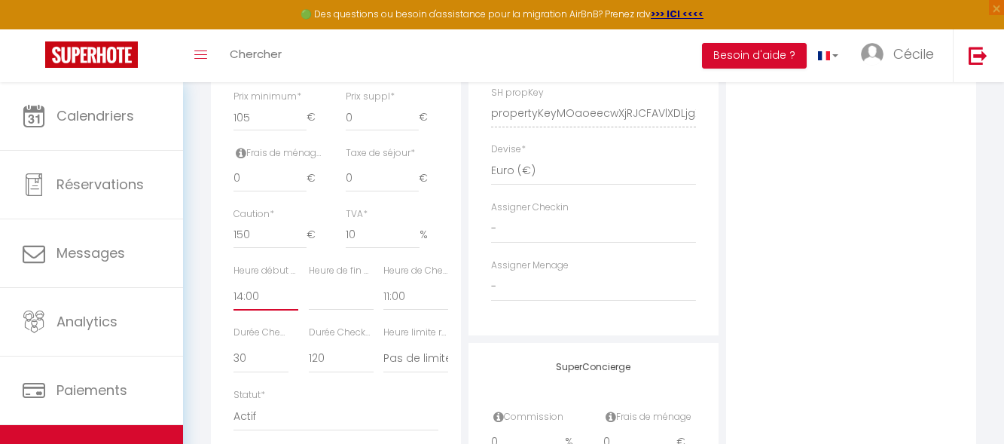
click at [277, 310] on select "00:00 00:15 00:30 00:45 01:00 01:15 01:30 01:45 02:00 02:15 02:30 02:45 03:00" at bounding box center [265, 296] width 65 height 29
click at [233, 293] on select "00:00 00:15 00:30 00:45 01:00 01:15 01:30 01:45 02:00 02:15 02:30 02:45 03:00" at bounding box center [265, 296] width 65 height 29
click at [439, 370] on select "Pas de limite 01:00 02:00 03:00 04:00 05:00 06:00 07:00 08:00 09:00 10:00 11:00…" at bounding box center [415, 358] width 65 height 29
click at [383, 355] on select "Pas de limite 01:00 02:00 03:00 04:00 05:00 06:00 07:00 08:00 09:00 10:00 11:00…" at bounding box center [415, 358] width 65 height 29
click at [255, 373] on select "15 30 45 60 75 90 105 120 135 150 165 180 195 210" at bounding box center [260, 358] width 55 height 29
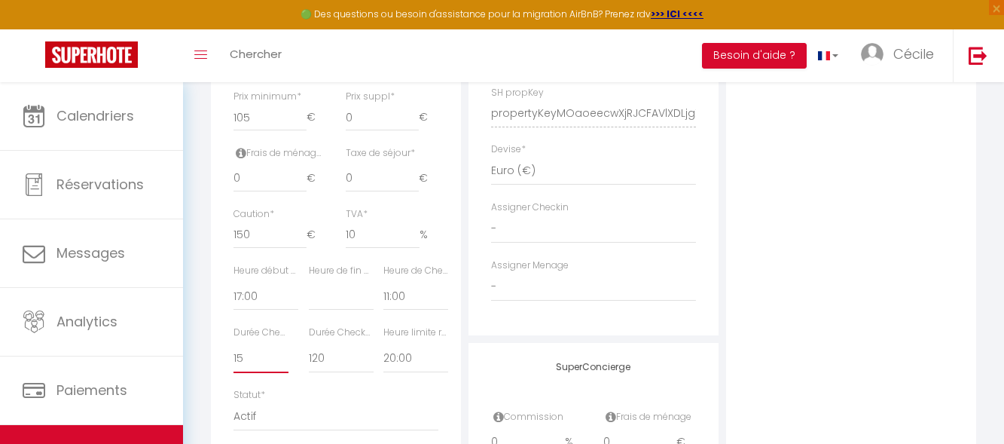
click at [233, 355] on select "15 30 45 60 75 90 105 120 135 150 165 180 195 210" at bounding box center [260, 358] width 55 height 29
drag, startPoint x: 358, startPoint y: 364, endPoint x: 354, endPoint y: 355, distance: 10.1
click at [358, 364] on select "15 30 45 60 75 90 105 120 135 150 165 180 195 210" at bounding box center [341, 358] width 65 height 29
click at [309, 355] on select "15 30 45 60 75 90 105 120 135 150 165 180 195 210" at bounding box center [341, 358] width 65 height 29
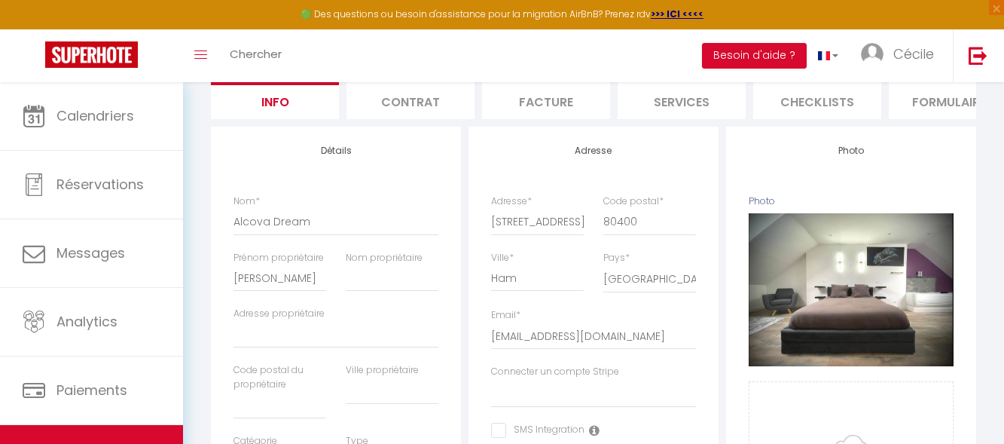
scroll to position [0, 0]
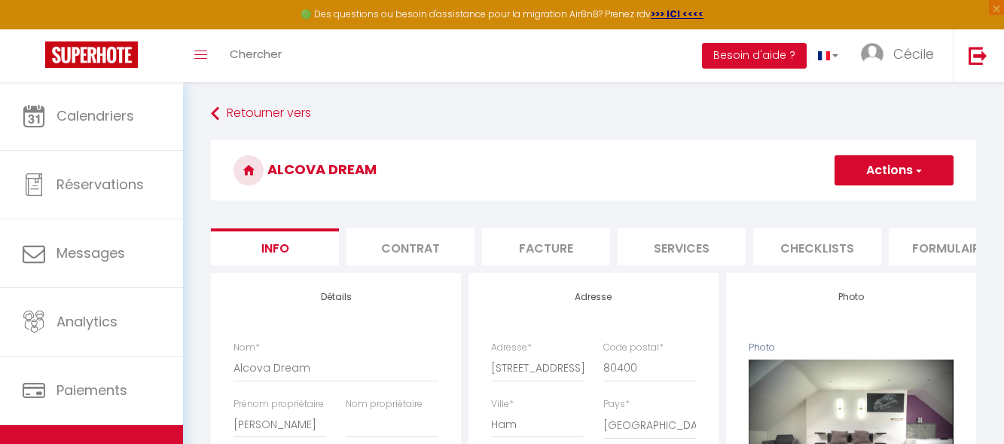
click at [922, 171] on span "button" at bounding box center [918, 170] width 10 height 15
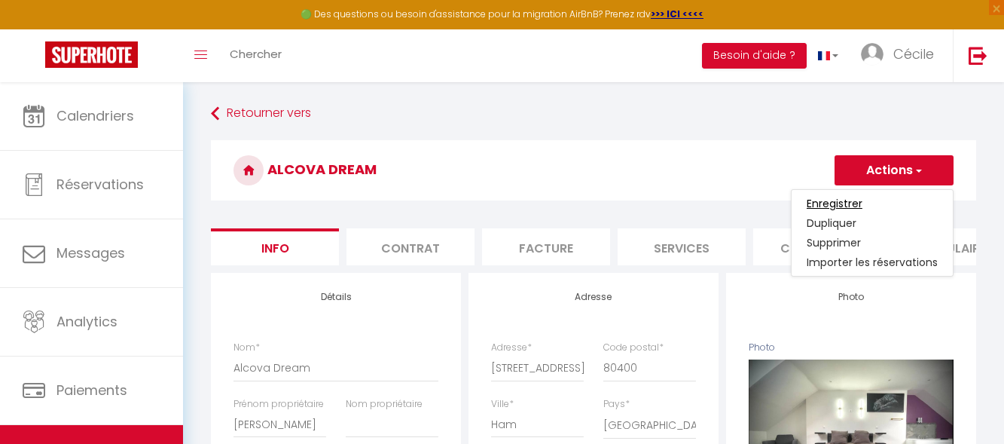
click at [846, 204] on input "Enregistrer" at bounding box center [835, 203] width 56 height 15
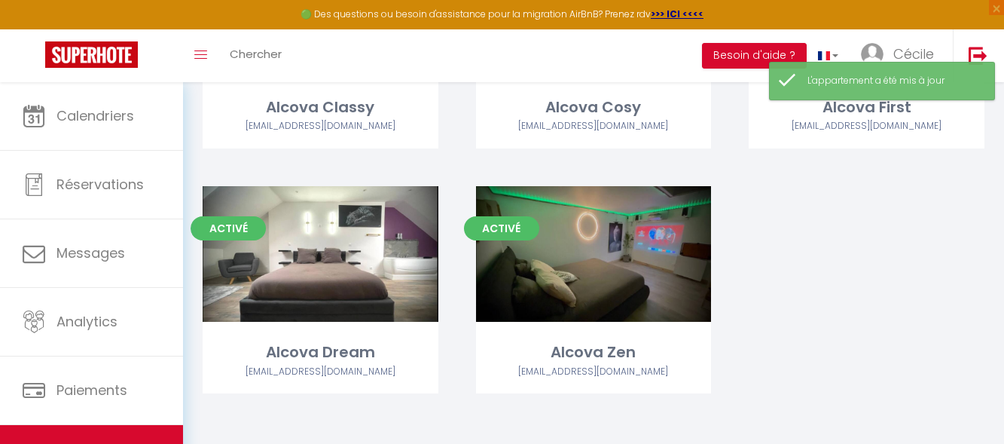
scroll to position [255, 0]
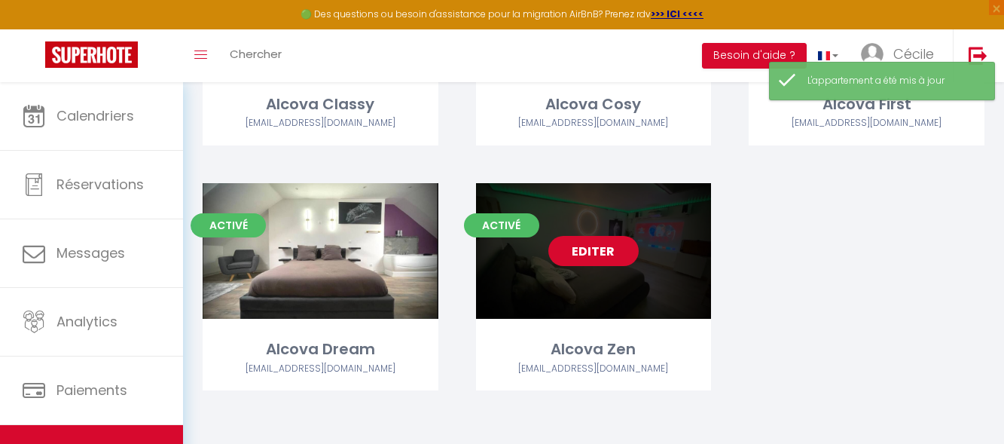
click at [581, 252] on link "Editer" at bounding box center [593, 251] width 90 height 30
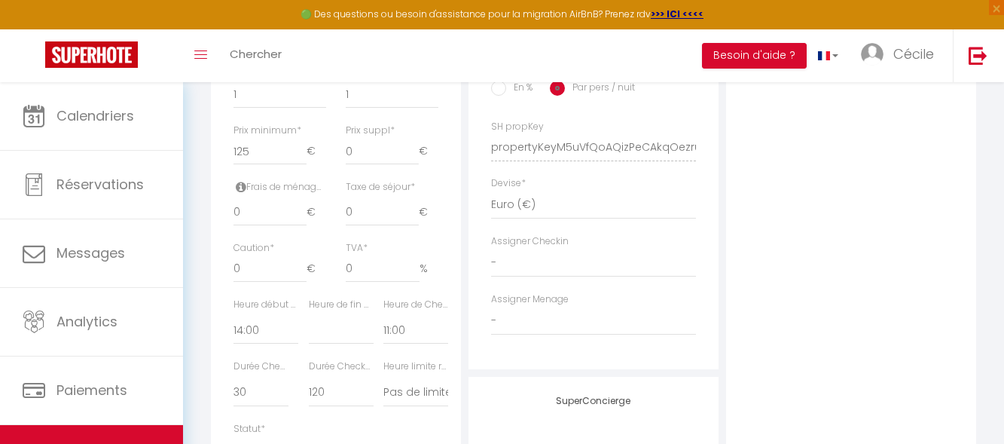
scroll to position [678, 0]
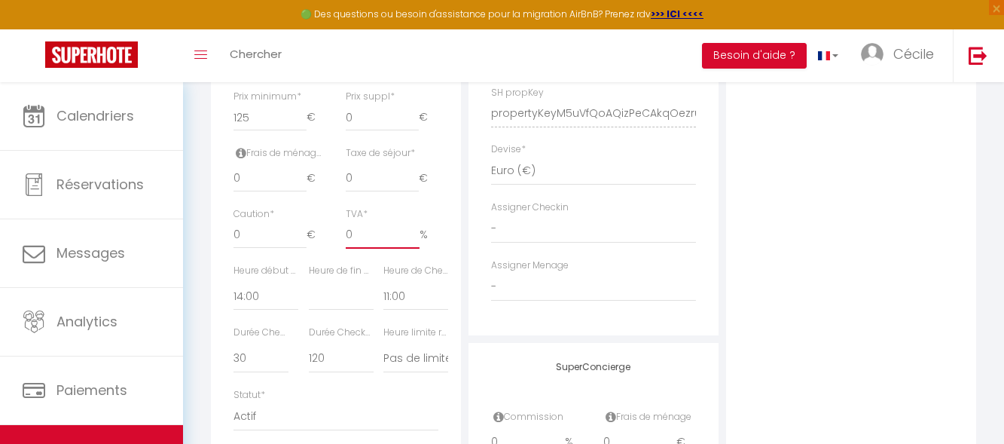
drag, startPoint x: 361, startPoint y: 249, endPoint x: 328, endPoint y: 245, distance: 34.1
click at [328, 245] on div "Caution * 0 € TVA * 0 %" at bounding box center [336, 235] width 224 height 56
click at [275, 249] on input "0" at bounding box center [269, 234] width 73 height 27
drag, startPoint x: 275, startPoint y: 252, endPoint x: 227, endPoint y: 252, distance: 47.4
click at [228, 252] on div "Caution * 0 €" at bounding box center [280, 235] width 112 height 56
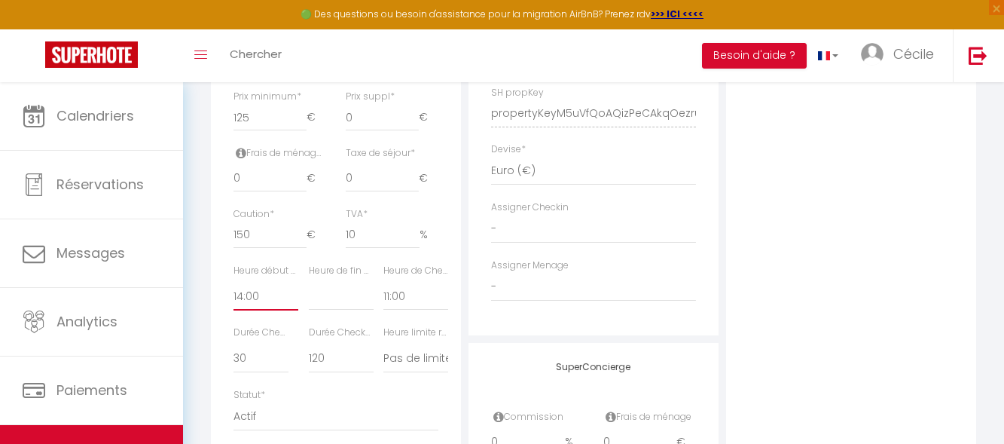
click at [277, 310] on select "00:00 00:15 00:30 00:45 01:00 01:15 01:30 01:45 02:00 02:15 02:30 02:45 03:00" at bounding box center [265, 296] width 65 height 29
click at [233, 293] on select "00:00 00:15 00:30 00:45 01:00 01:15 01:30 01:45 02:00 02:15 02:30 02:45 03:00" at bounding box center [265, 296] width 65 height 29
click at [417, 306] on select "00:00 00:15 00:30 00:45 01:00 01:15 01:30 01:45 02:00 02:15 02:30 02:45 03:00" at bounding box center [415, 296] width 65 height 29
click at [464, 288] on div "Détails Nom * [PERSON_NAME] propriétaire [PERSON_NAME] propriétaire Adresse pro…" at bounding box center [336, 103] width 258 height 1016
click at [418, 370] on select "Pas de limite 01:00 02:00 03:00 04:00 05:00 06:00 07:00 08:00 09:00 10:00 11:00…" at bounding box center [415, 358] width 65 height 29
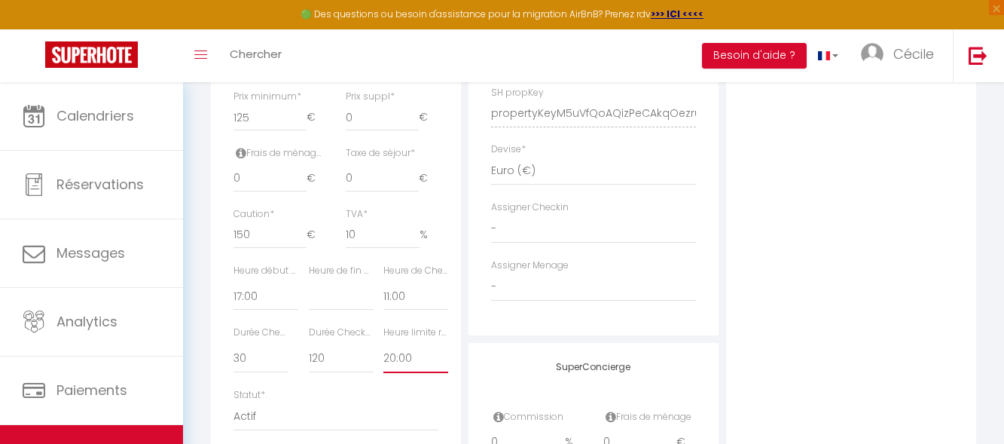
click at [383, 355] on select "Pas de limite 01:00 02:00 03:00 04:00 05:00 06:00 07:00 08:00 09:00 10:00 11:00…" at bounding box center [415, 358] width 65 height 29
click at [465, 370] on div "Adresse Adresse * [STREET_ADDRESS] [GEOGRAPHIC_DATA] [GEOGRAPHIC_DATA] [GEOGRAP…" at bounding box center [594, 103] width 258 height 1016
click at [268, 370] on select "15 30 45 60 75 90 105 120 135 150 165 180 195 210" at bounding box center [260, 358] width 55 height 29
click at [233, 355] on select "15 30 45 60 75 90 105 120 135 150 165 180 195 210" at bounding box center [260, 358] width 55 height 29
drag, startPoint x: 349, startPoint y: 376, endPoint x: 349, endPoint y: 358, distance: 17.3
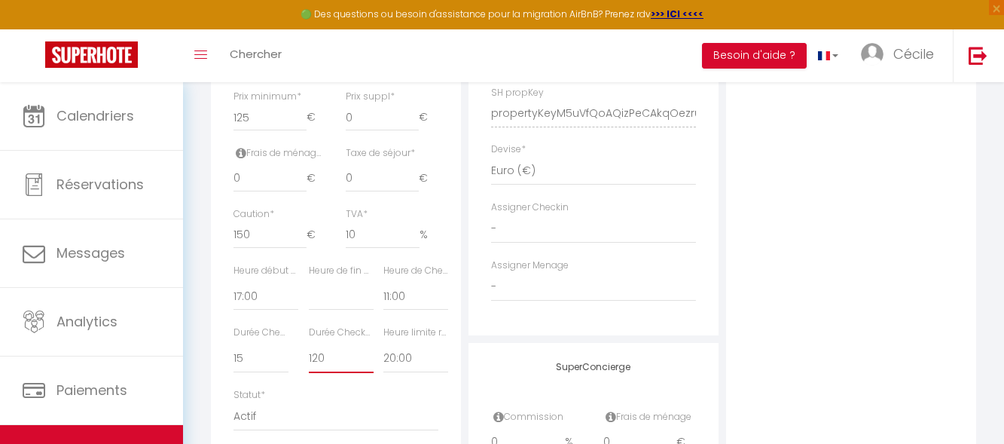
click at [349, 373] on select "15 30 45 60 75 90 105 120 135 150 165 180 195 210" at bounding box center [341, 358] width 65 height 29
click at [309, 355] on select "15 30 45 60 75 90 105 120 135 150 165 180 195 210" at bounding box center [341, 358] width 65 height 29
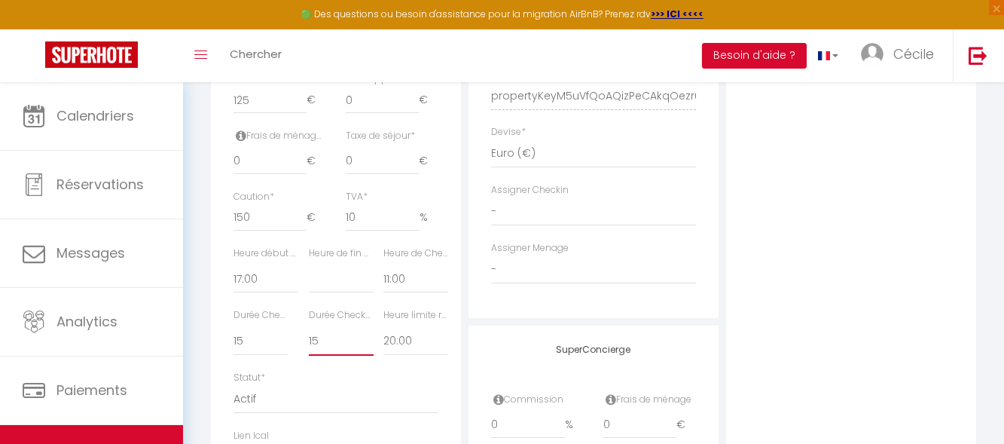
scroll to position [669, 0]
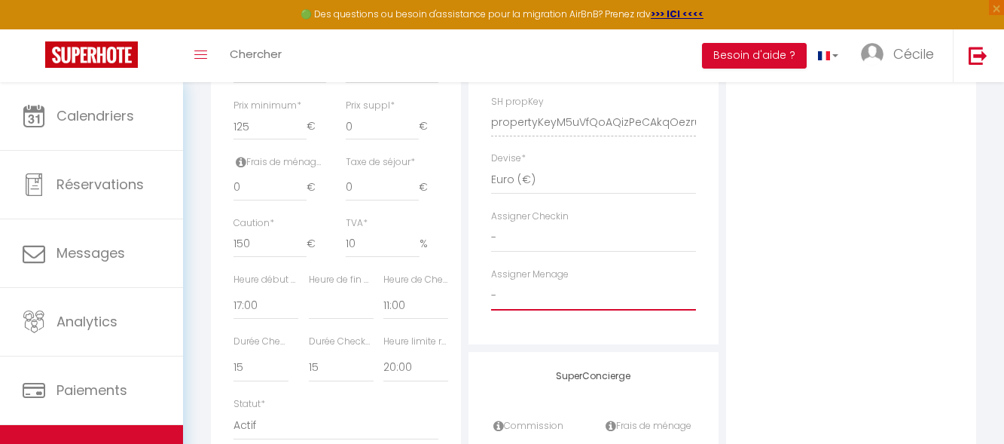
click at [581, 297] on select "- [PERSON_NAME]" at bounding box center [593, 296] width 205 height 29
click at [491, 292] on select "- [PERSON_NAME]" at bounding box center [593, 296] width 205 height 29
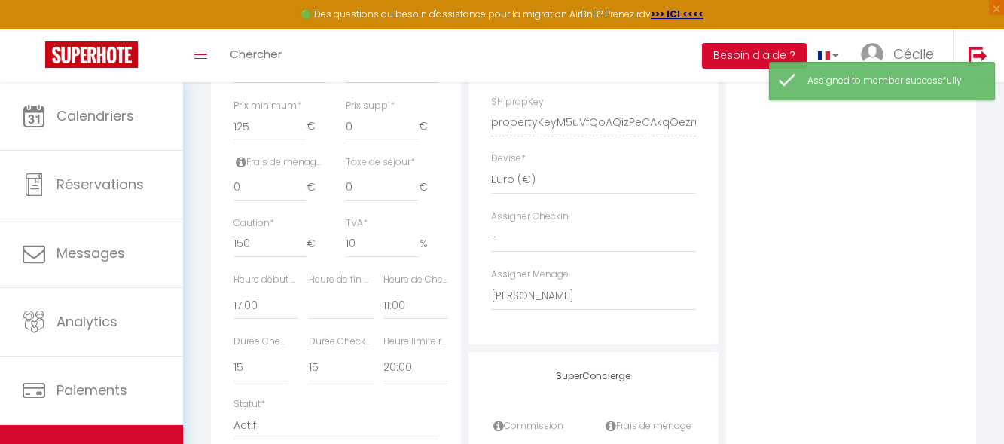
click at [464, 279] on div "Détails Nom * [PERSON_NAME] propriétaire [PERSON_NAME] propriétaire Adresse pro…" at bounding box center [336, 112] width 258 height 1016
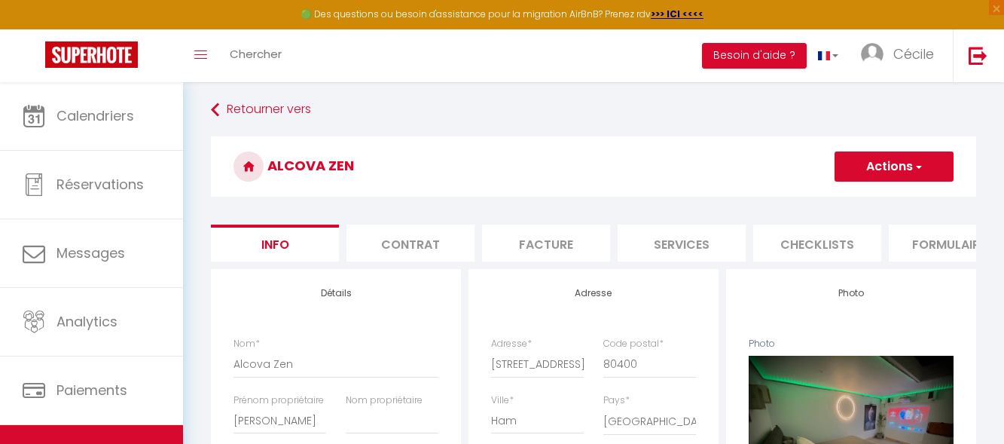
scroll to position [0, 0]
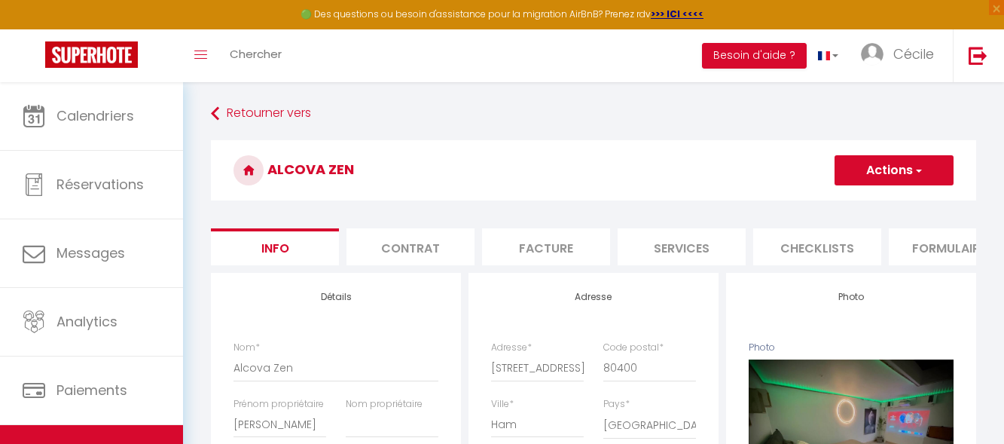
click at [906, 166] on button "Actions" at bounding box center [893, 170] width 119 height 30
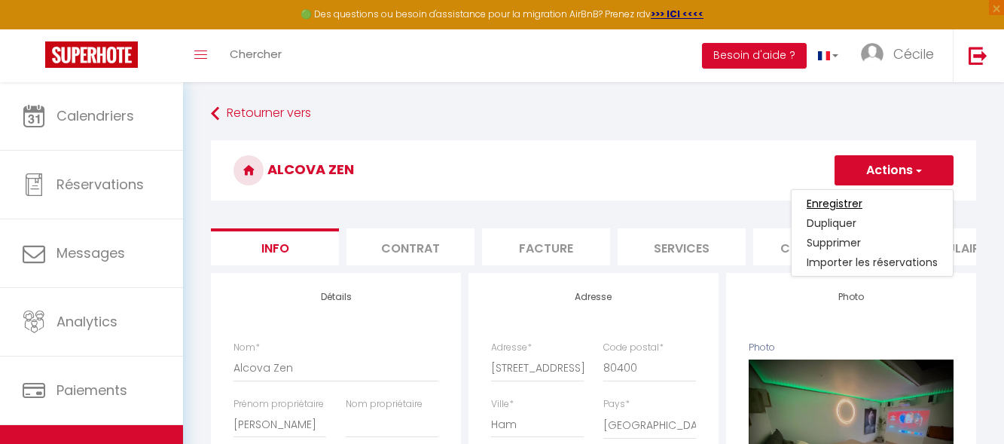
click at [857, 200] on input "Enregistrer" at bounding box center [835, 203] width 56 height 15
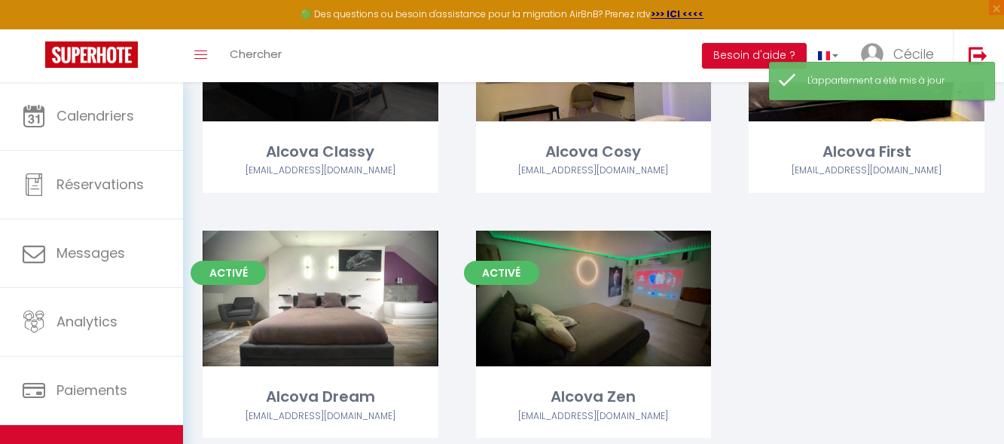
scroll to position [226, 0]
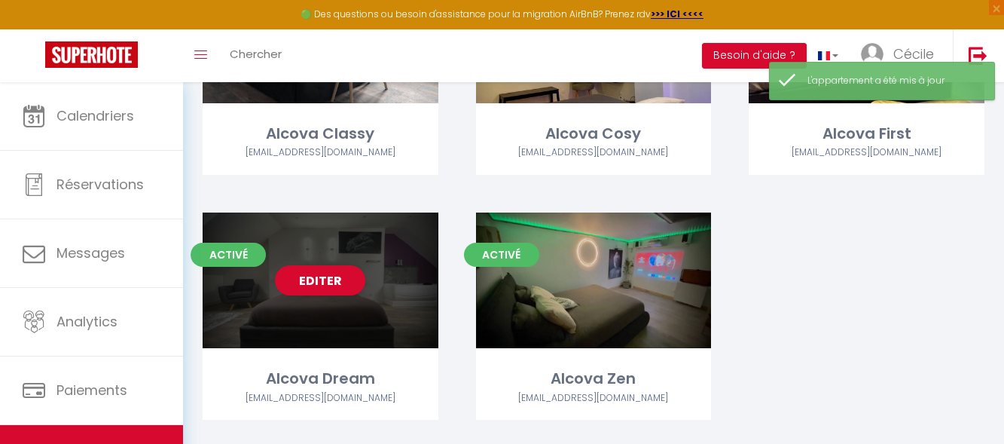
click at [386, 330] on div "Editer" at bounding box center [321, 280] width 236 height 136
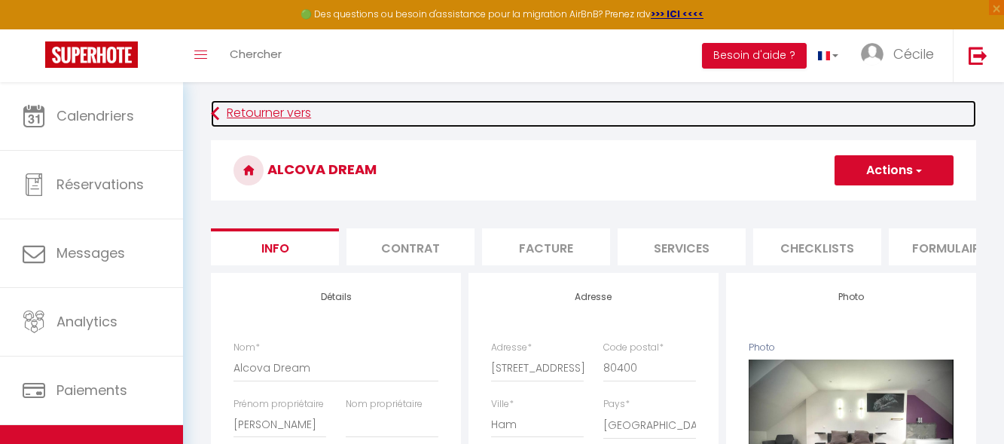
click at [251, 115] on link "Retourner vers" at bounding box center [593, 113] width 765 height 27
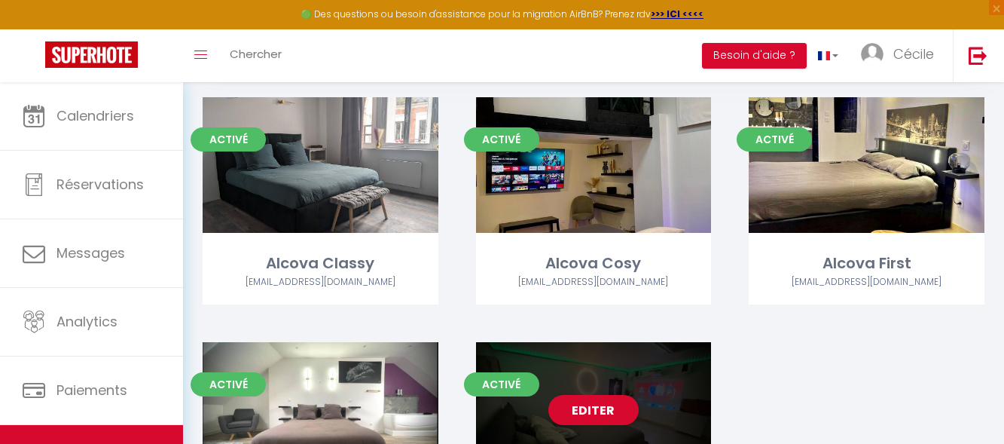
scroll to position [258, 0]
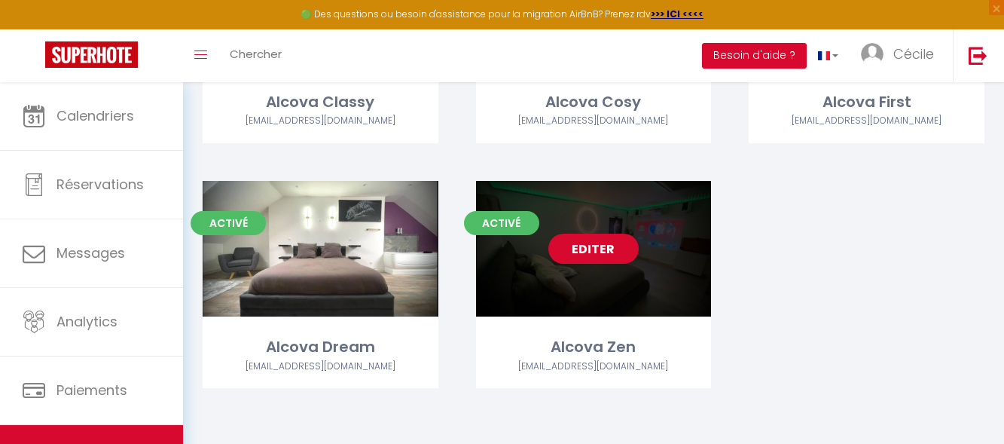
click at [621, 319] on div "Activé Editer Alcova Zen [EMAIL_ADDRESS][DOMAIN_NAME]" at bounding box center [594, 284] width 236 height 207
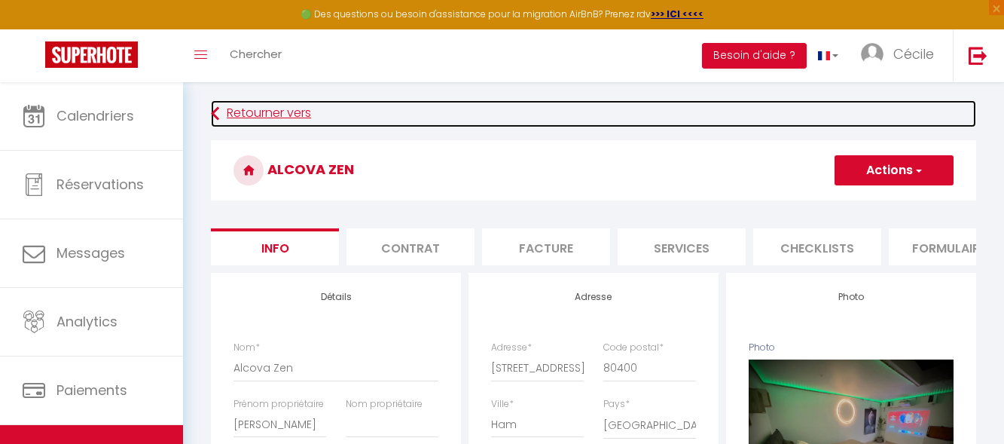
click at [245, 115] on link "Retourner vers" at bounding box center [593, 113] width 765 height 27
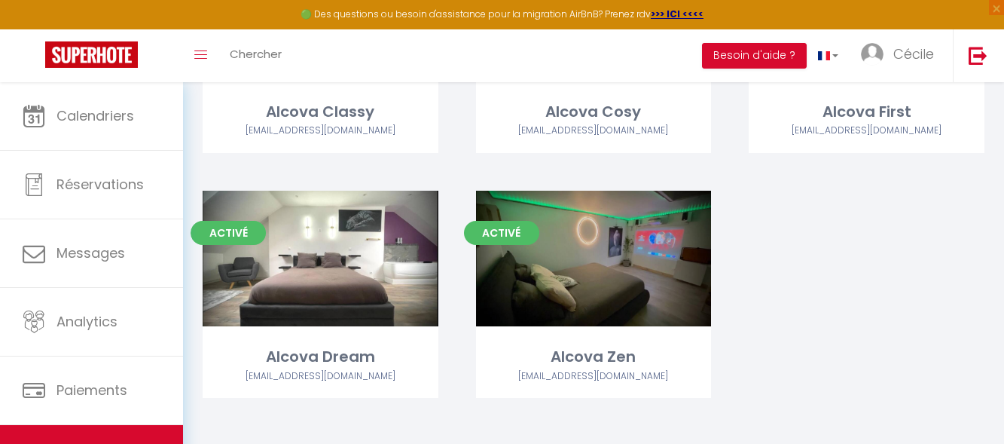
scroll to position [258, 0]
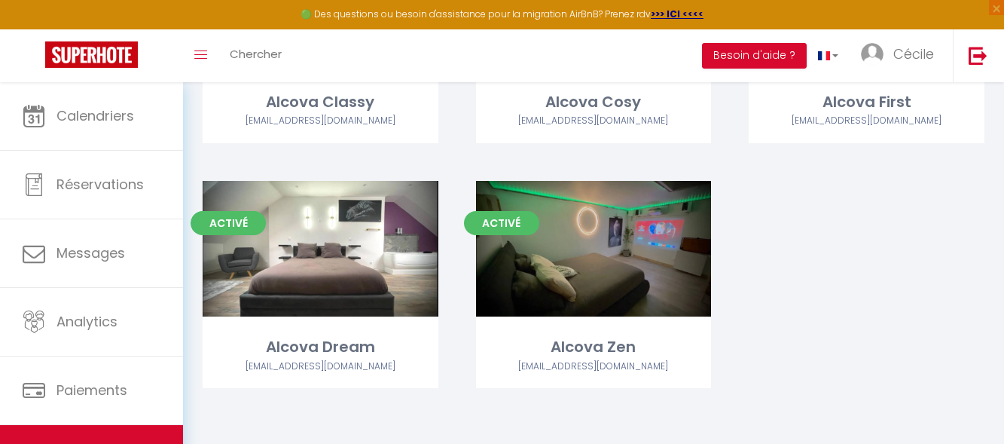
click at [285, 196] on div "Editer" at bounding box center [321, 249] width 236 height 136
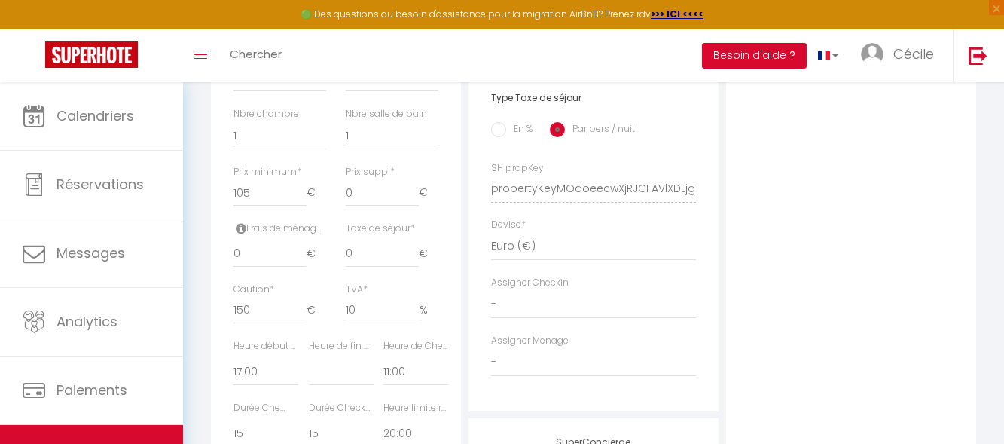
scroll to position [678, 0]
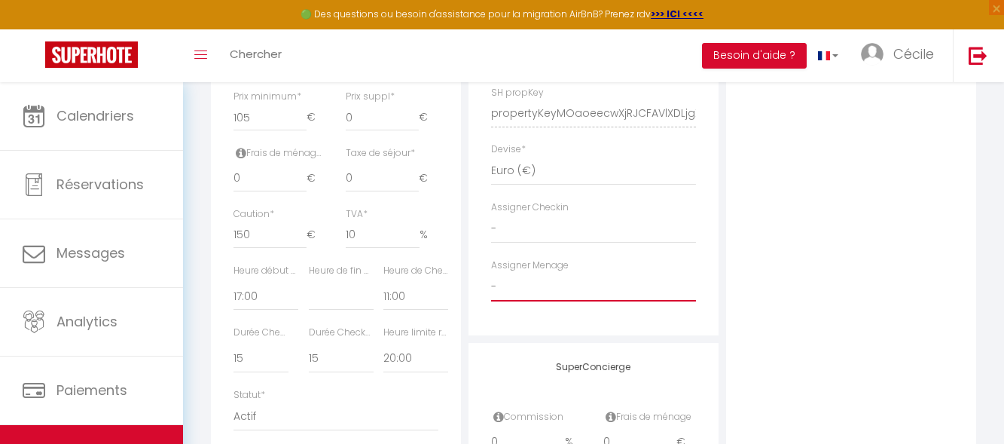
click at [605, 301] on select "- [PERSON_NAME]" at bounding box center [593, 287] width 205 height 29
click at [491, 283] on select "- [PERSON_NAME]" at bounding box center [593, 287] width 205 height 29
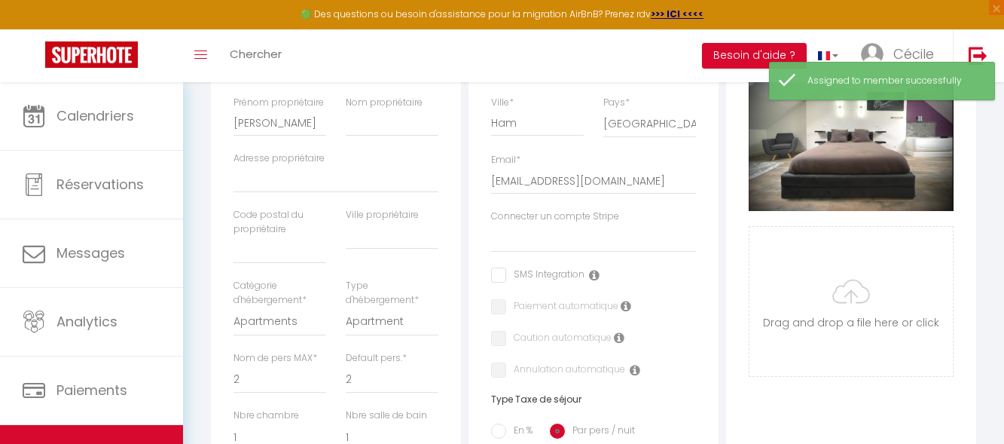
scroll to position [0, 0]
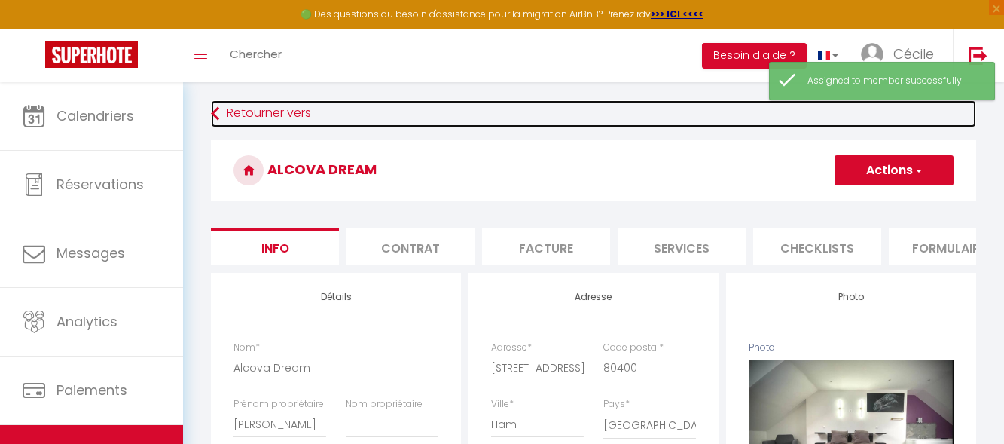
click at [242, 109] on link "Retourner vers" at bounding box center [593, 113] width 765 height 27
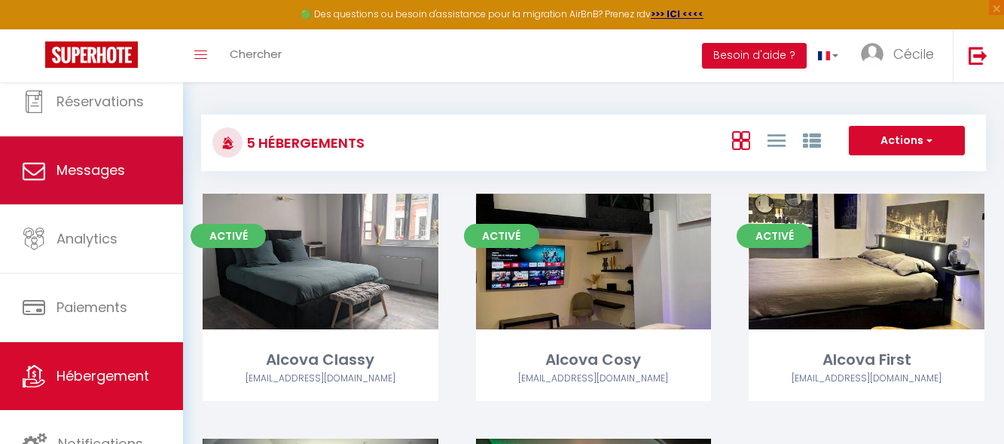
scroll to position [85, 0]
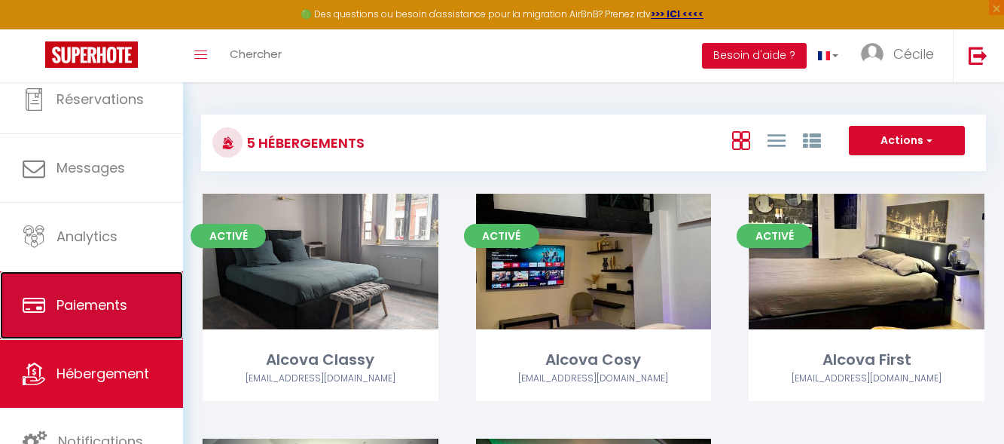
click at [112, 319] on link "Paiements" at bounding box center [91, 305] width 183 height 68
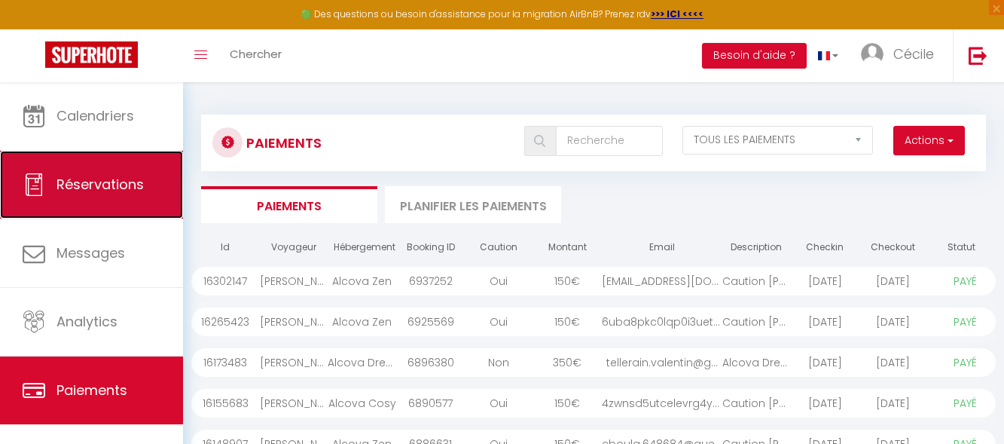
click at [71, 195] on link "Réservations" at bounding box center [91, 185] width 183 height 68
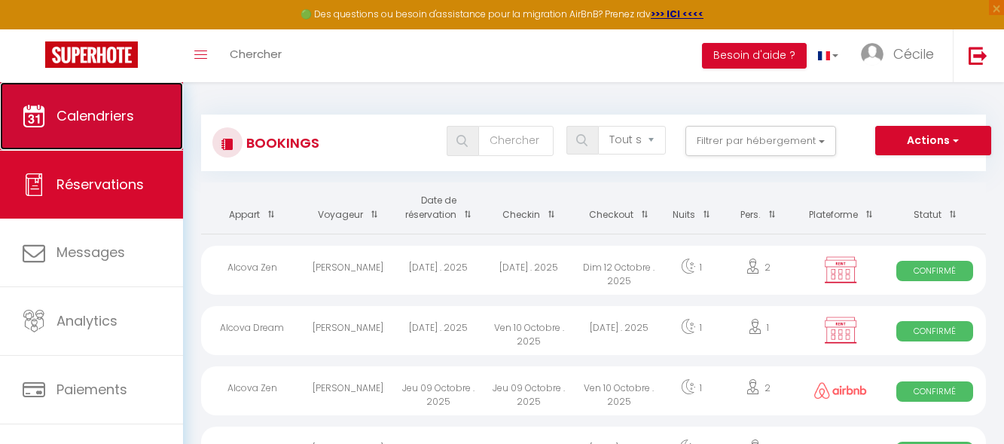
click at [87, 125] on link "Calendriers" at bounding box center [91, 116] width 183 height 68
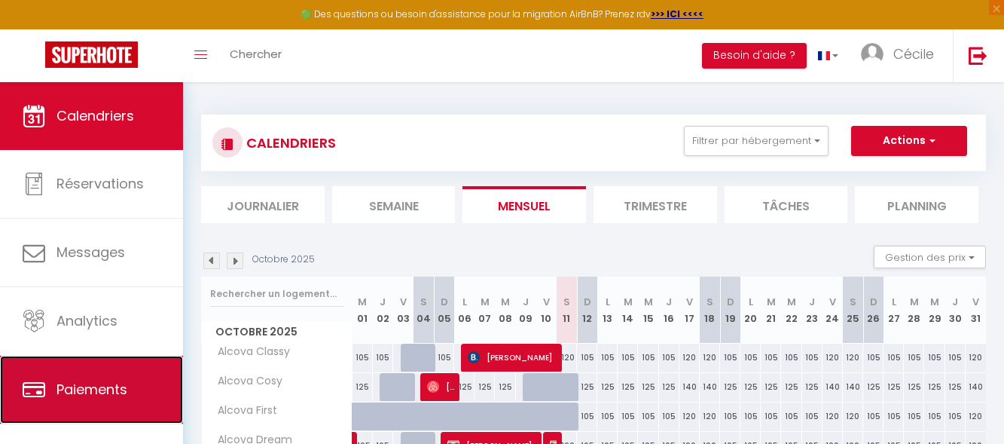
click at [102, 365] on link "Paiements" at bounding box center [91, 389] width 183 height 68
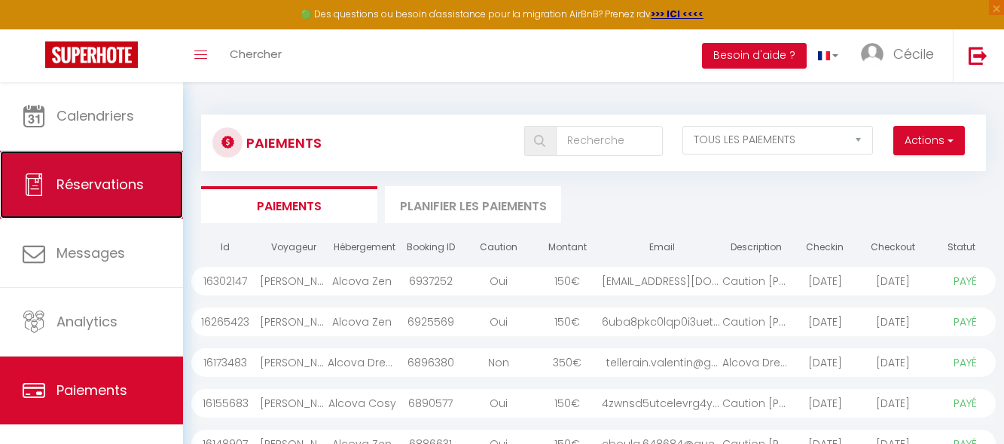
click at [83, 190] on span "Réservations" at bounding box center [99, 184] width 87 height 19
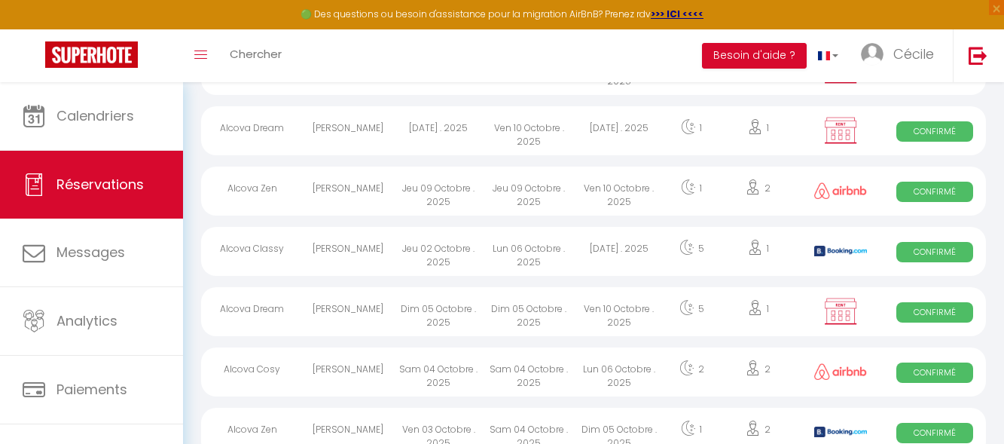
scroll to position [226, 0]
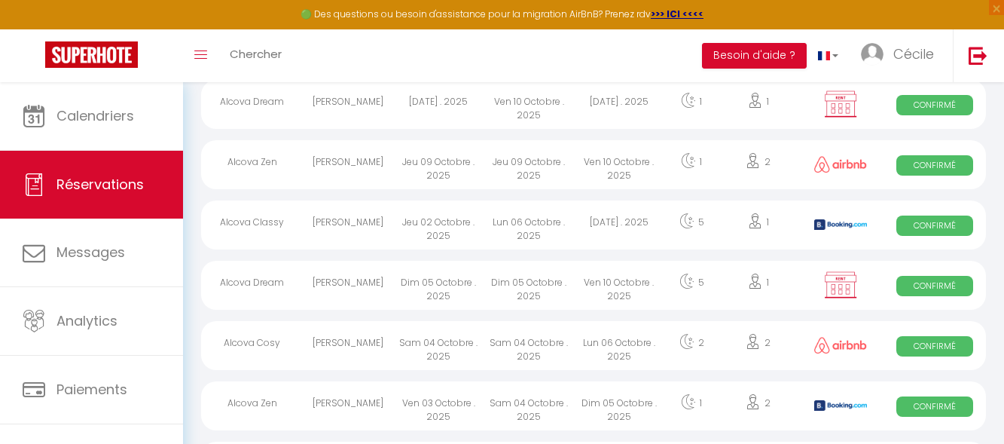
click at [425, 233] on div "Jeu 02 Octobre . 2025" at bounding box center [438, 224] width 90 height 49
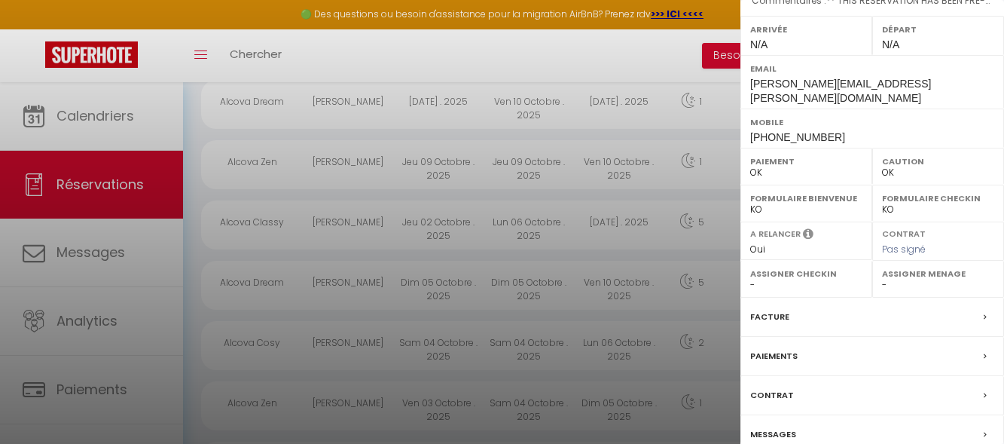
scroll to position [281, 0]
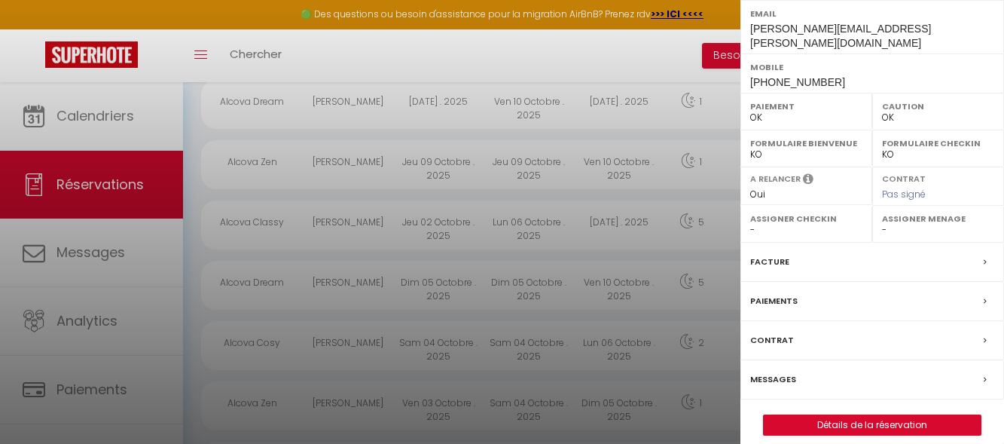
click at [773, 254] on label "Facture" at bounding box center [769, 262] width 39 height 16
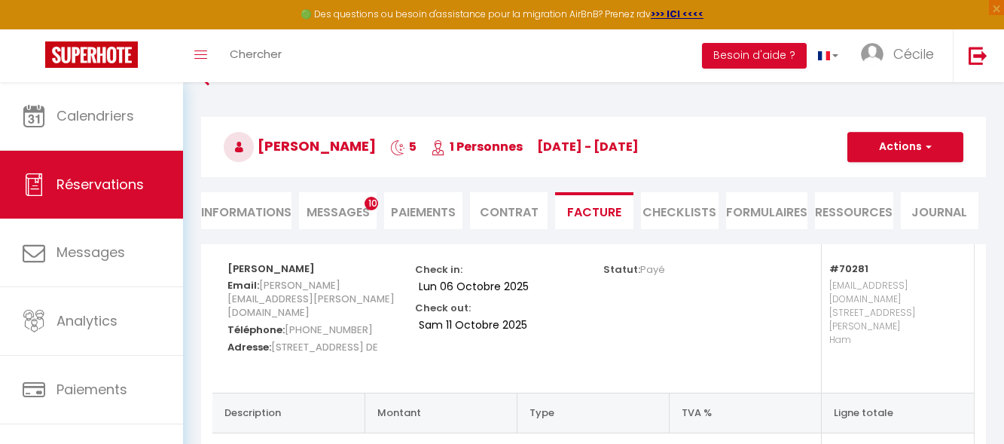
scroll to position [26, 0]
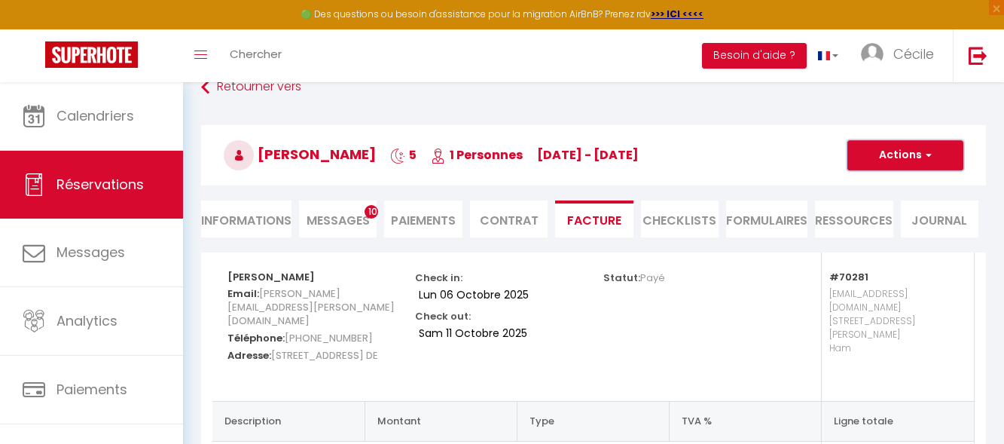
click at [874, 160] on button "Actions" at bounding box center [905, 155] width 116 height 30
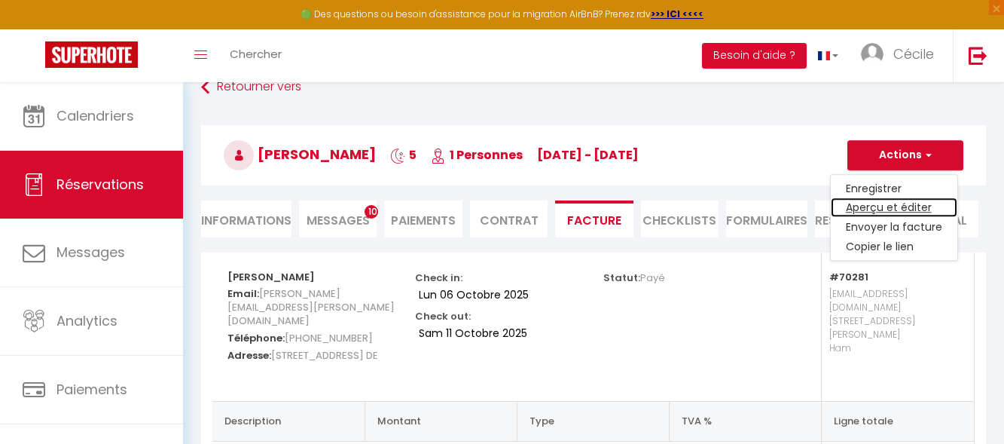
click at [878, 211] on link "Aperçu et éditer" at bounding box center [894, 208] width 127 height 20
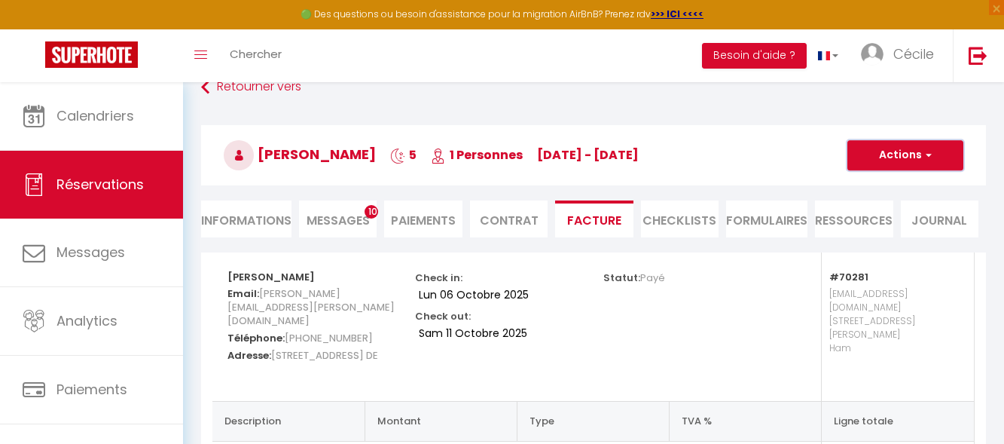
click at [922, 147] on button "Actions" at bounding box center [905, 155] width 116 height 30
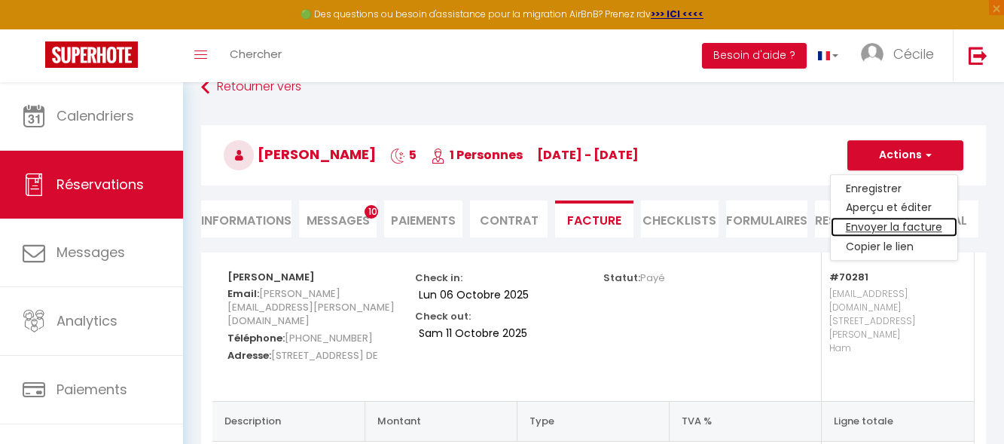
click at [897, 227] on link "Envoyer la facture" at bounding box center [894, 228] width 127 height 20
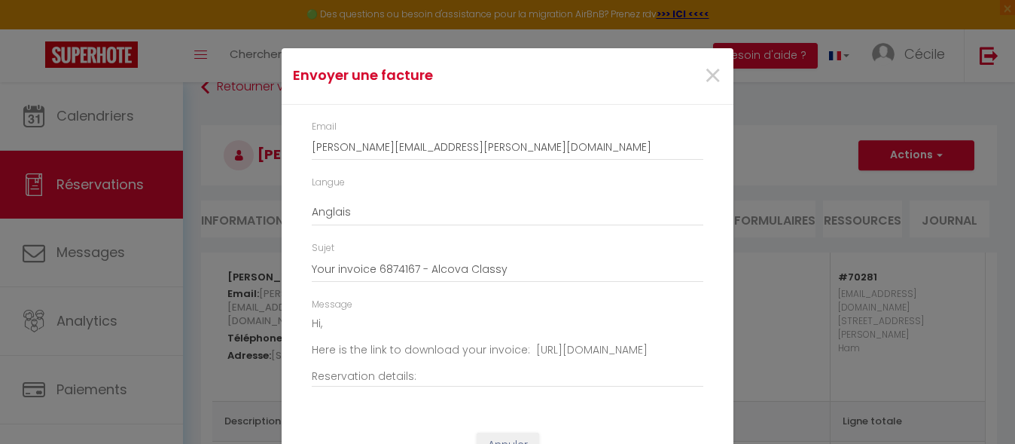
scroll to position [57, 0]
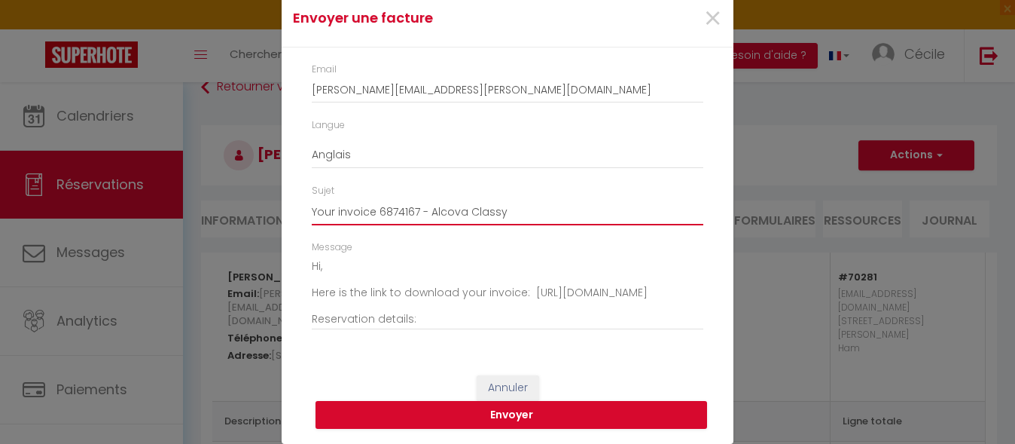
click at [526, 211] on input "Your invoice 6874167 - Alcova Classy" at bounding box center [508, 211] width 392 height 27
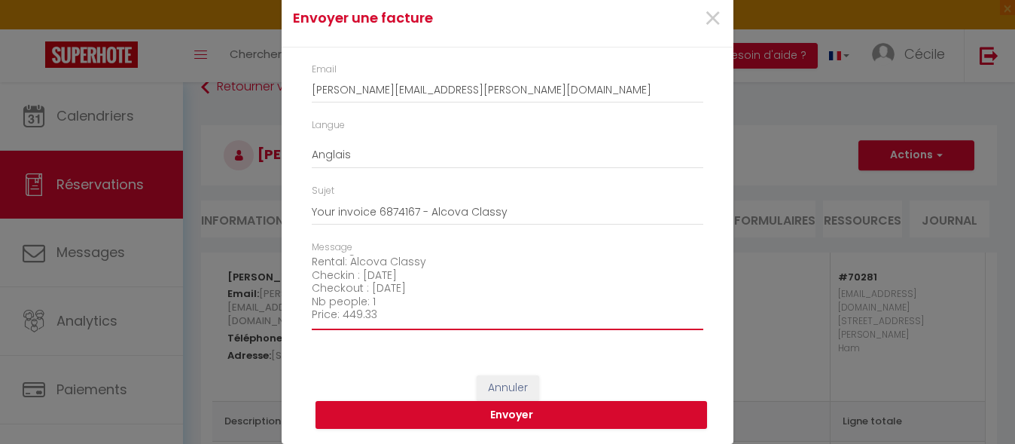
scroll to position [171, 0]
click at [425, 314] on textarea "Hi, Here is the link to download your invoice: [URL][DOMAIN_NAME] Reservation d…" at bounding box center [508, 293] width 392 height 76
click at [379, 296] on textarea "Hi, Here is the link to download your invoice: [URL][DOMAIN_NAME] Reservation d…" at bounding box center [508, 293] width 392 height 76
click at [367, 307] on textarea "Hi, Here is the link to download your invoice: [URL][DOMAIN_NAME] Reservation d…" at bounding box center [508, 293] width 392 height 76
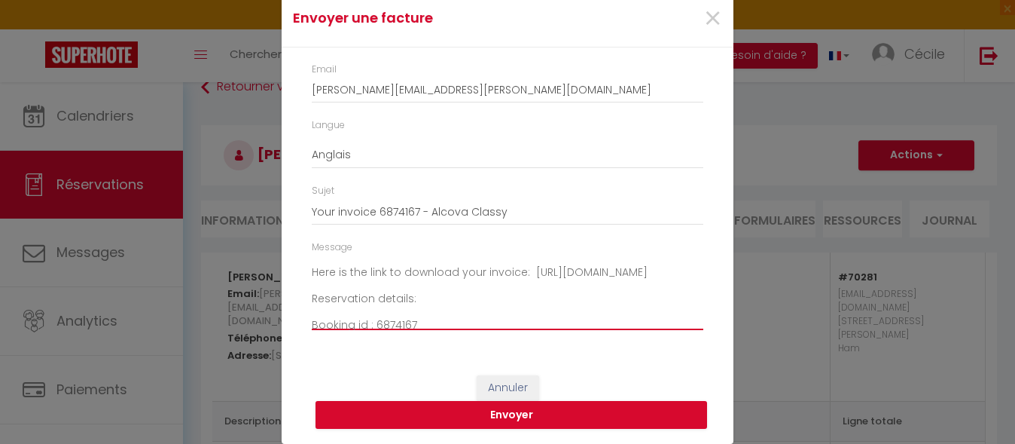
scroll to position [0, 0]
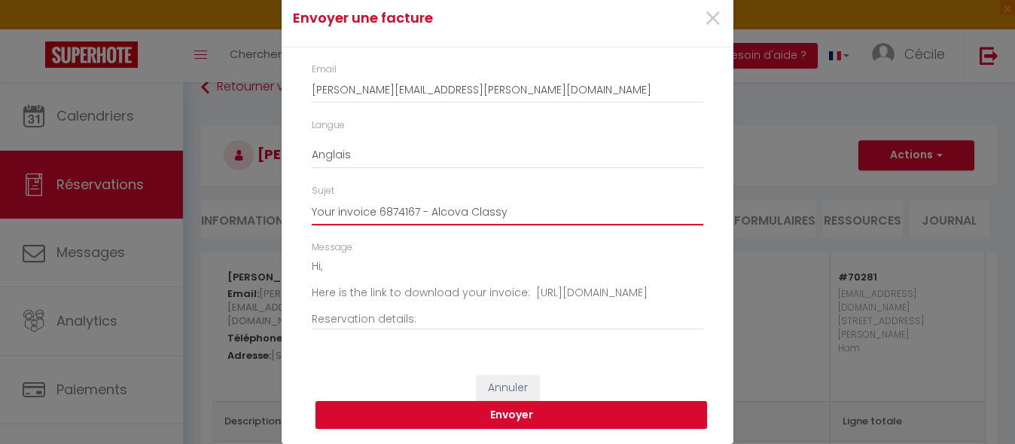
click at [519, 218] on input "Your invoice 6874167 - Alcova Classy" at bounding box center [508, 211] width 392 height 27
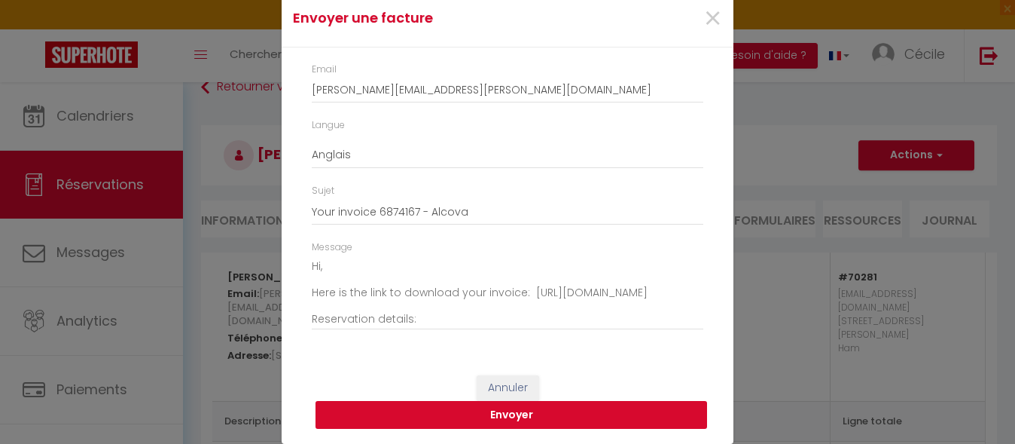
click at [528, 414] on button "Envoyer" at bounding box center [512, 415] width 392 height 29
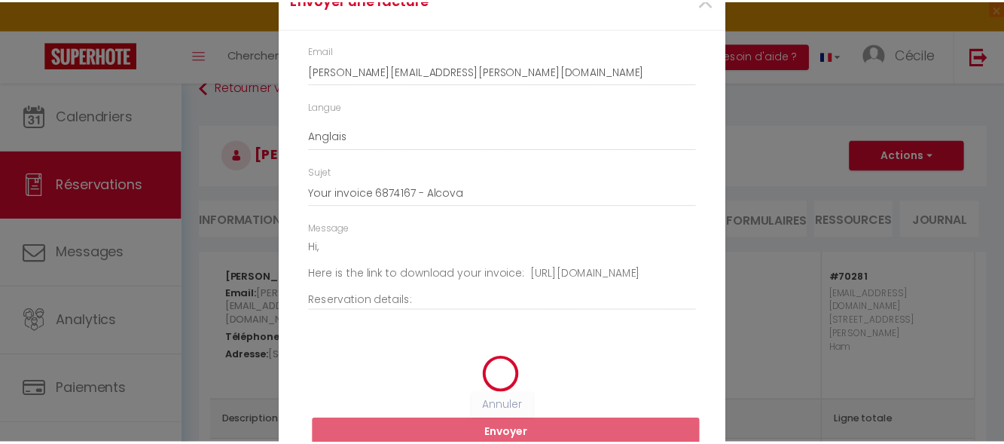
scroll to position [38, 0]
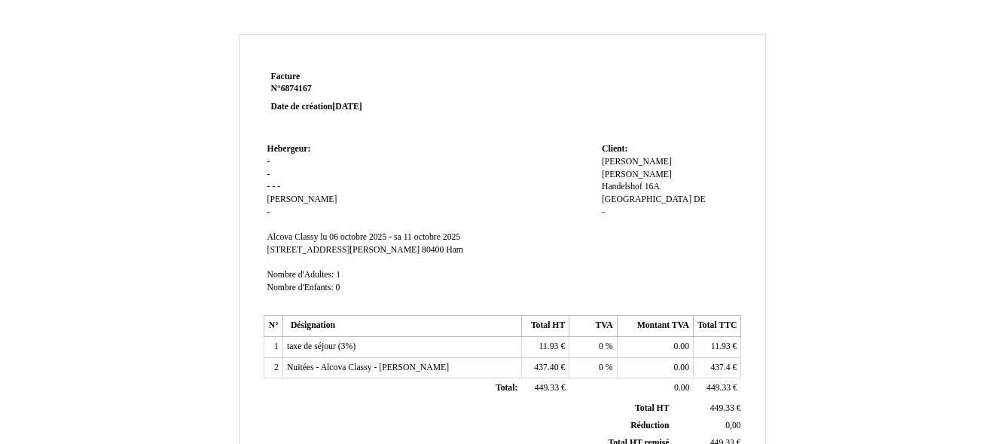
click at [648, 187] on div "Steffen Steffen Schulze Schulze Handelshof 16A Handelshof 16A Potsdam Potsdam D…" at bounding box center [670, 193] width 136 height 75
drag, startPoint x: 647, startPoint y: 173, endPoint x: 602, endPoint y: 168, distance: 44.7
click at [602, 168] on div "Steffen Steffen Schulze Schulze Handelshof 16A Handelshof 16A Potsdam Potsdam D…" at bounding box center [670, 193] width 136 height 75
click at [664, 172] on div "Steffen Steffen Schulze Schulze Handelshof 16A Handelshof 16A Potsdam Potsdam D…" at bounding box center [670, 193] width 136 height 75
click at [653, 190] on div "Steffen Steffen Schulze Schulze Handelshof 16A Handelshof 16A Potsdam Potsdam D…" at bounding box center [670, 193] width 136 height 75
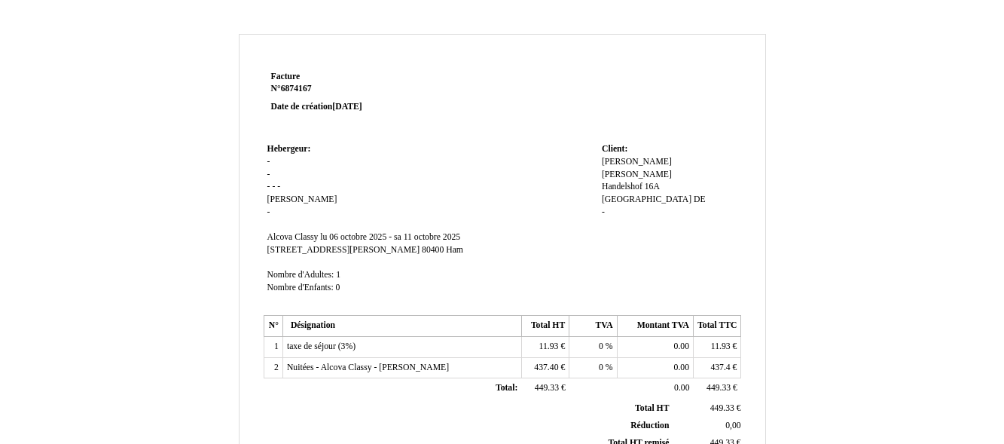
click at [296, 201] on td "Hebergeur: Hebergeur: - - - - - Cecile Cecile - SIRET Alcova Classy Alcova Clas…" at bounding box center [431, 225] width 334 height 172
click at [291, 197] on td "Hebergeur: Hebergeur: - - - - - Cecile Cecile - SIRET Alcova Classy Alcova Clas…" at bounding box center [431, 225] width 334 height 172
drag, startPoint x: 291, startPoint y: 197, endPoint x: 274, endPoint y: 200, distance: 16.7
click at [274, 200] on td "Hebergeur: Hebergeur: - - - - - Cecile Cecile - SIRET Alcova Classy Alcova Clas…" at bounding box center [431, 225] width 334 height 172
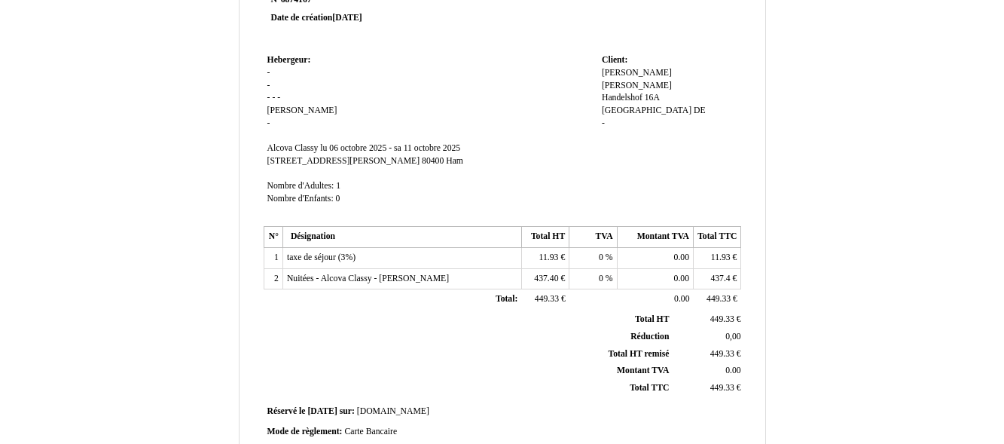
scroll to position [164, 0]
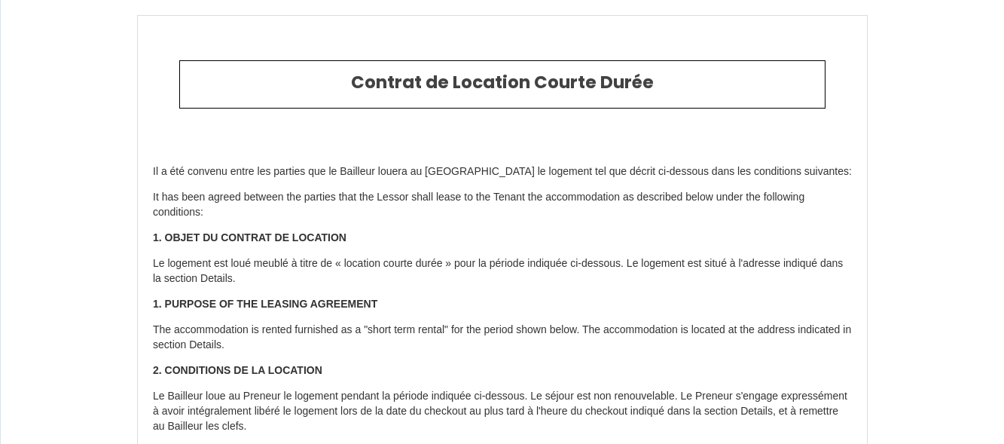
select select "DE"
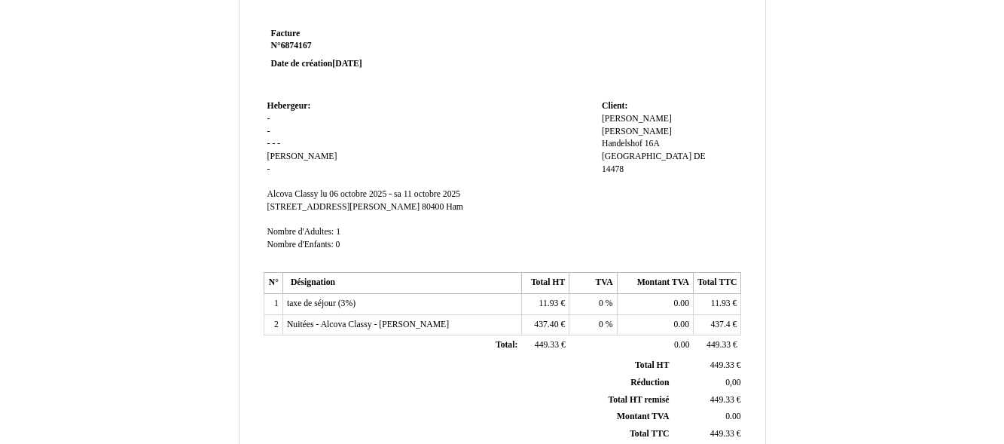
scroll to position [75, 0]
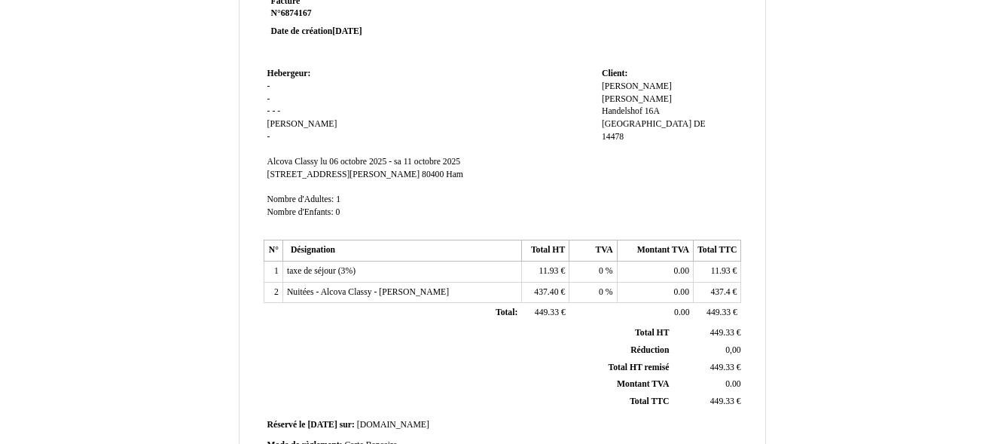
click at [625, 81] on div "Steffen Steffen Schulze Schulze Handelshof 16A Handelshof 16A Potsdam Potsdam D…" at bounding box center [670, 118] width 136 height 75
click at [622, 88] on span "[PERSON_NAME]" at bounding box center [637, 86] width 70 height 10
drag, startPoint x: 621, startPoint y: 72, endPoint x: 648, endPoint y: 73, distance: 26.4
click at [626, 72] on span "Client:" at bounding box center [615, 74] width 26 height 10
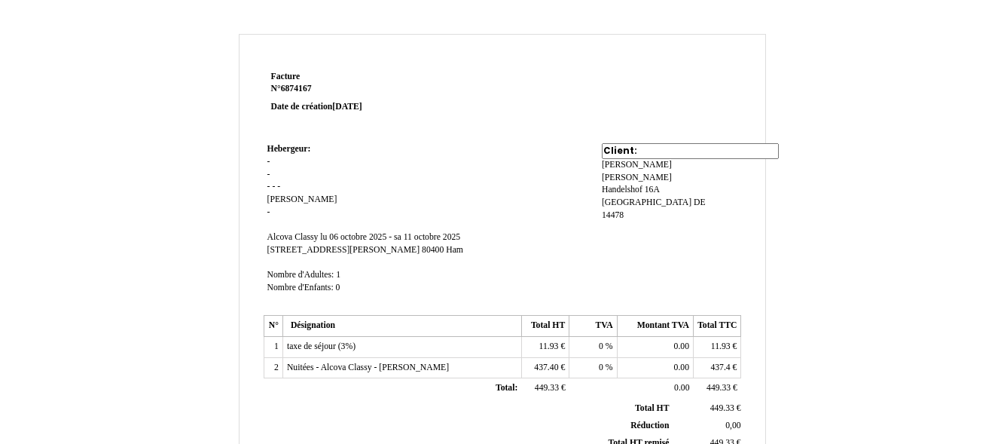
scroll to position [0, 0]
click at [551, 176] on td "Hebergeur: Hebergeur: - - - - - Cecile Cecile - SIRET Alcova Classy Alcova Clas…" at bounding box center [431, 225] width 334 height 172
click at [702, 139] on td at bounding box center [598, 103] width 287 height 72
click at [706, 150] on span "Conductix-Wampfler Automation" at bounding box center [665, 149] width 127 height 10
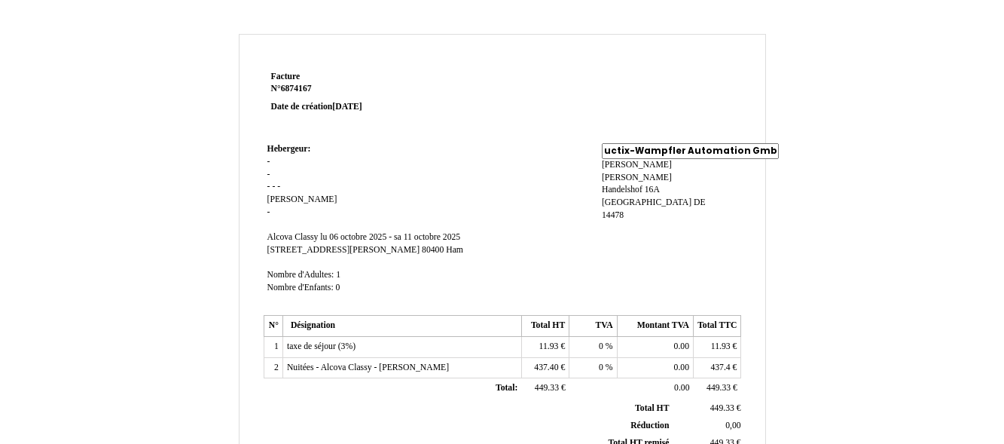
type input "Conductix-Wampfler Automation GmbH"
click at [701, 183] on div "Steffen Steffen Schulze Schulze Handelshof 16A Handelshof 16A Potsdam Potsdam D…" at bounding box center [670, 196] width 136 height 75
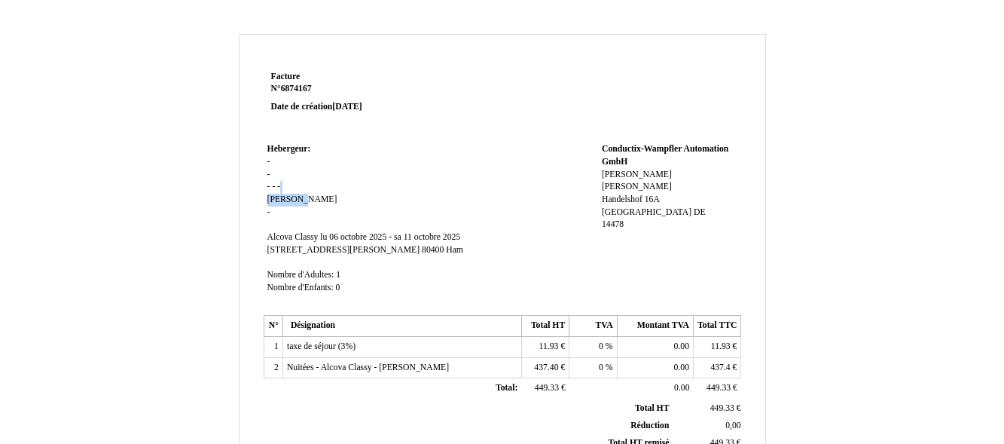
drag, startPoint x: 331, startPoint y: 194, endPoint x: 306, endPoint y: 193, distance: 24.1
click at [328, 194] on td "Hebergeur: Hebergeur: - - - - - Cecile Cecile - SIRET Alcova Classy Alcova Clas…" at bounding box center [431, 225] width 334 height 172
click at [286, 200] on span "[PERSON_NAME]" at bounding box center [302, 199] width 70 height 10
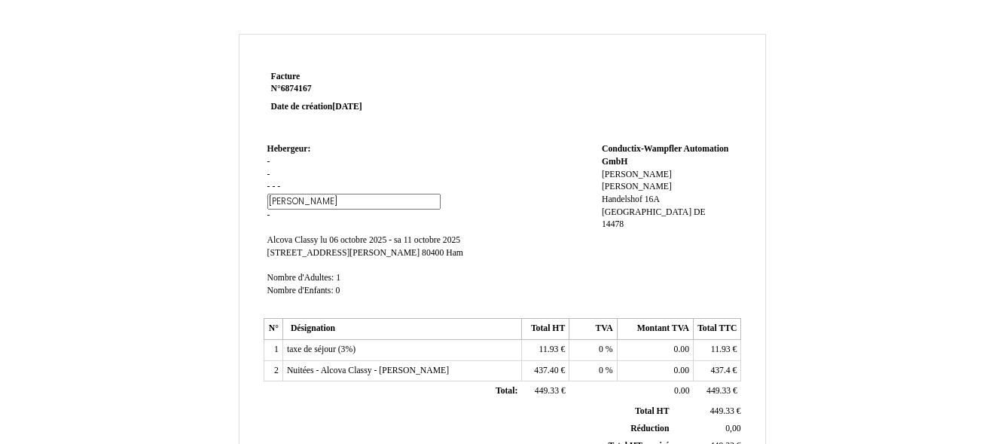
click at [294, 201] on input "[PERSON_NAME]" at bounding box center [353, 202] width 173 height 16
type input "C"
click at [302, 189] on td "Hebergeur: Hebergeur: - - - - - Cecile Cecile - SIRET Alcova Classy Alcova Clas…" at bounding box center [431, 226] width 334 height 175
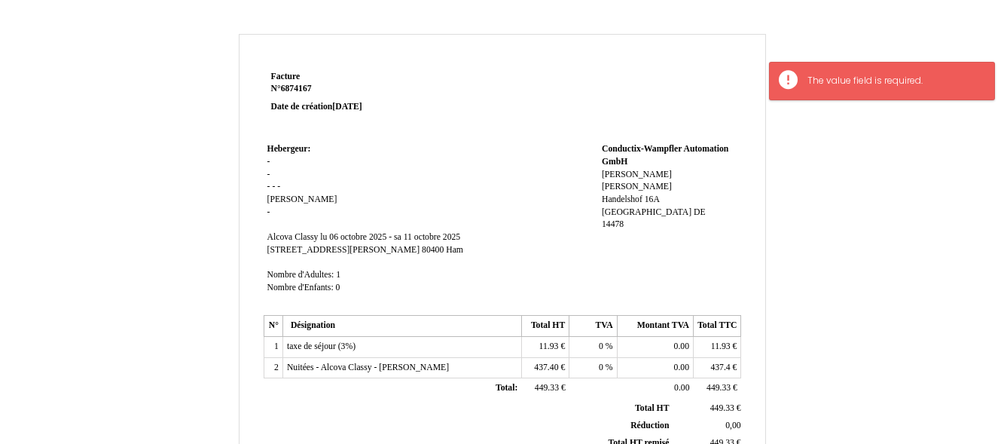
click at [286, 197] on span "[PERSON_NAME]" at bounding box center [302, 199] width 70 height 10
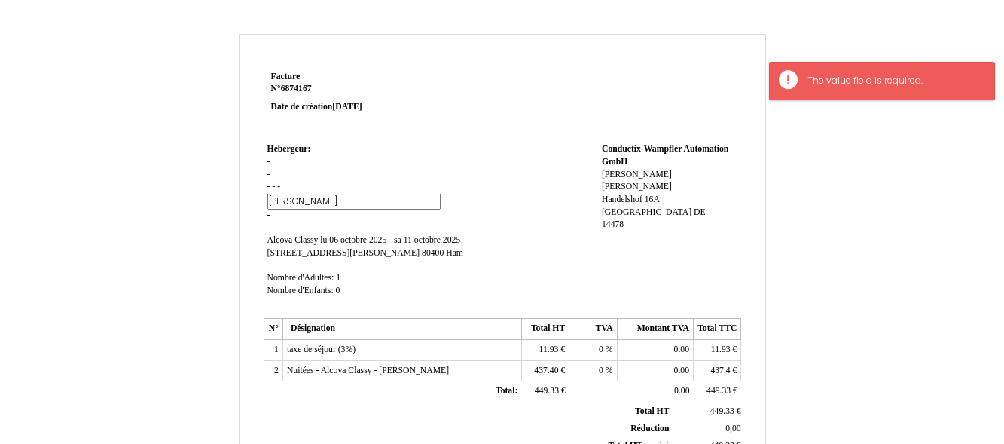
click at [316, 200] on input "[PERSON_NAME]" at bounding box center [353, 202] width 173 height 16
type input "C"
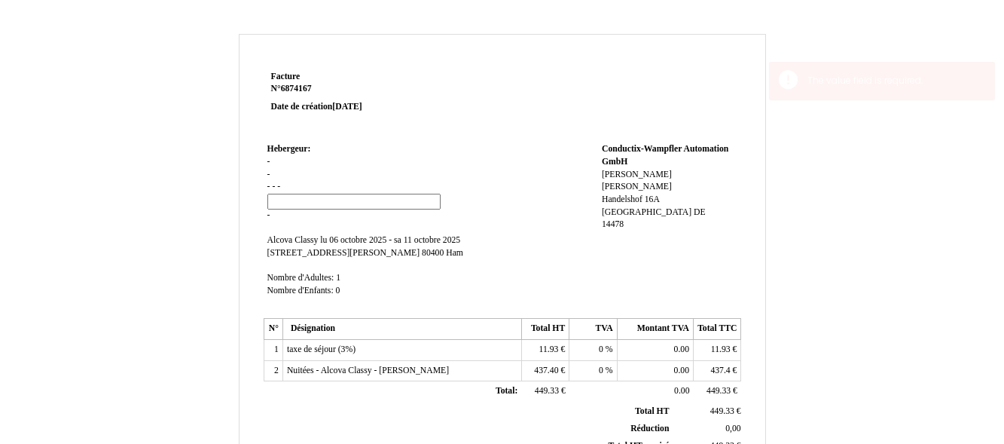
type input "a"
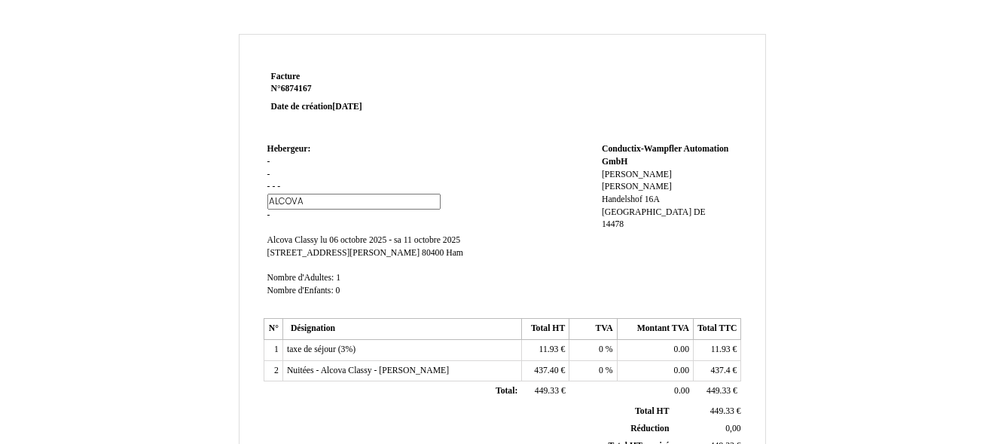
type input "ALCOVA"
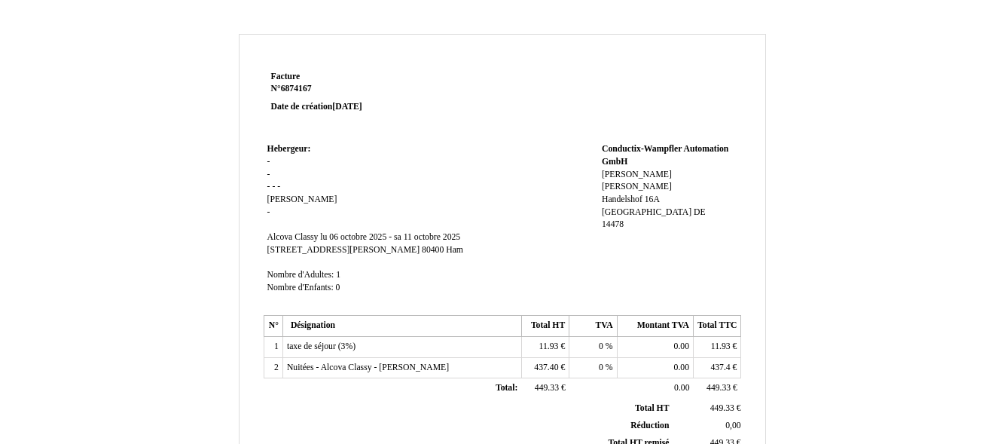
click at [340, 258] on td "Hebergeur: Hebergeur: - - - - - Cecile Cecile - SIRET Alcova Classy Alcova Clas…" at bounding box center [431, 225] width 334 height 172
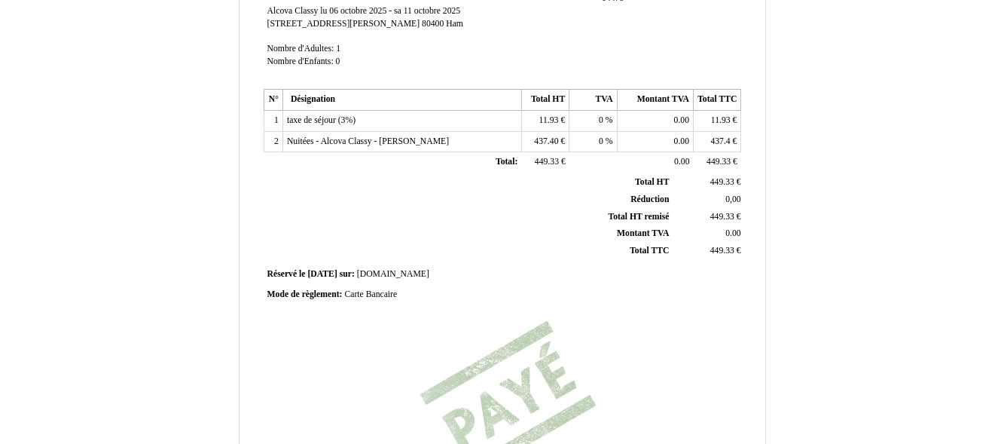
scroll to position [301, 0]
